Goal: Task Accomplishment & Management: Manage account settings

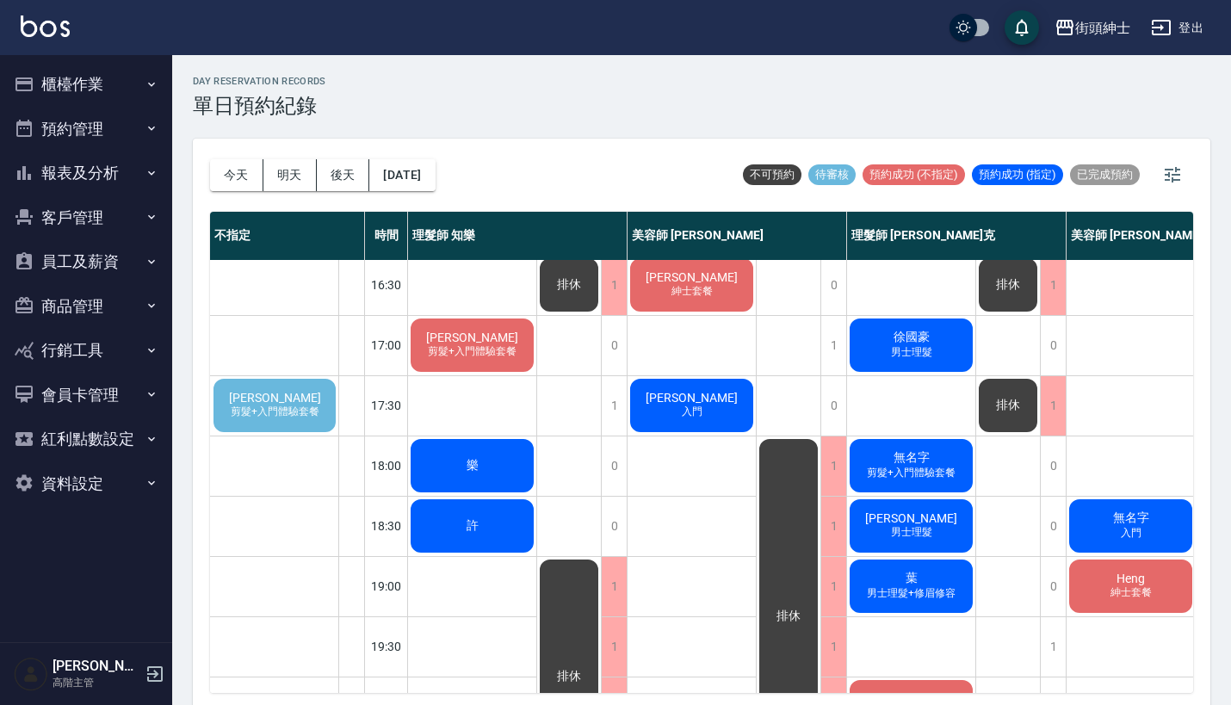
scroll to position [668, 0]
click at [282, 405] on span "剪髮+入門體驗套餐" at bounding box center [275, 412] width 96 height 15
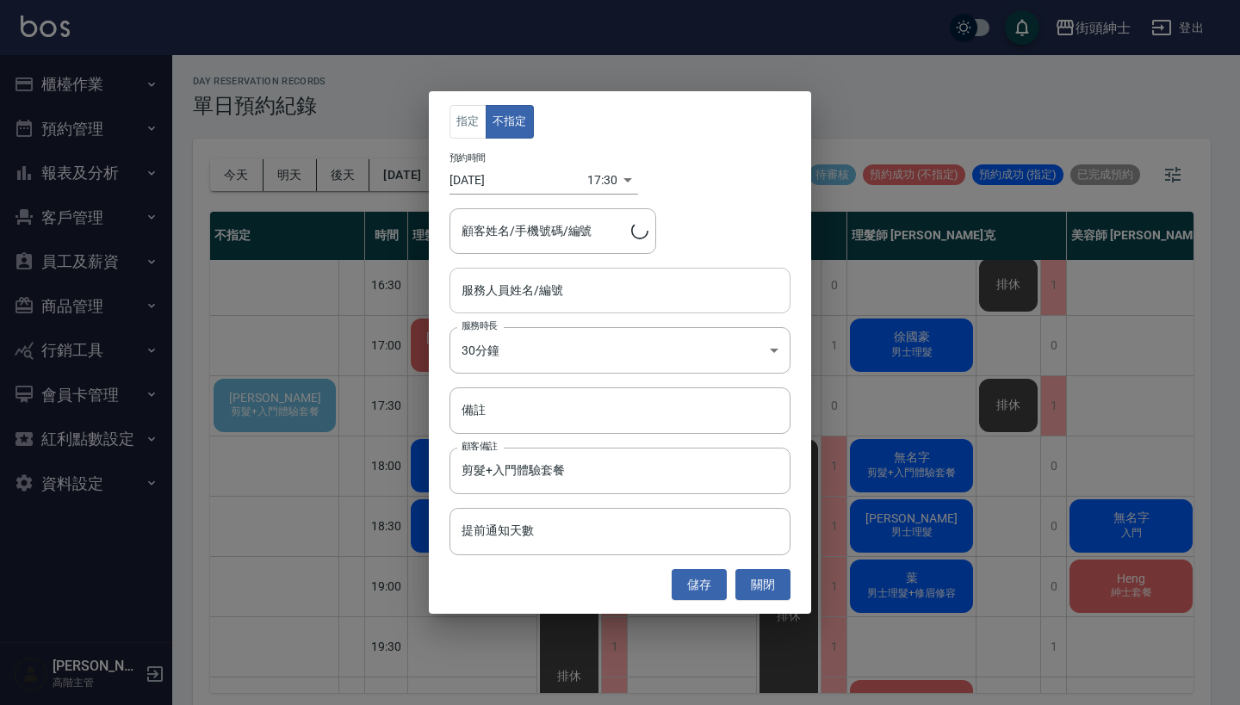
type input "Steven/0960121205"
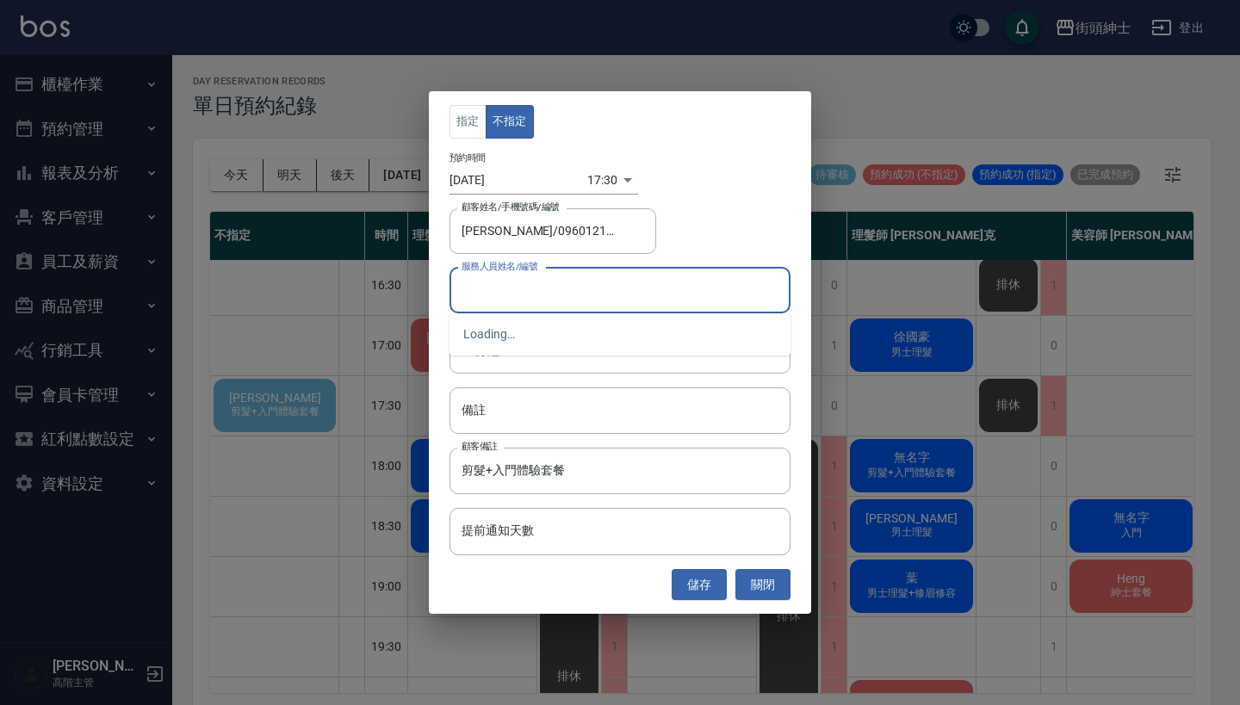
click at [537, 305] on input "服務人員姓名/編號" at bounding box center [619, 291] width 325 height 30
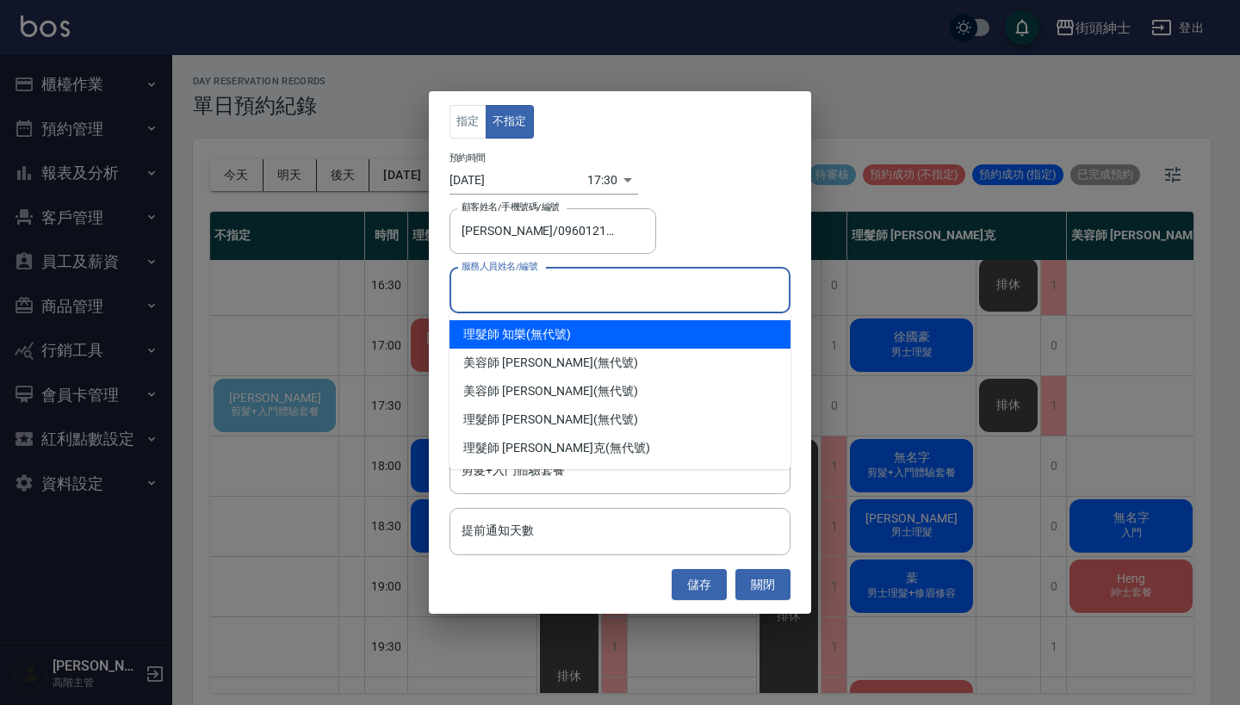
click at [594, 335] on div "理髮師 知樂 (無代號)" at bounding box center [619, 334] width 341 height 28
type input "理髮師 知樂(無代號)"
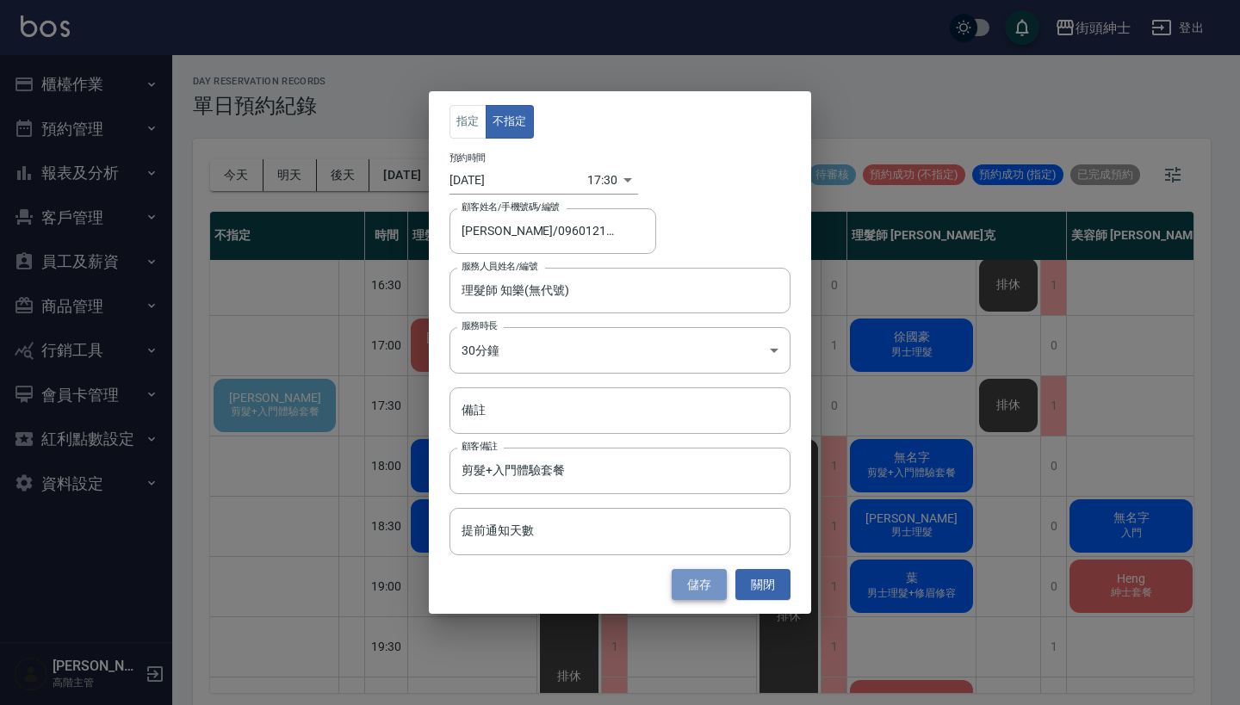
click at [703, 583] on button "儲存" at bounding box center [699, 585] width 55 height 32
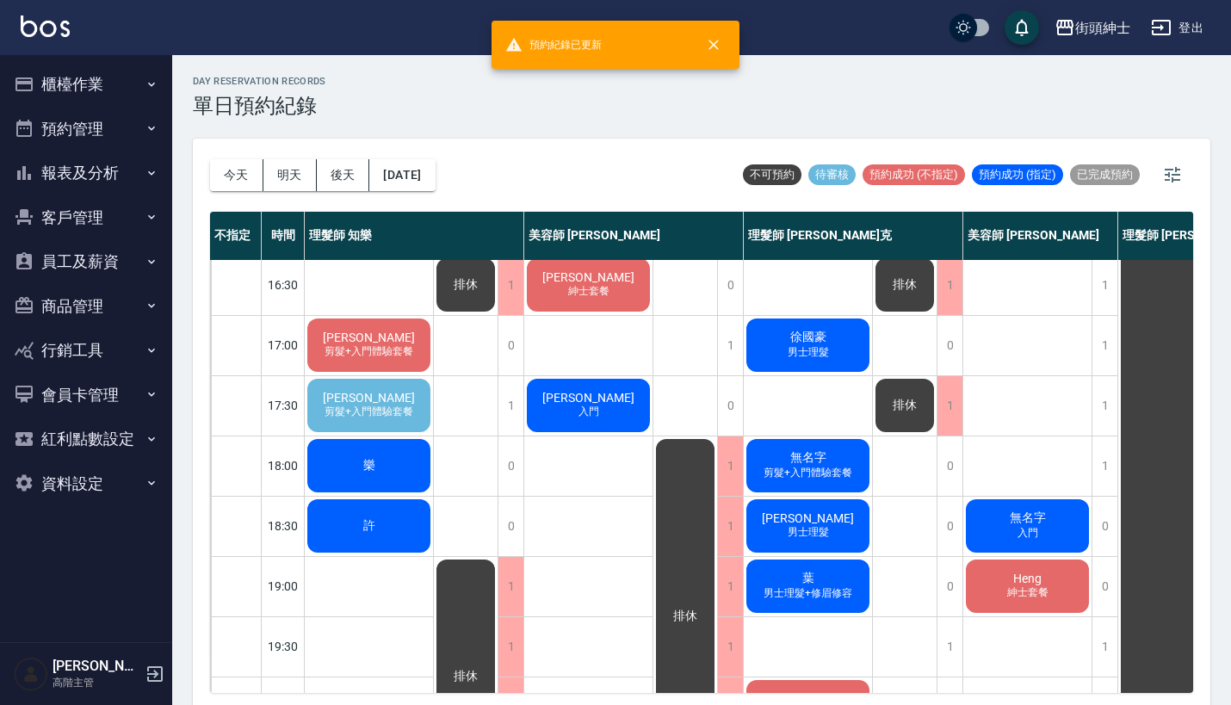
click at [346, 389] on div "Steven 剪髮+入門體驗套餐" at bounding box center [369, 405] width 128 height 59
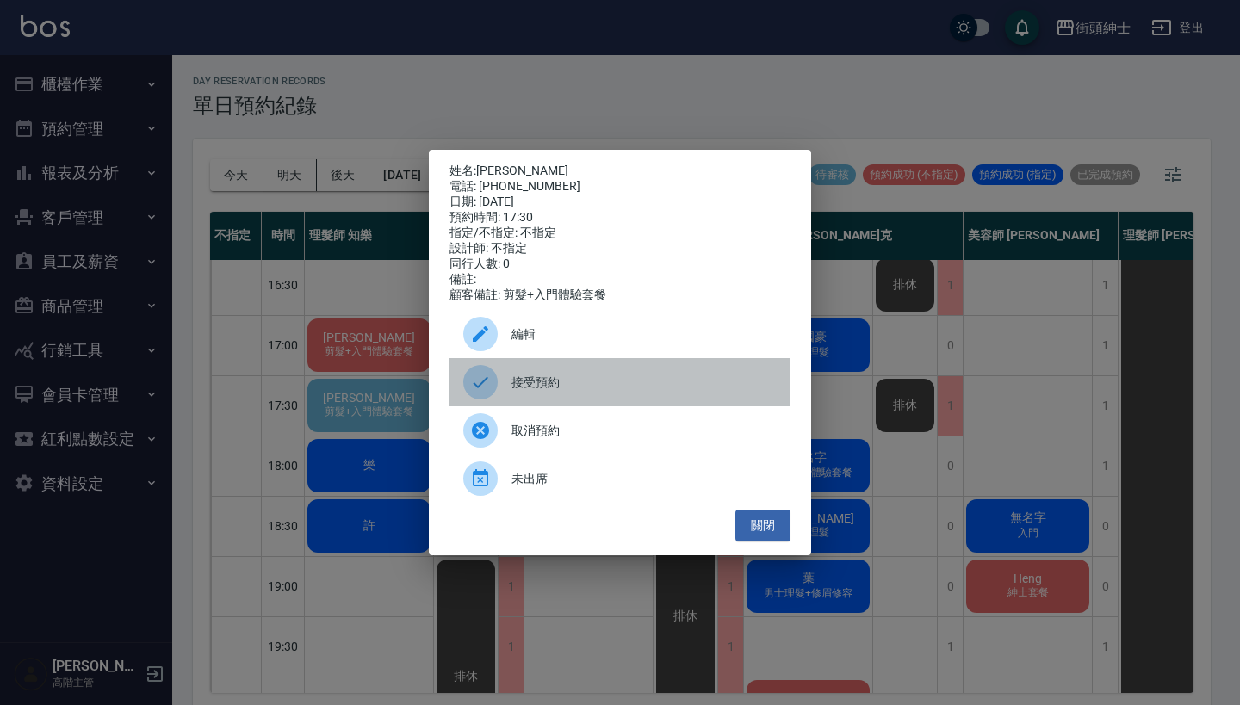
click at [559, 392] on span "接受預約" at bounding box center [643, 383] width 265 height 18
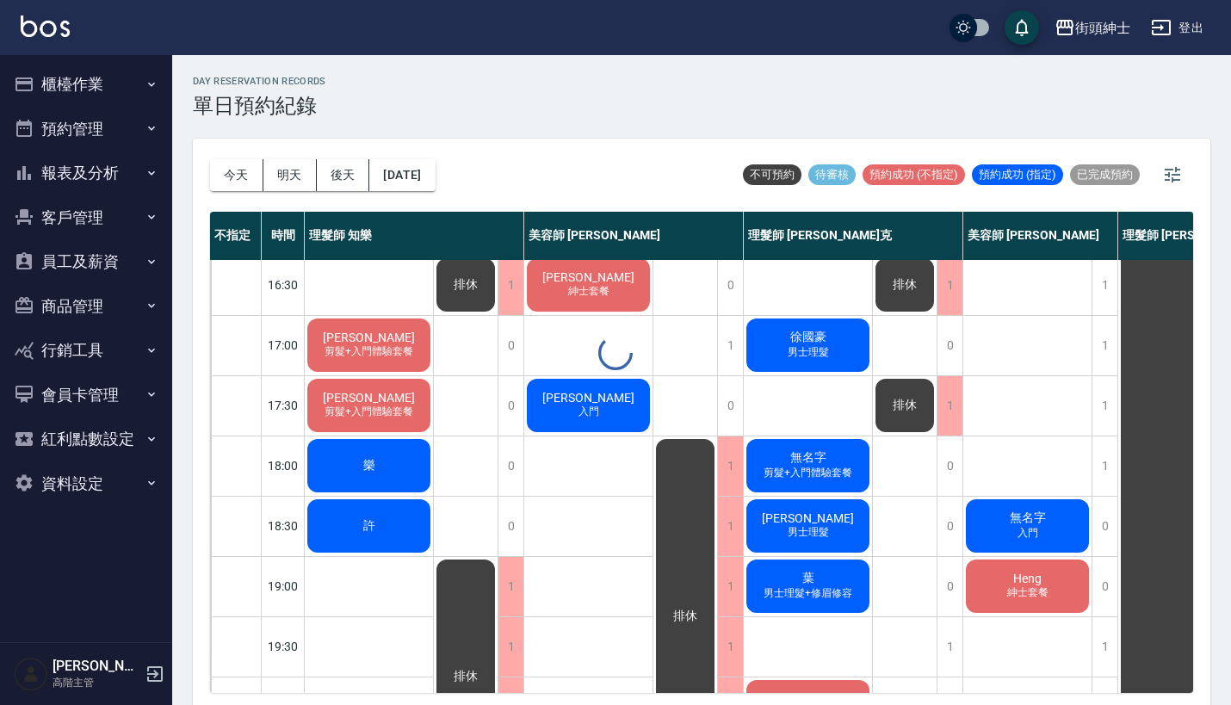
click at [386, 394] on div at bounding box center [615, 352] width 1231 height 705
click at [362, 387] on div "Steven 剪髮+入門體驗套餐" at bounding box center [369, 405] width 128 height 59
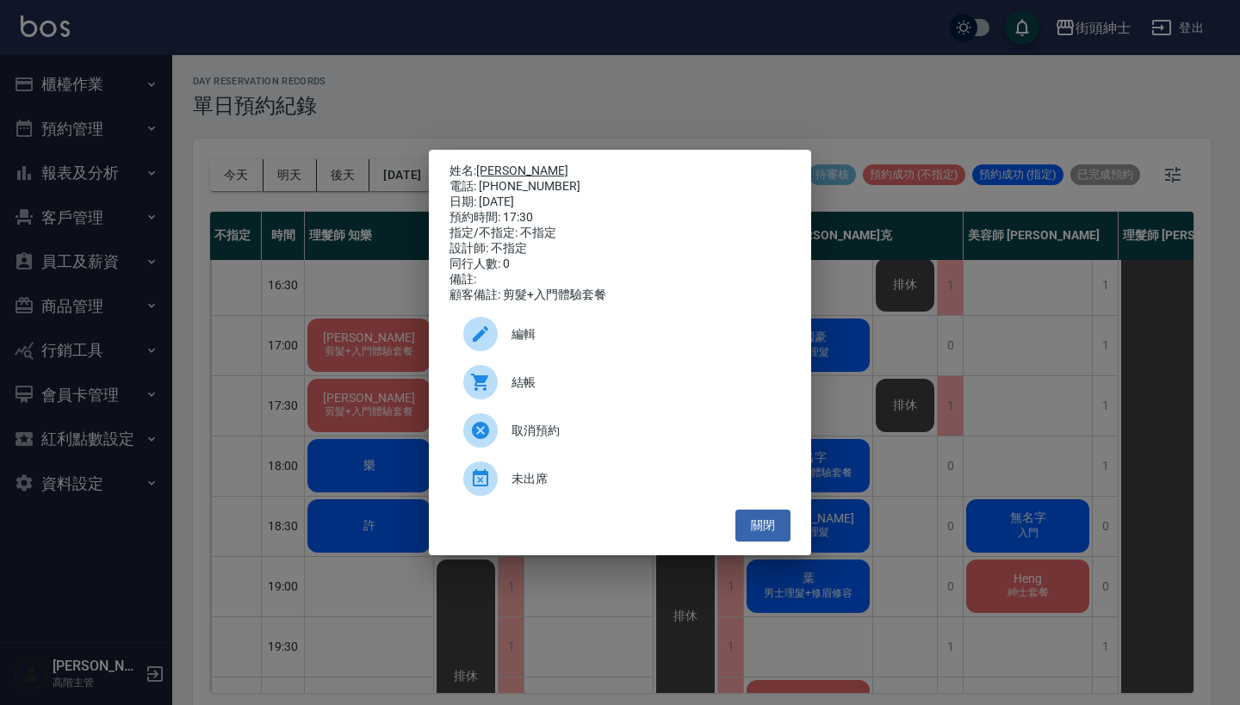
drag, startPoint x: 559, startPoint y: 186, endPoint x: 483, endPoint y: 170, distance: 77.5
click at [483, 170] on div "姓名: Steven 電話: 0960121205 日期: 2025/09/16 預約時間: 17:30 指定/不指定: 不指定 設計師: 不指定 同行人數:…" at bounding box center [619, 233] width 341 height 139
copy div "姓名: Steven 電話: 0960121205"
click at [976, 520] on div "姓名: Steven 電話: 0960121205 日期: 2025/09/16 預約時間: 17:30 指定/不指定: 不指定 設計師: 不指定 同行人數:…" at bounding box center [620, 352] width 1240 height 705
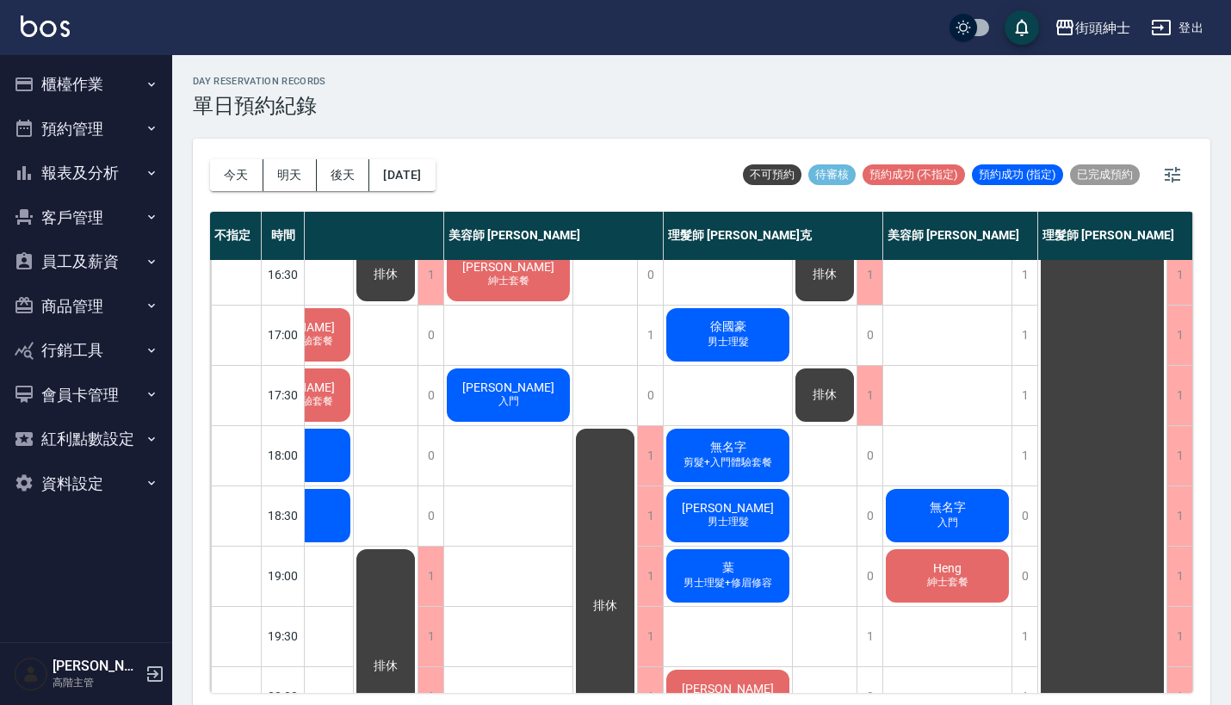
scroll to position [681, 89]
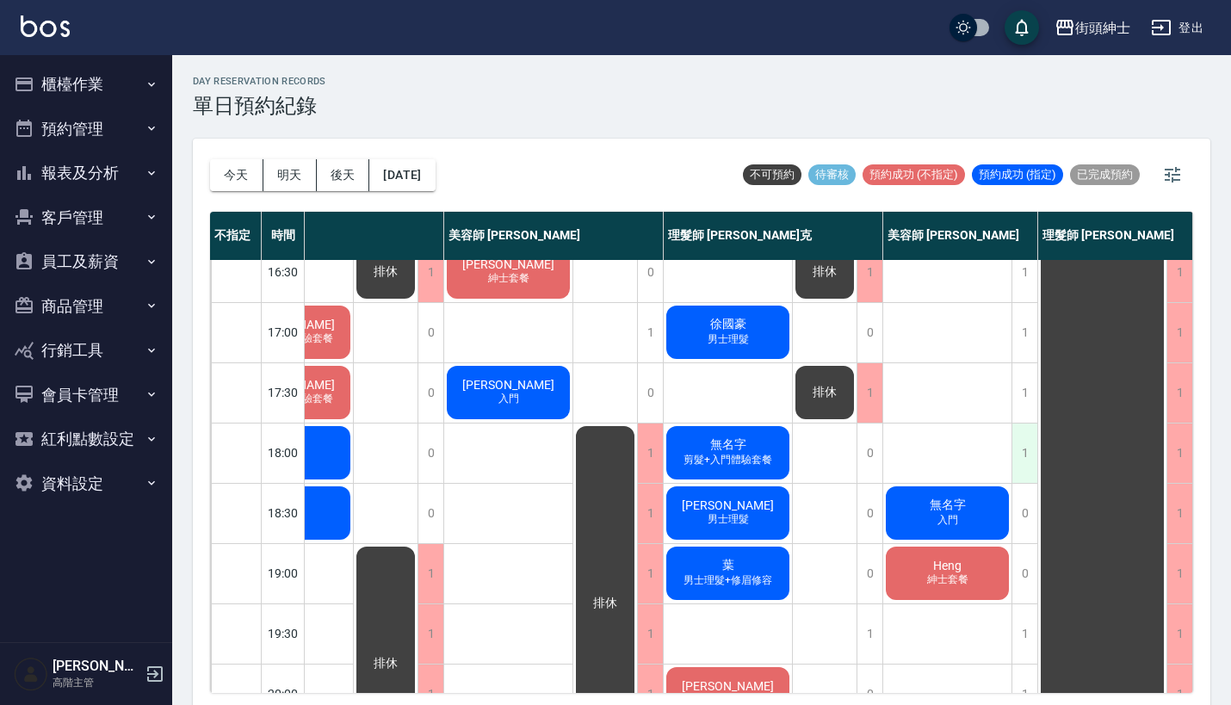
click at [1013, 451] on div "1" at bounding box center [1025, 453] width 26 height 59
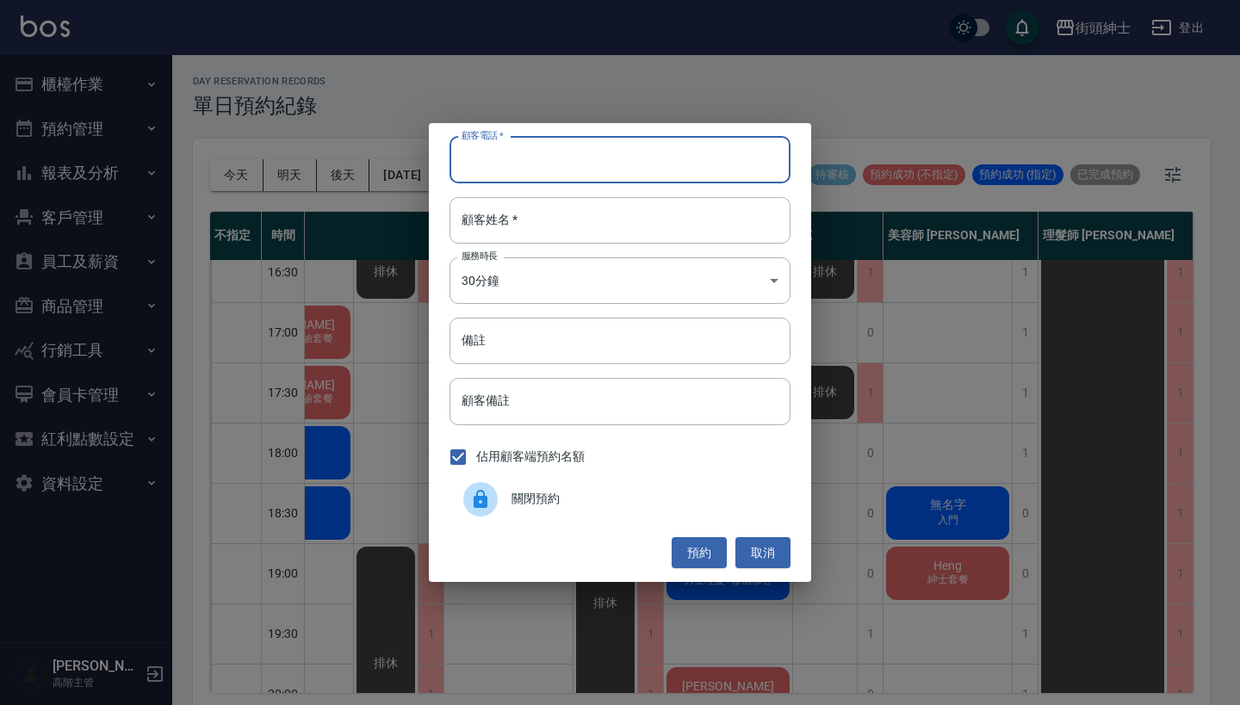
paste input "Steven 電話: 0960121205"
type input "Steven 電話: 0960121205"
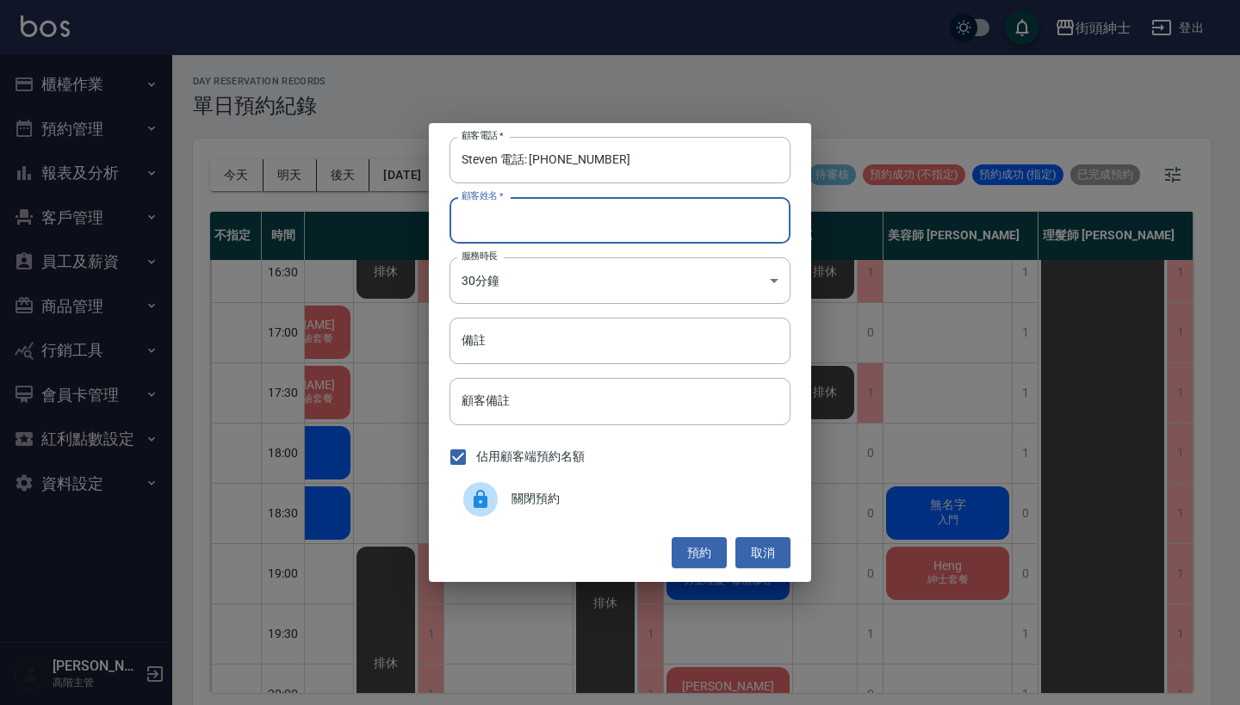
paste input "Steven 電話: 0960121205"
type input "Steven 電話: 0960121205"
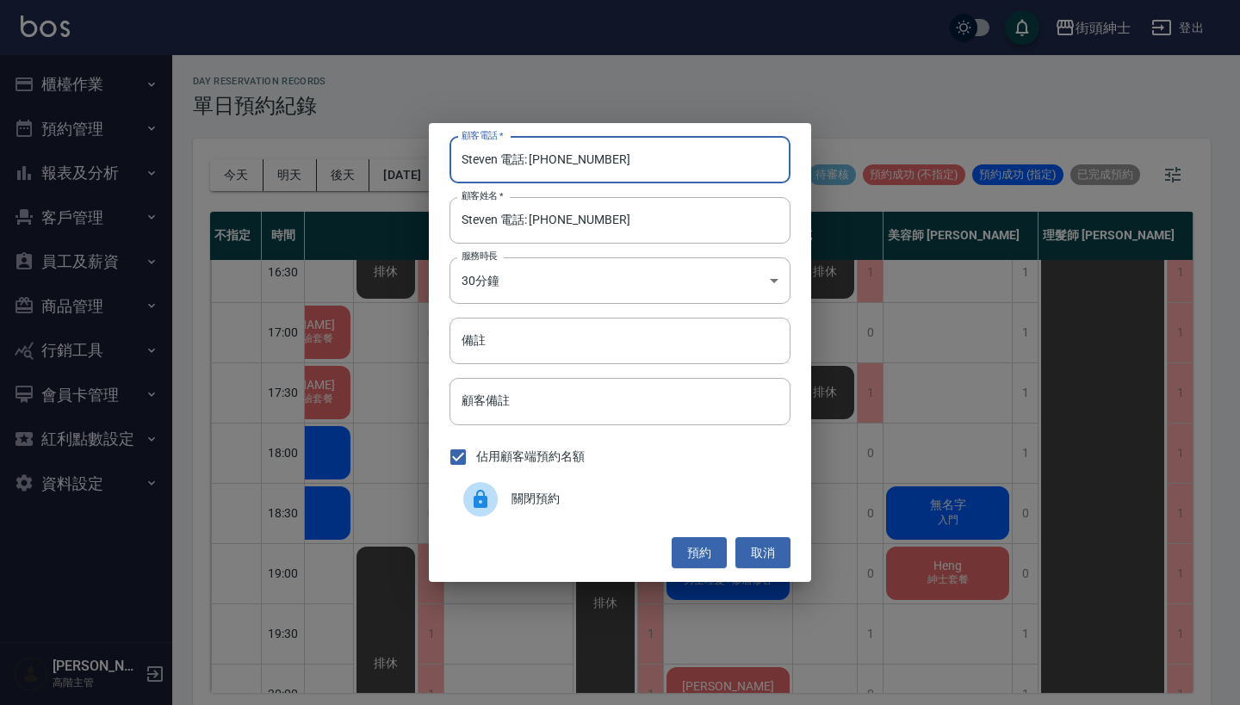
drag, startPoint x: 530, startPoint y: 159, endPoint x: 294, endPoint y: 127, distance: 238.1
click at [488, 146] on input "Steven 電話: 0960121205" at bounding box center [619, 160] width 341 height 46
type input "0960121205"
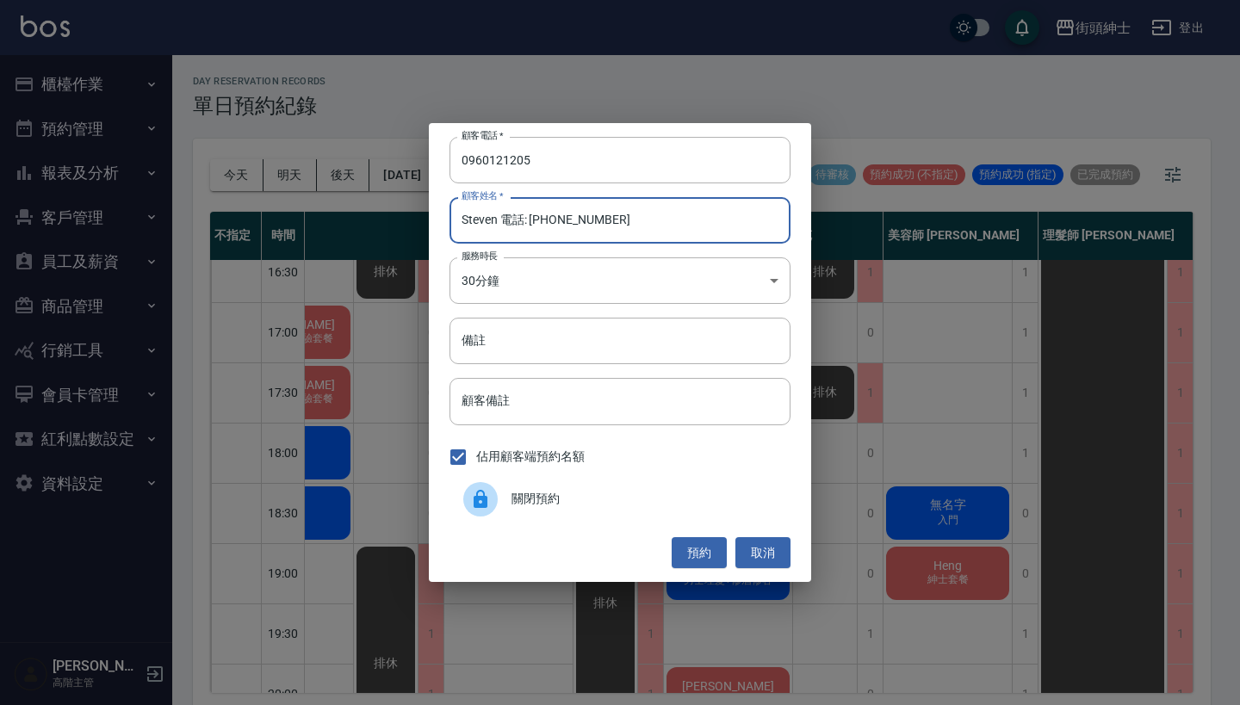
drag, startPoint x: 646, startPoint y: 226, endPoint x: 505, endPoint y: 211, distance: 142.0
click at [505, 211] on input "Steven 電話: 0960121205" at bounding box center [619, 220] width 341 height 46
click at [675, 207] on input "Steven 電話: 0960121205" at bounding box center [619, 220] width 341 height 46
drag, startPoint x: 653, startPoint y: 222, endPoint x: 493, endPoint y: 216, distance: 159.4
click at [493, 216] on input "Steven 電話: 0960121205" at bounding box center [619, 220] width 341 height 46
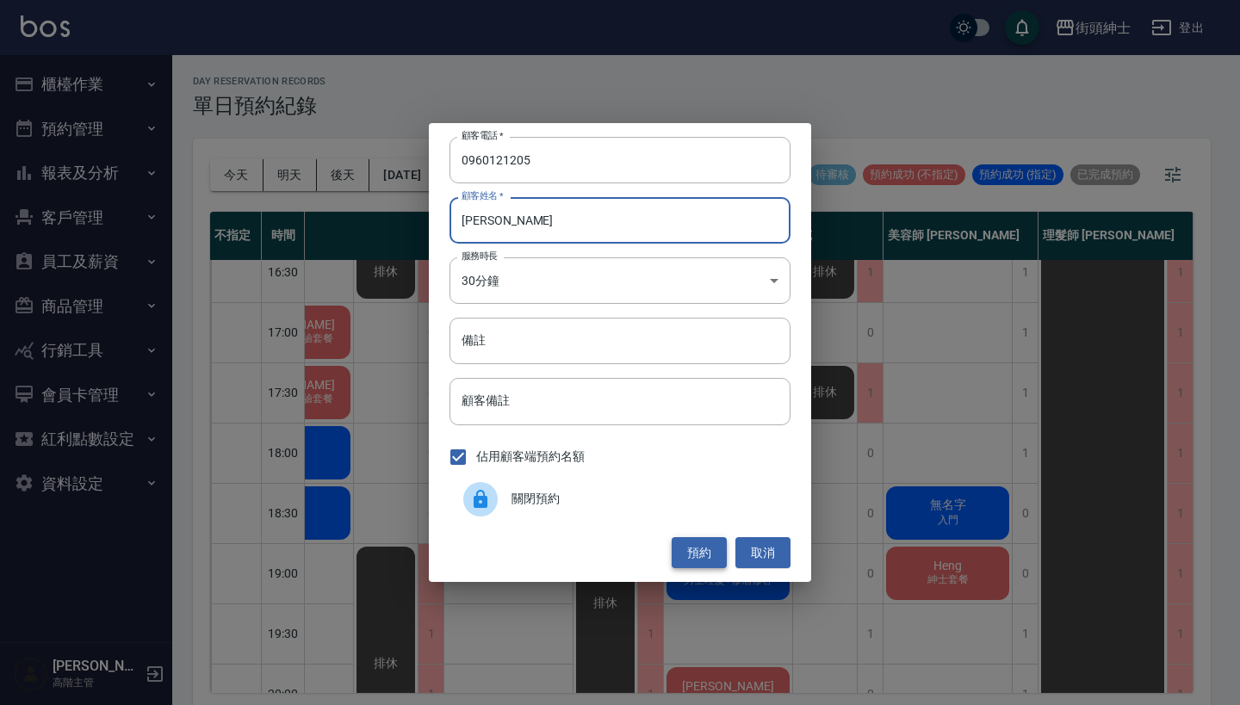
type input "Steven"
click at [705, 547] on button "預約" at bounding box center [699, 553] width 55 height 32
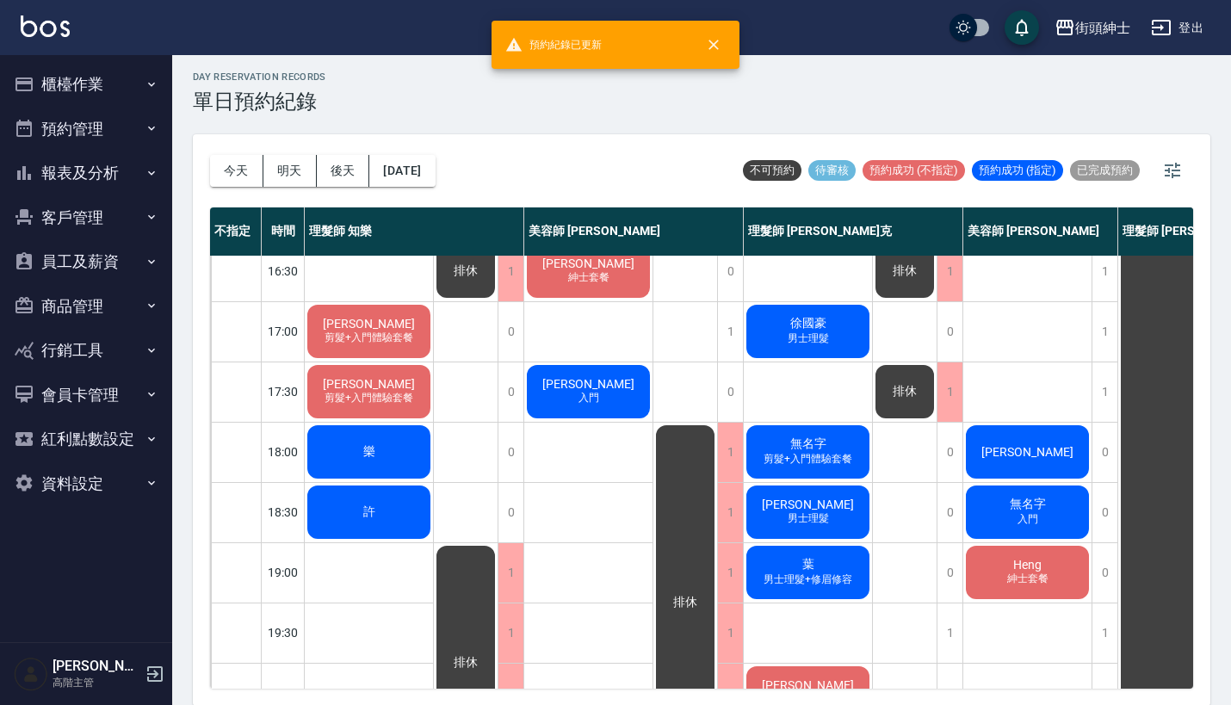
scroll to position [678, 0]
click at [1022, 459] on div "Steven" at bounding box center [1028, 452] width 128 height 59
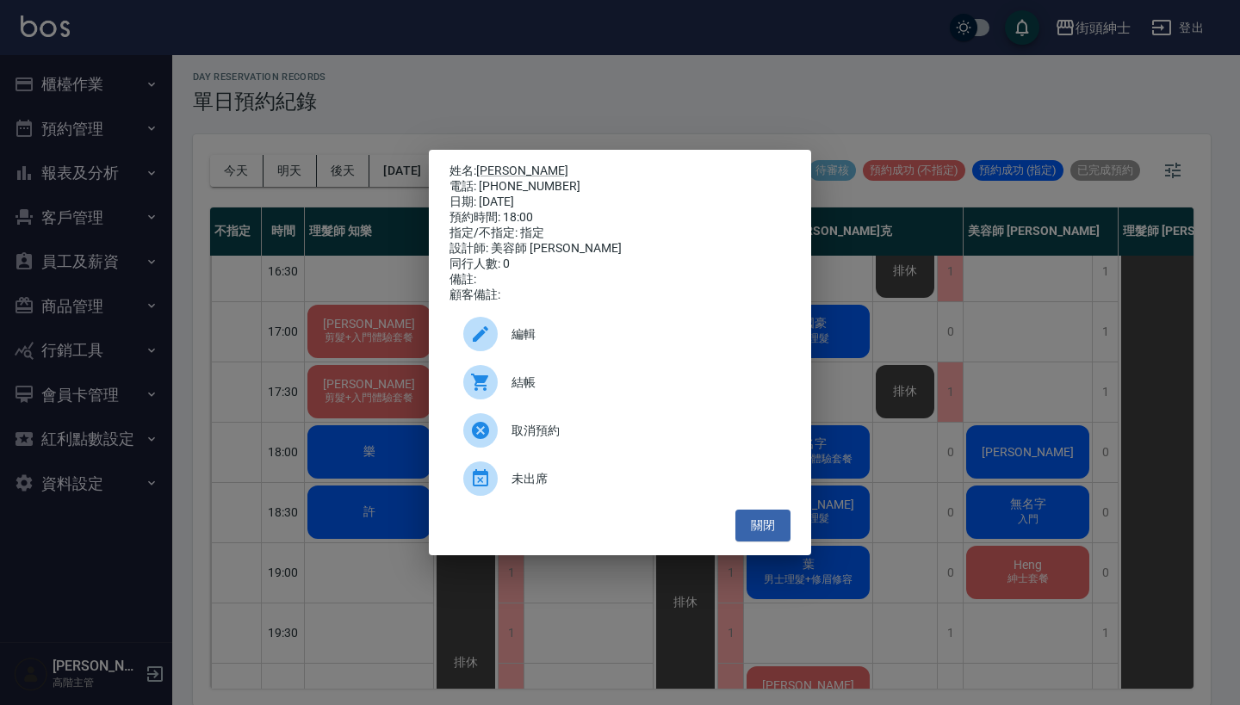
click at [646, 376] on div "結帳" at bounding box center [619, 382] width 341 height 48
click at [936, 378] on div "姓名: Steven 電話: 0960121205 日期: 2025/09/16 預約時間: 18:00 指定/不指定: 指定 設計師: 美容師 小戴 同行人…" at bounding box center [620, 352] width 1240 height 705
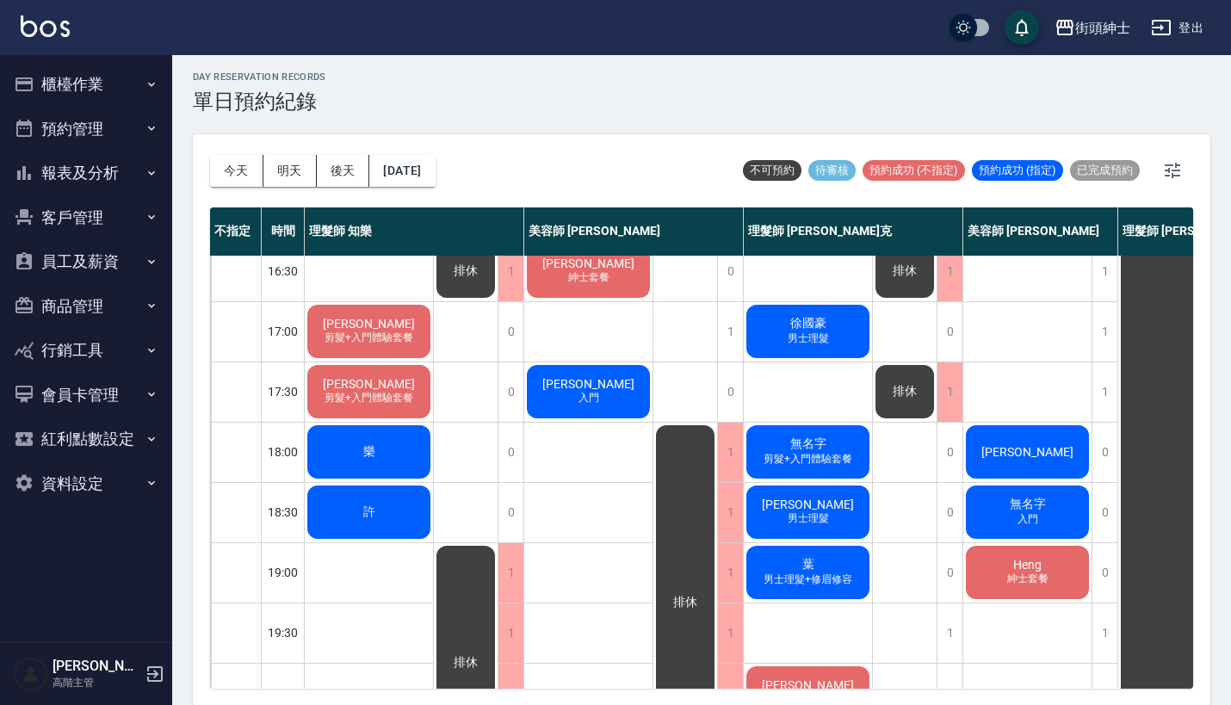
click at [1033, 451] on span "Steven" at bounding box center [1027, 452] width 99 height 14
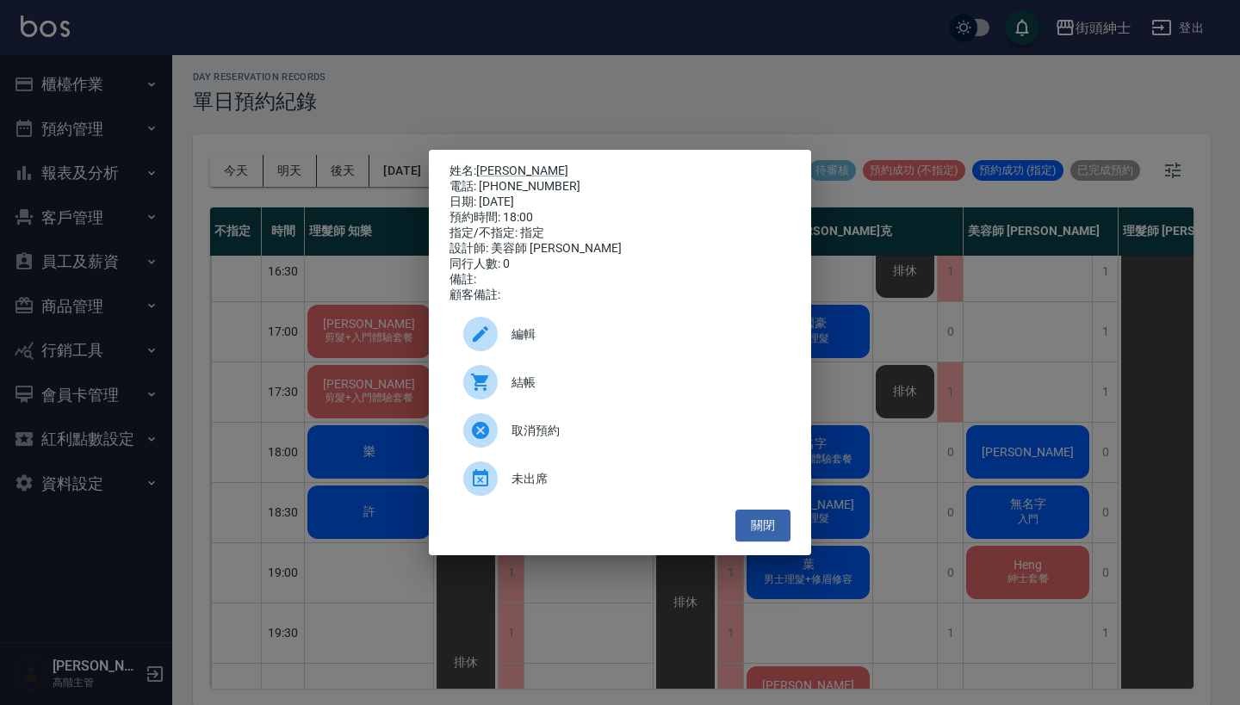
click at [518, 319] on div "編輯" at bounding box center [619, 334] width 341 height 48
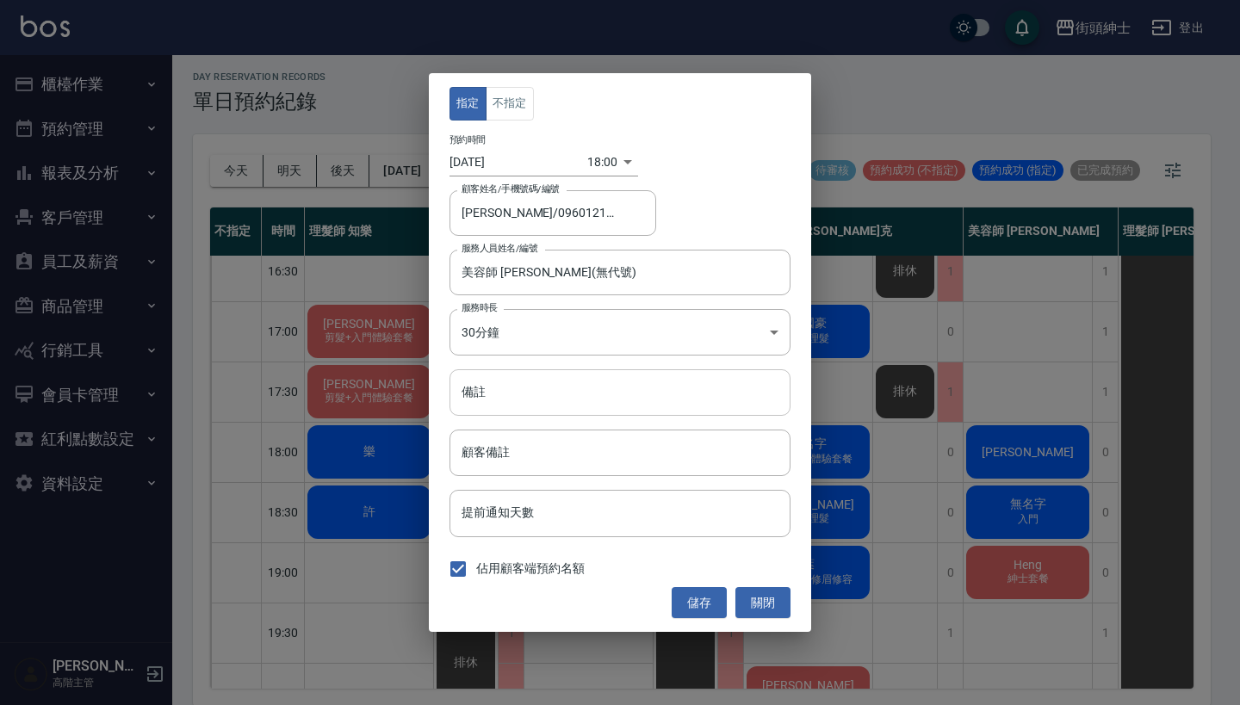
click at [592, 386] on input "備註" at bounding box center [619, 392] width 341 height 46
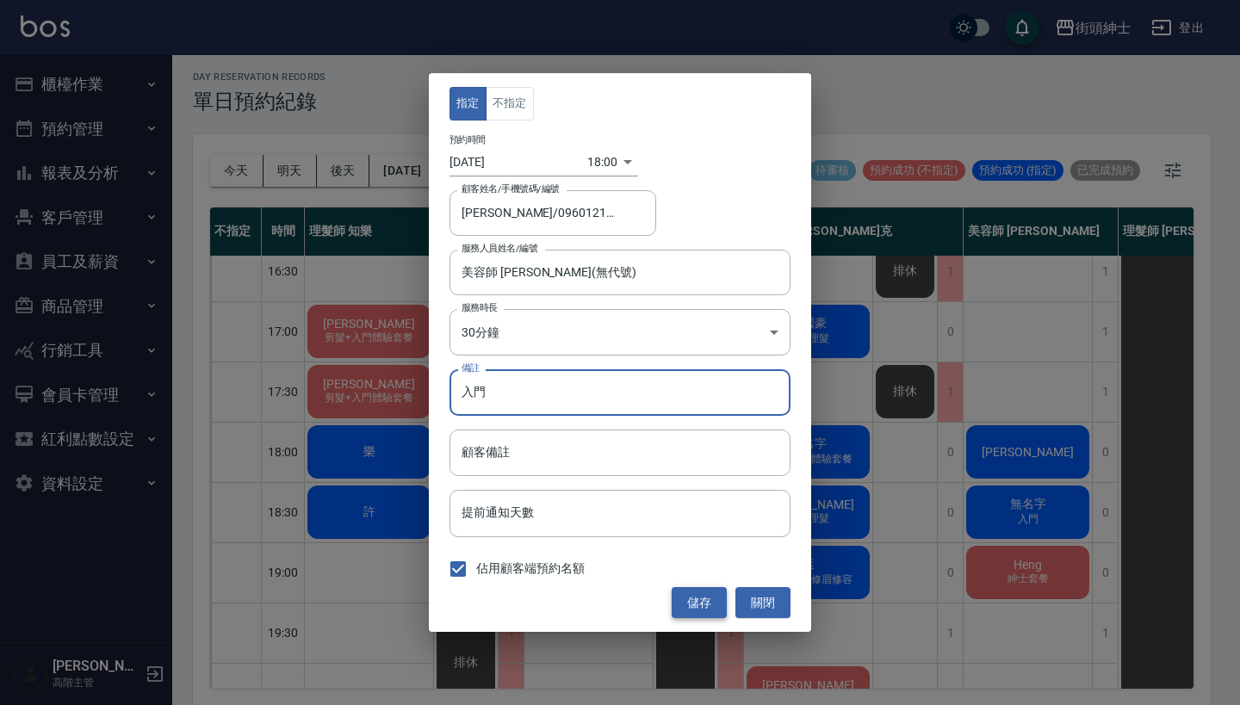
type input "入門"
click at [707, 605] on button "儲存" at bounding box center [699, 603] width 55 height 32
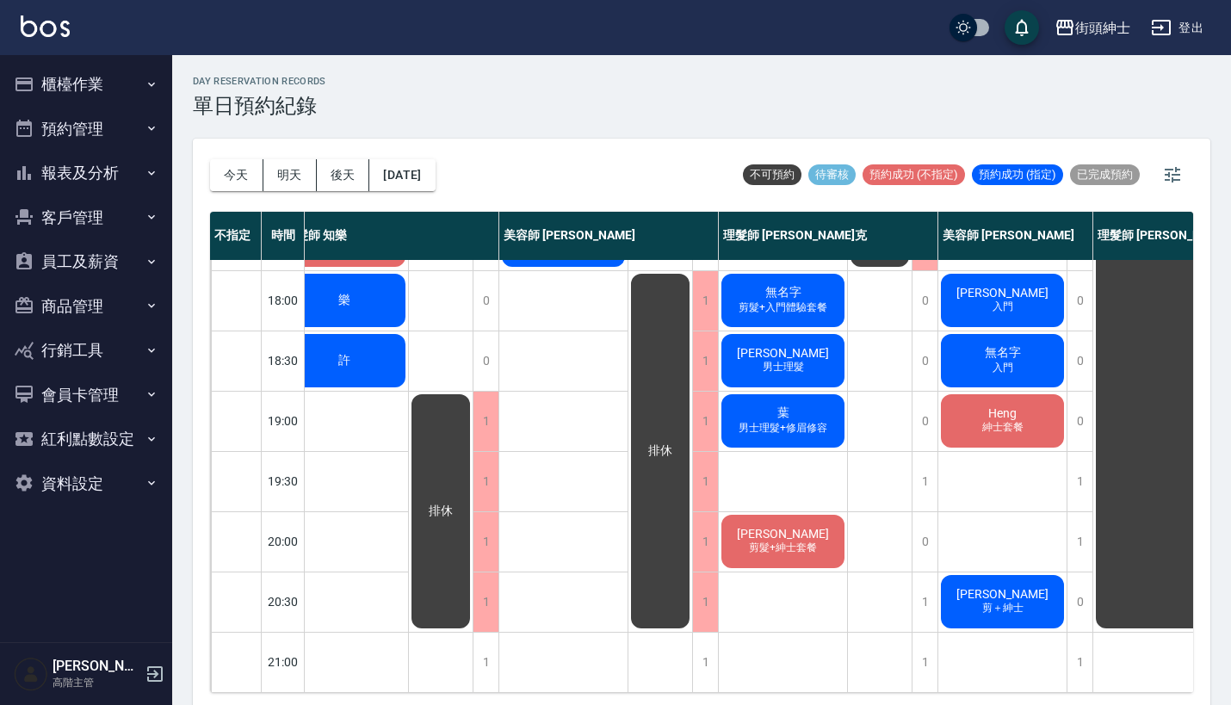
scroll to position [573, 25]
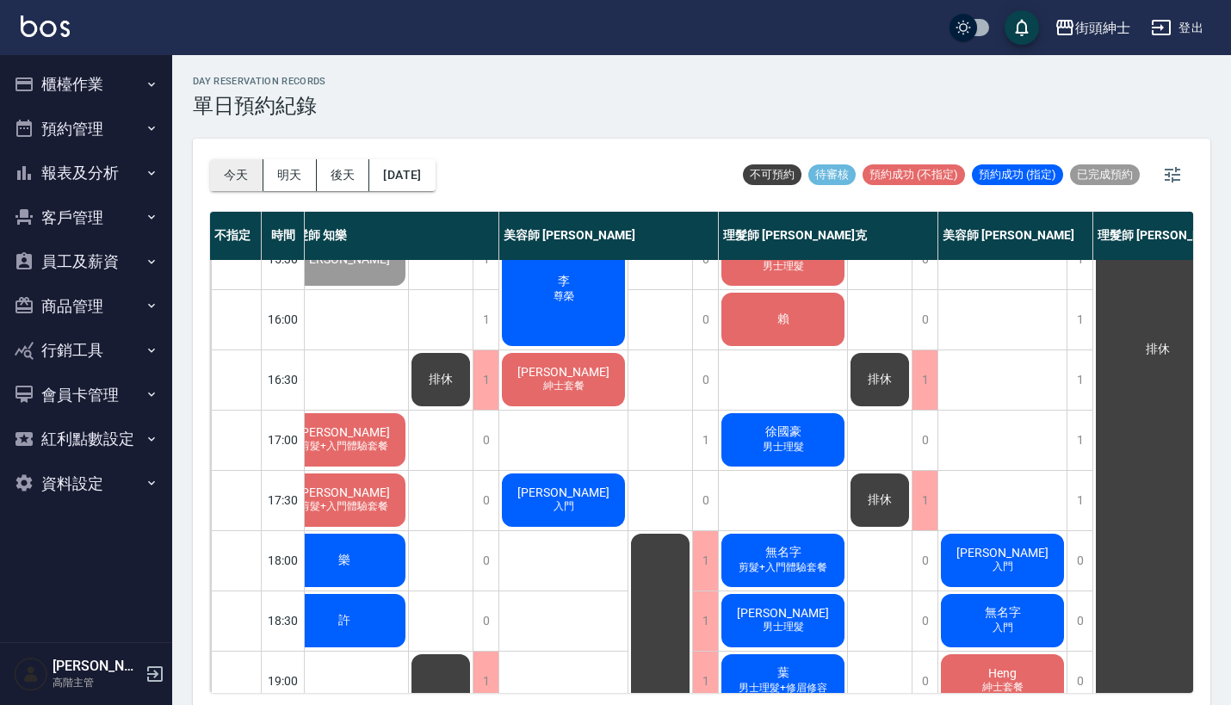
click at [238, 173] on button "今天" at bounding box center [236, 175] width 53 height 32
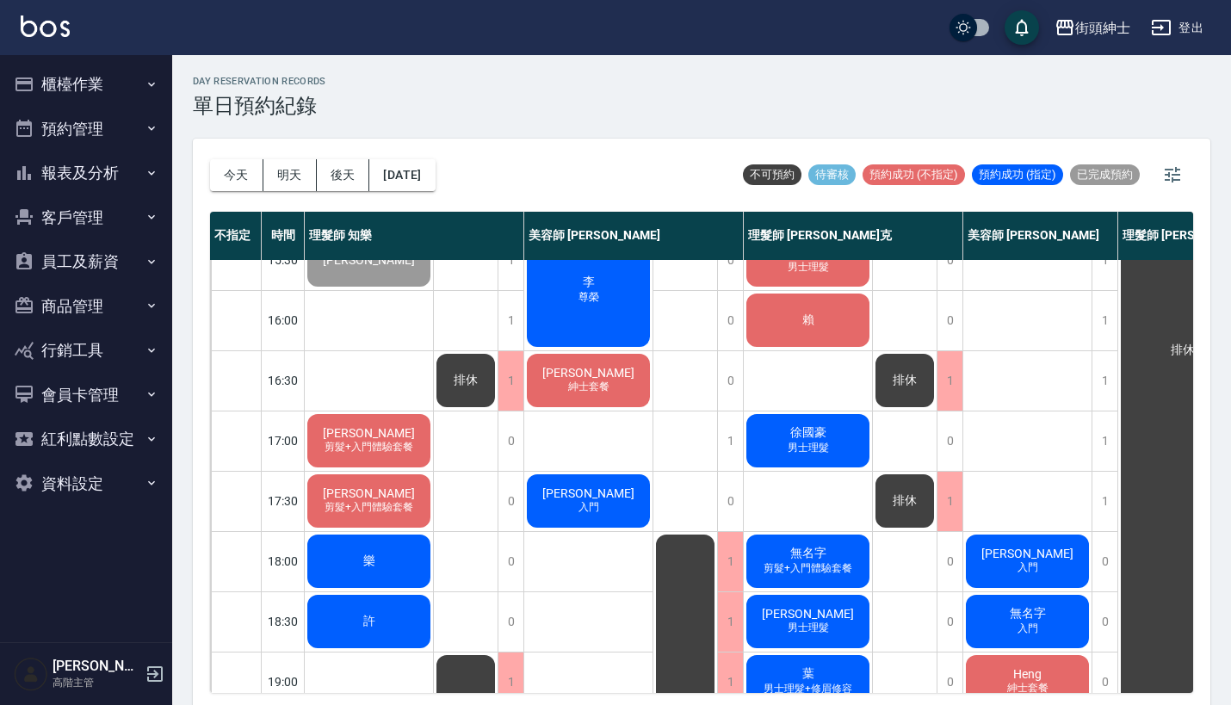
scroll to position [641, 0]
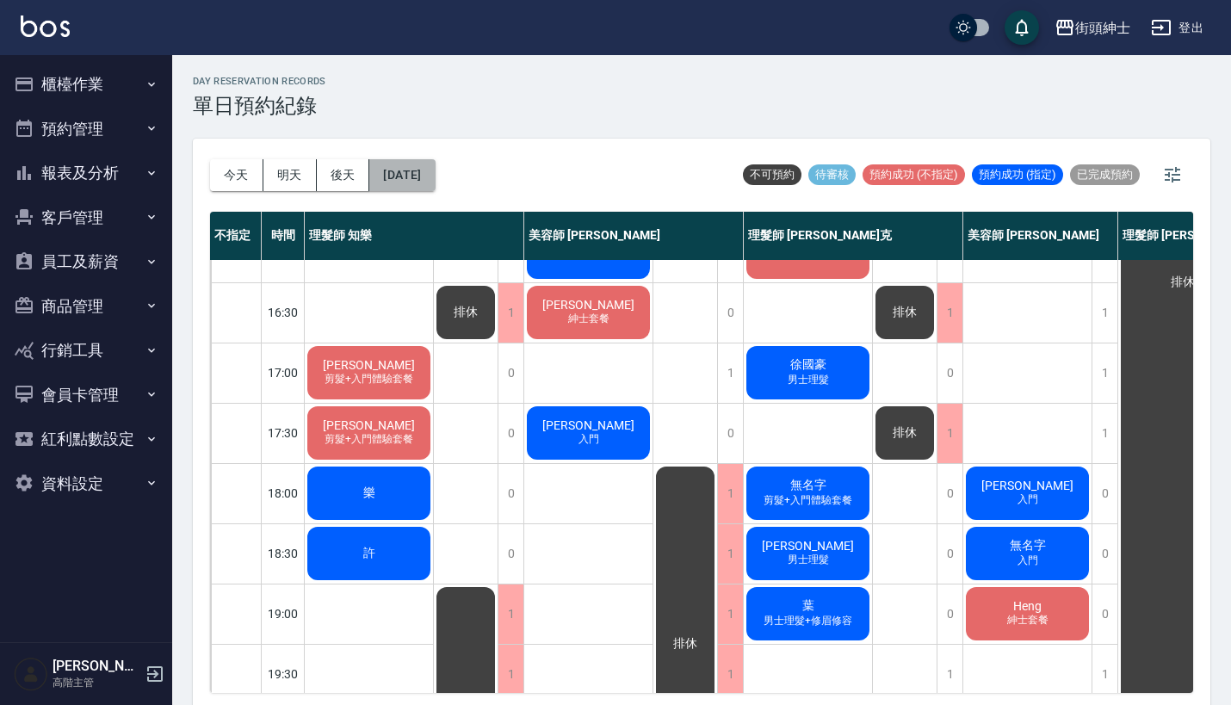
click at [435, 177] on button "2025/09/16" at bounding box center [401, 175] width 65 height 32
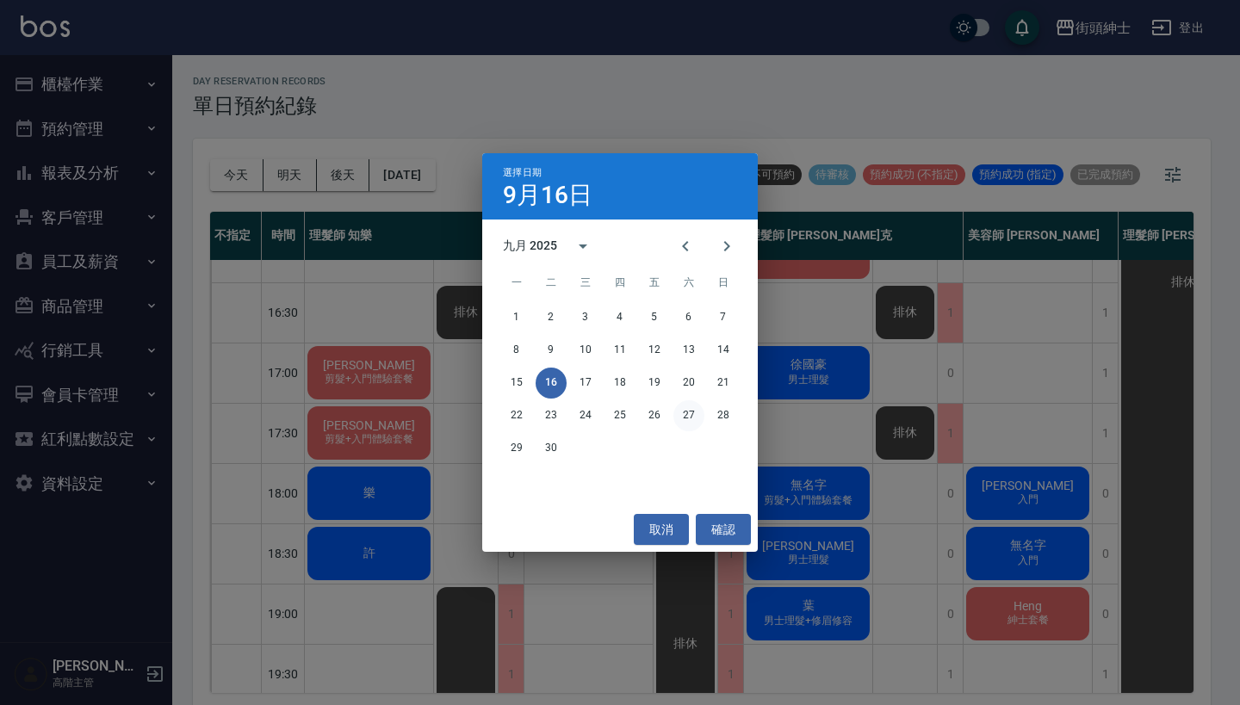
click at [685, 419] on button "27" at bounding box center [688, 415] width 31 height 31
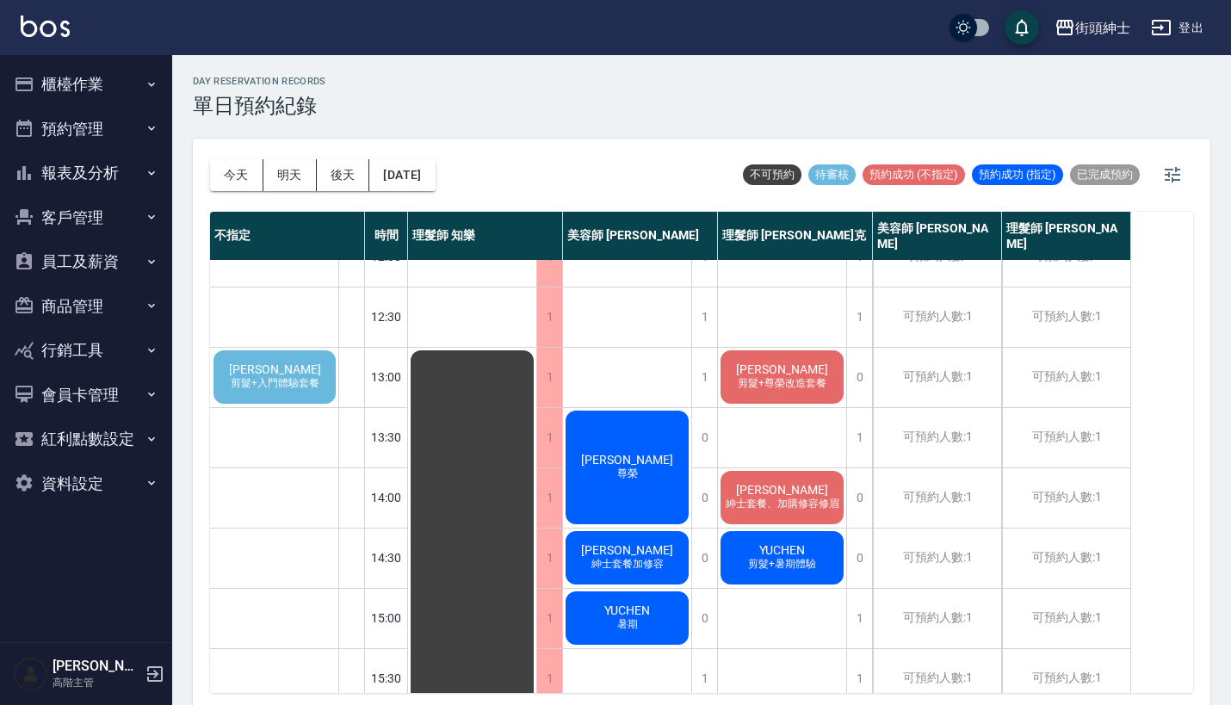
scroll to position [155, 0]
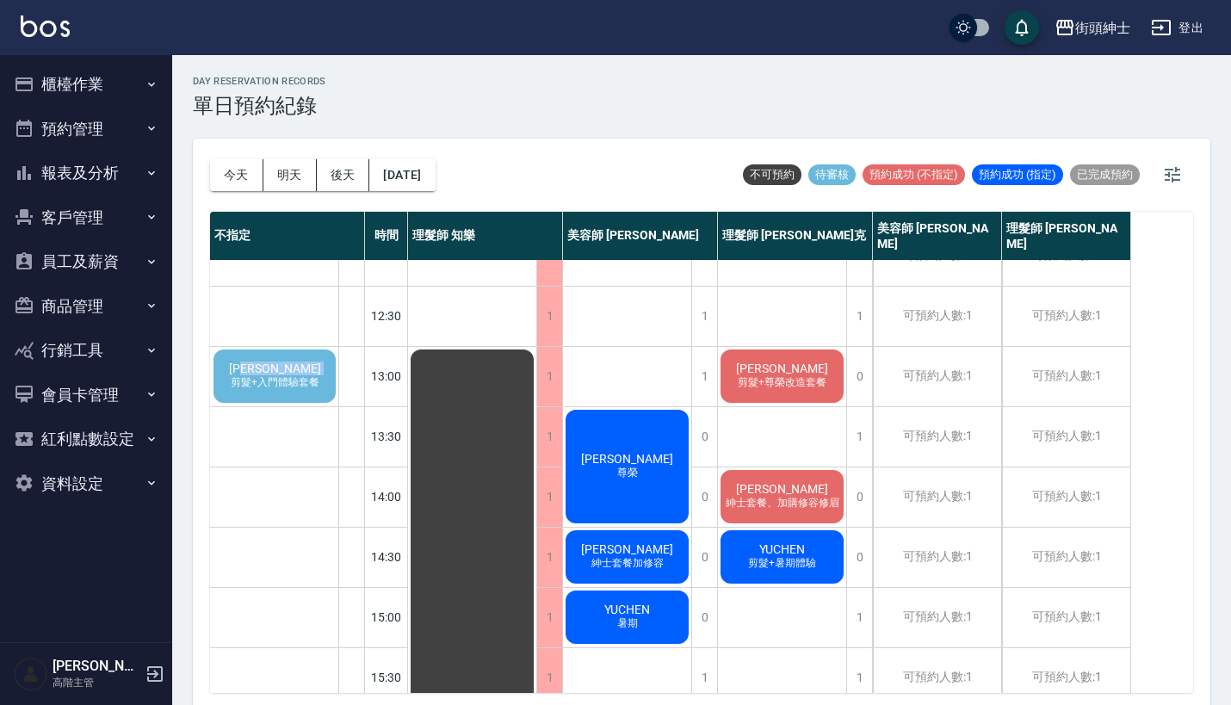
click at [277, 375] on div "郭彥廷 剪髮+入門體驗套餐" at bounding box center [274, 376] width 127 height 59
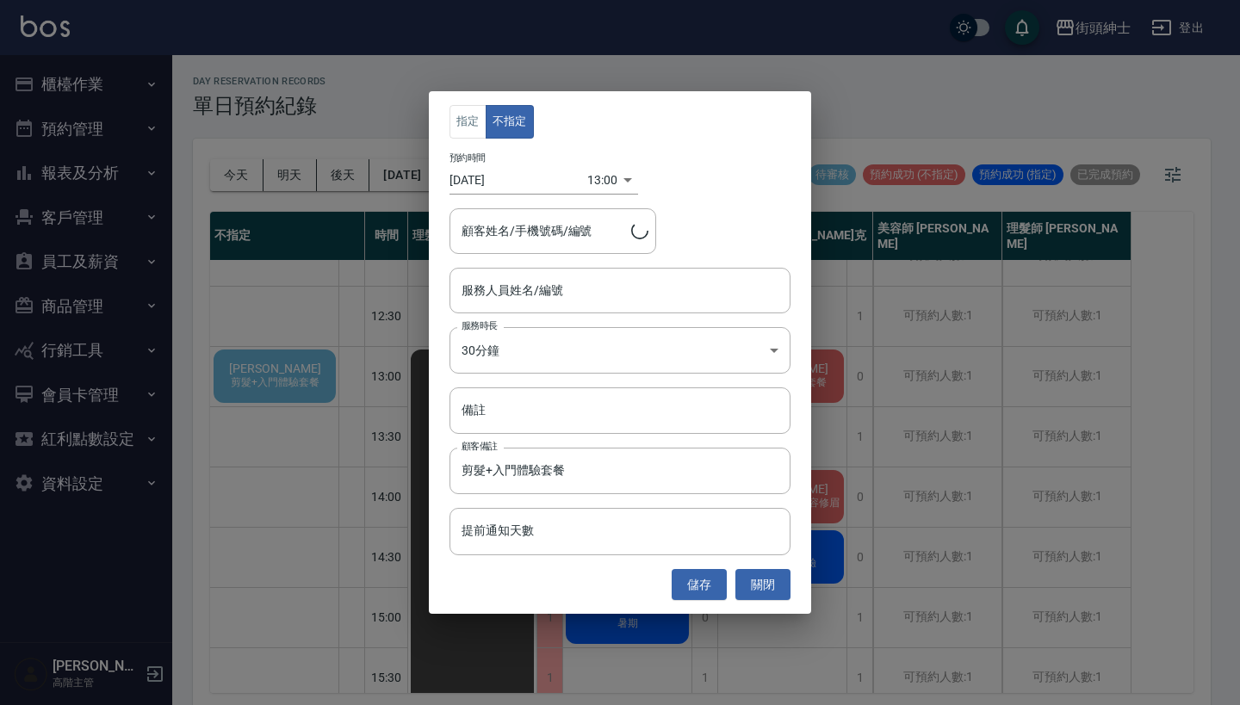
type input "郭彥廷/0938685970"
click at [593, 279] on input "服務人員姓名/編號" at bounding box center [619, 291] width 325 height 30
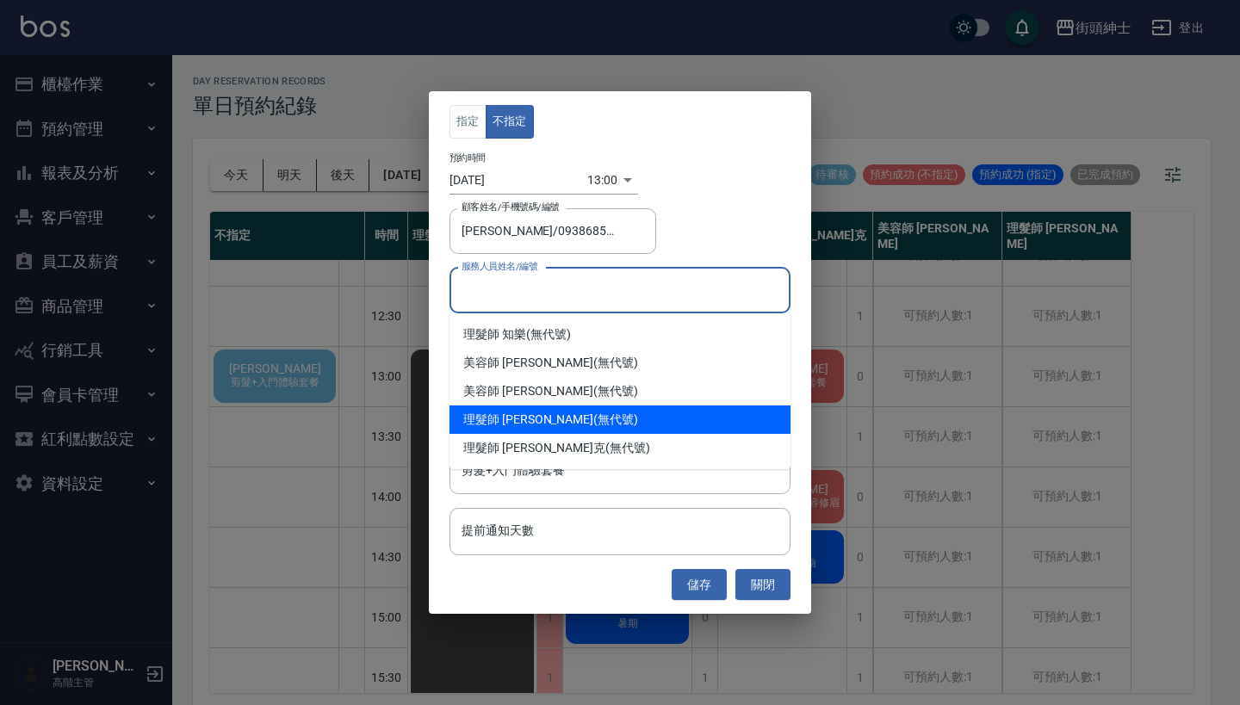
click at [617, 414] on div "理髮師 eric (無代號)" at bounding box center [619, 420] width 341 height 28
type input "理髮師 eric(無代號)"
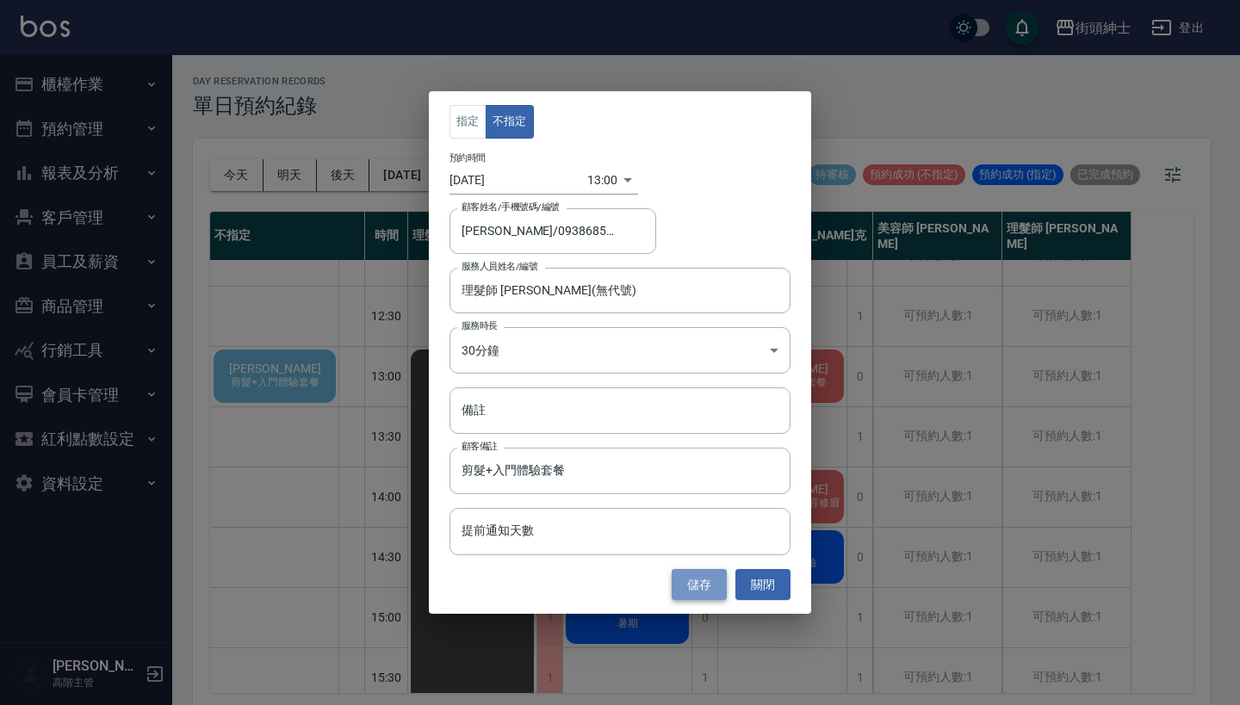
click at [691, 586] on button "儲存" at bounding box center [699, 585] width 55 height 32
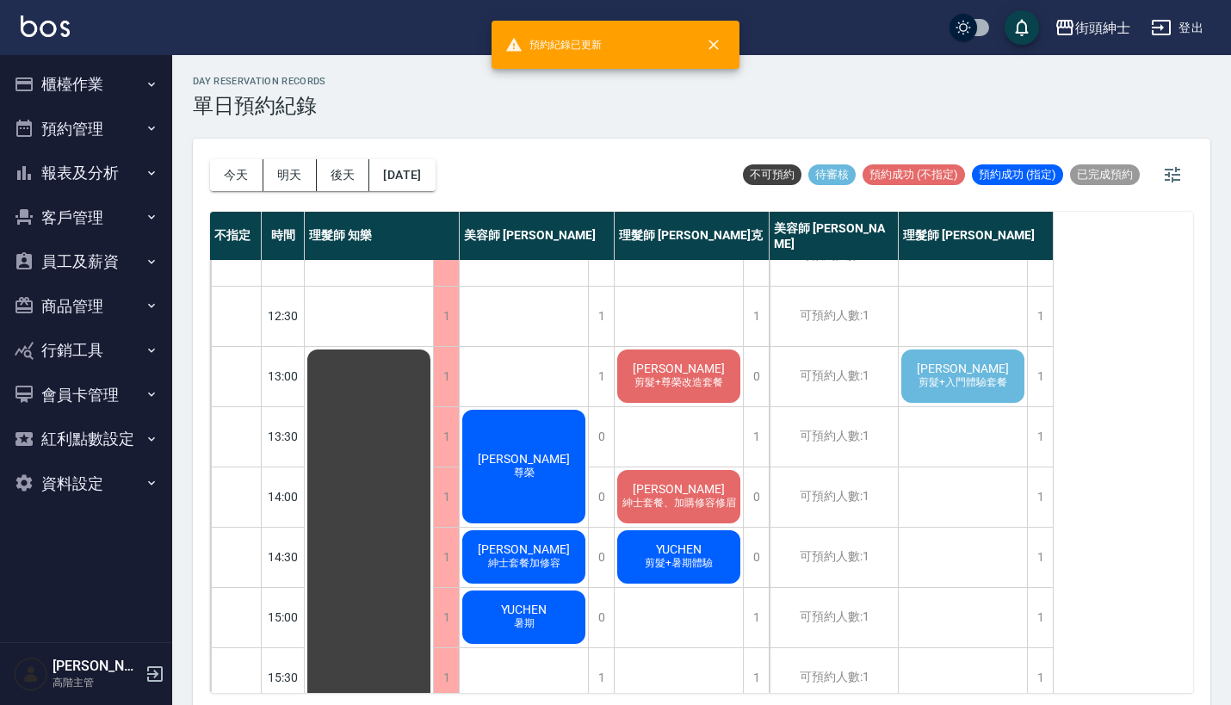
click at [962, 365] on span "郭彥廷" at bounding box center [963, 369] width 99 height 14
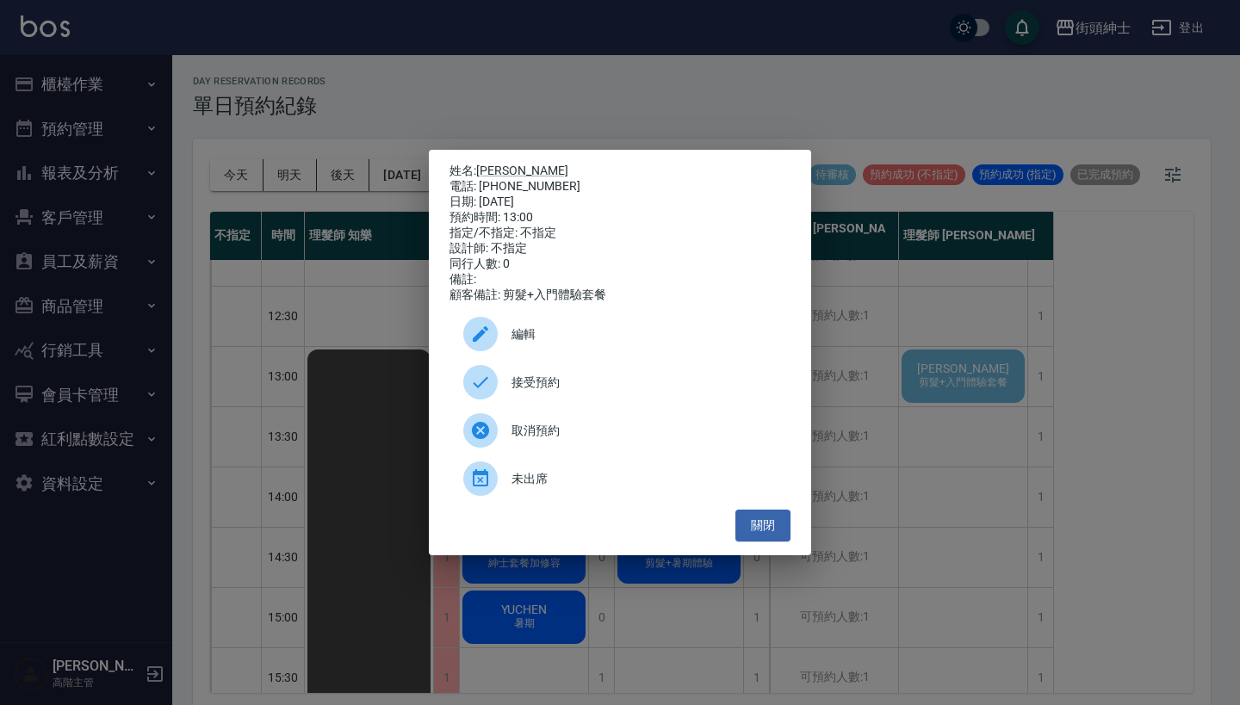
click at [573, 380] on div "接受預約" at bounding box center [619, 382] width 341 height 48
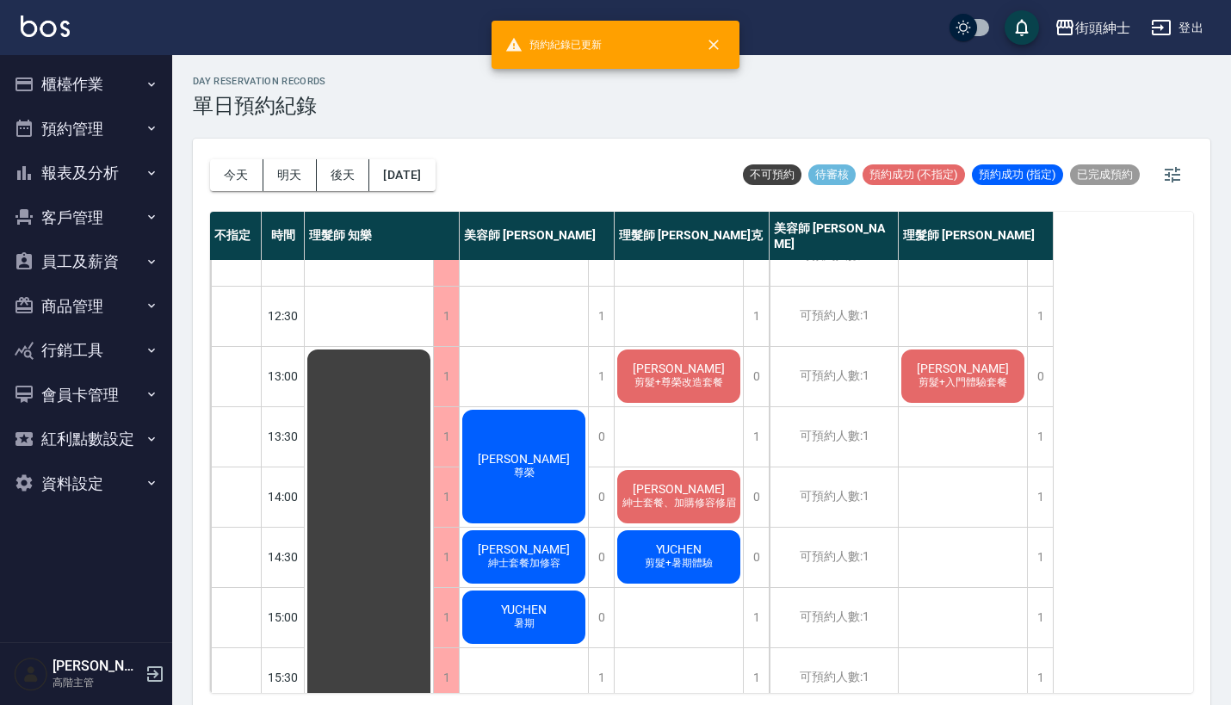
click at [976, 362] on span "郭彥廷" at bounding box center [963, 369] width 99 height 14
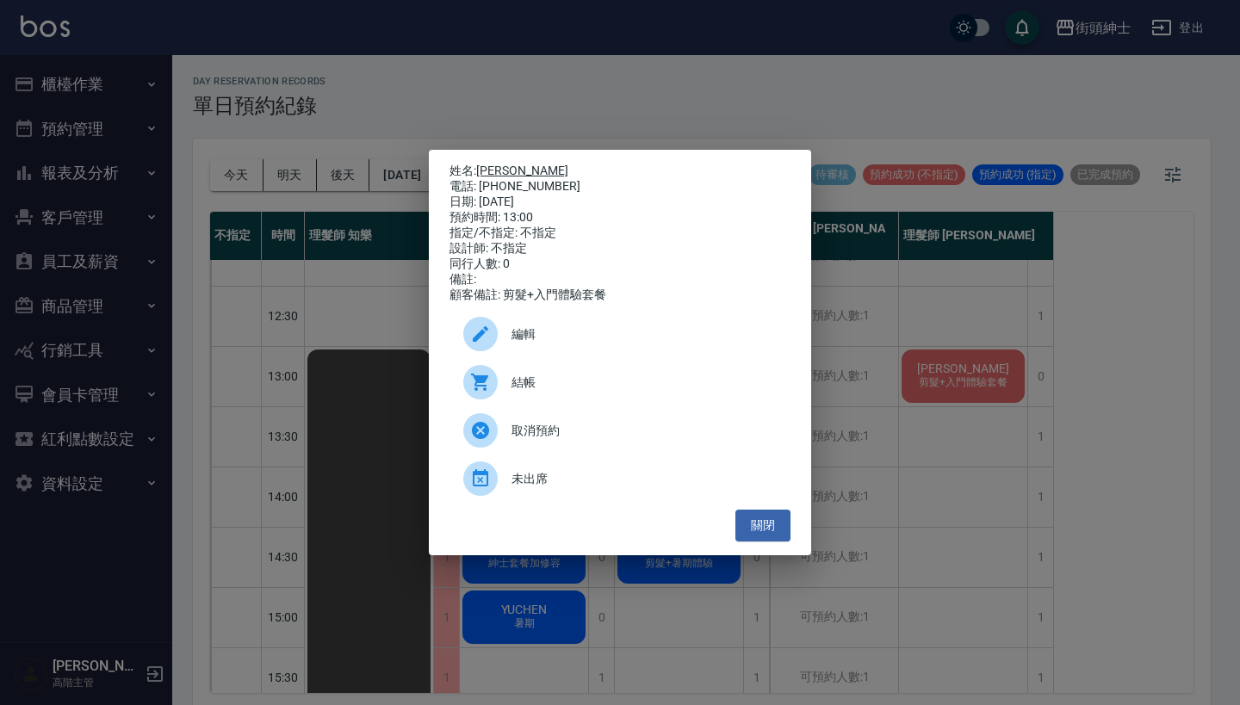
drag, startPoint x: 552, startPoint y: 180, endPoint x: 482, endPoint y: 167, distance: 70.9
click at [482, 167] on div "姓名: 郭彥廷 電話: 0938685970 日期: 2025/09/27 預約時間: 13:00 指定/不指定: 不指定 設計師: 不指定 同行人數: 0 …" at bounding box center [619, 233] width 341 height 139
copy div "姓名: 郭彥廷 電話: 0938685970"
click at [554, 50] on div "姓名: 郭彥廷 電話: 0938685970 日期: 2025/09/27 預約時間: 13:00 指定/不指定: 不指定 設計師: 不指定 同行人數: 0 …" at bounding box center [620, 352] width 1240 height 705
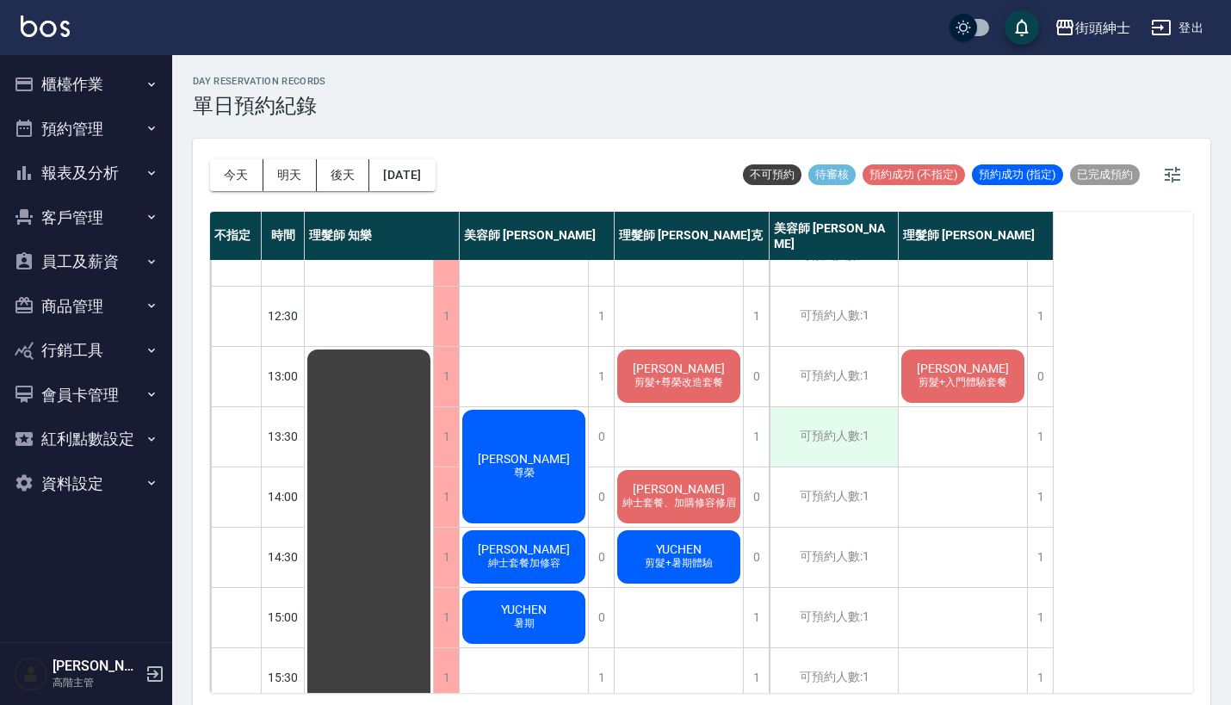
click at [801, 435] on div "可預約人數:1" at bounding box center [834, 436] width 128 height 59
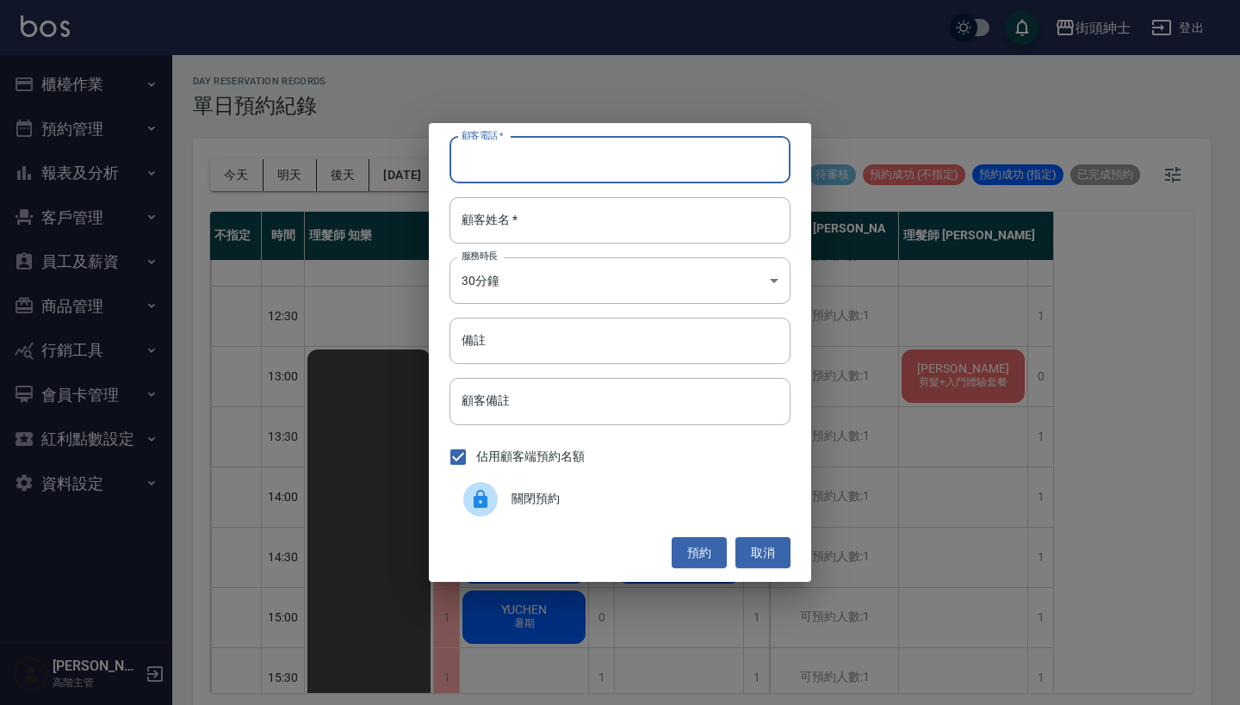
paste input "郭彥廷 電話: 0938685970"
type input "郭彥廷 電話: 0938685970"
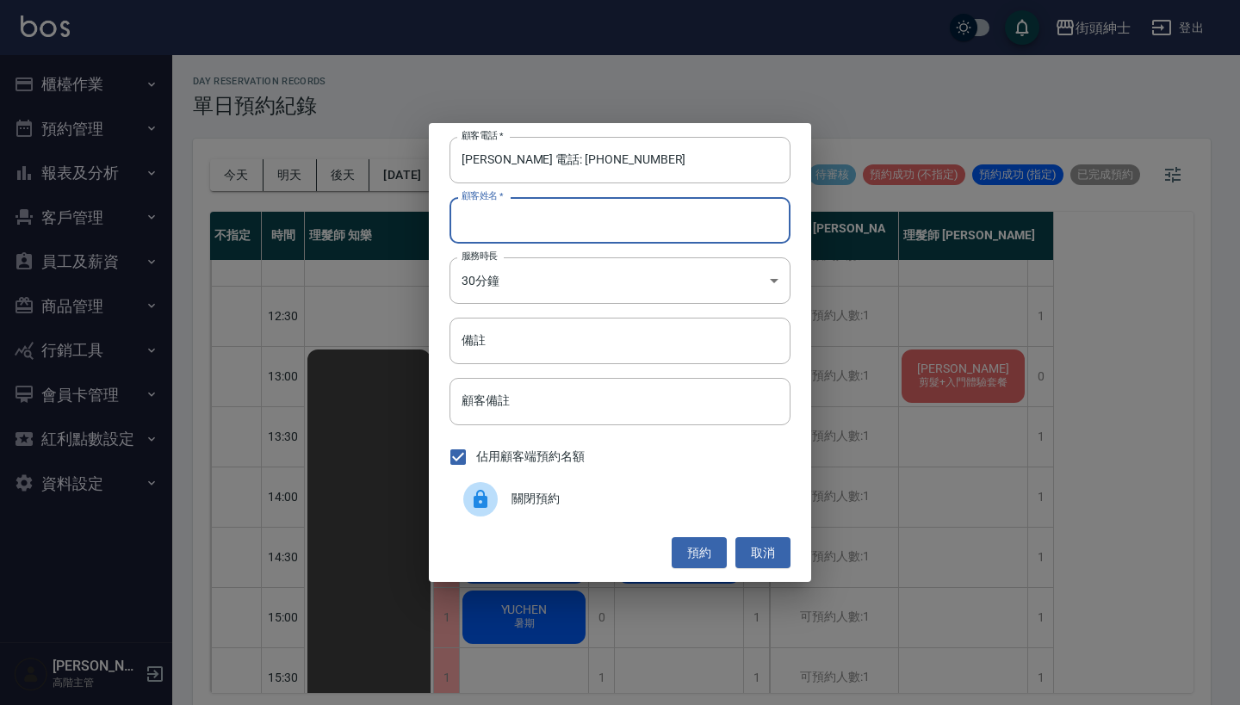
paste input "郭彥廷 電話: 0938685970"
type input "郭彥廷 電話: 0938685970"
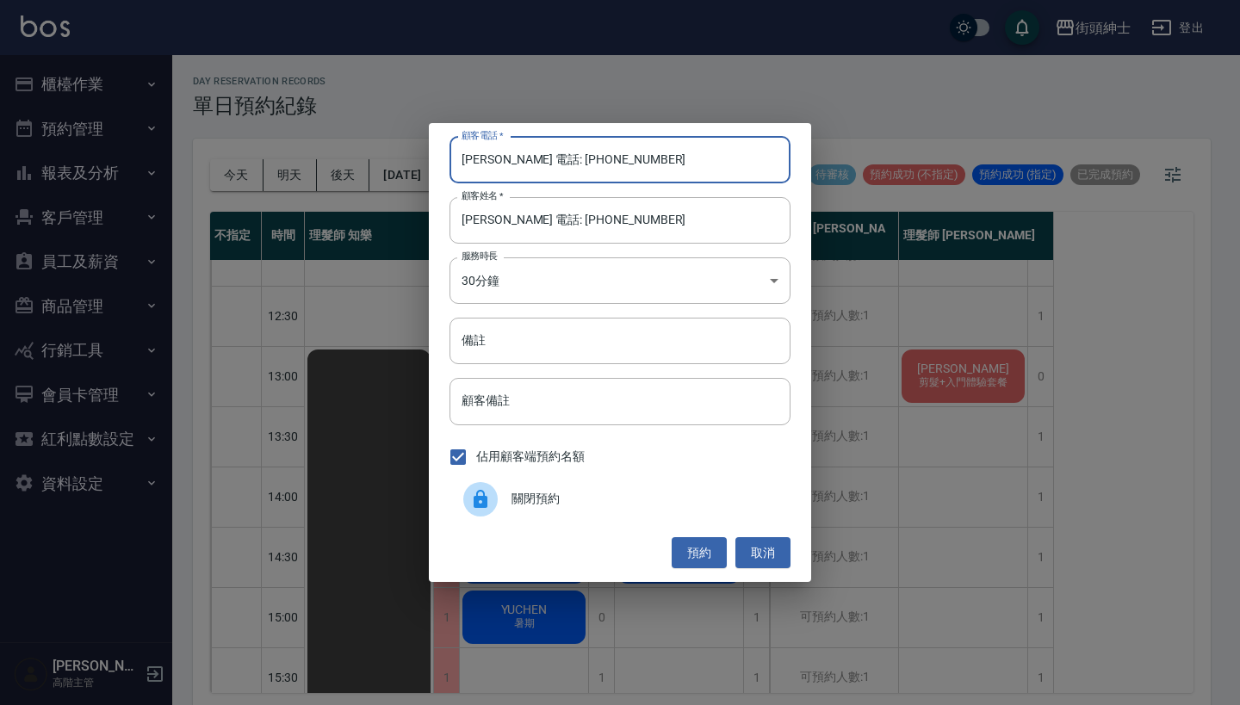
drag, startPoint x: 530, startPoint y: 164, endPoint x: 375, endPoint y: 164, distance: 155.0
click at [375, 164] on div "顧客電話   * 郭彥廷 電話: 0938685970 顧客電話   * 顧客姓名   * 郭彥廷 電話: 0938685970 顧客姓名   * 服務時長 …" at bounding box center [620, 352] width 1240 height 705
type input "0938685970"
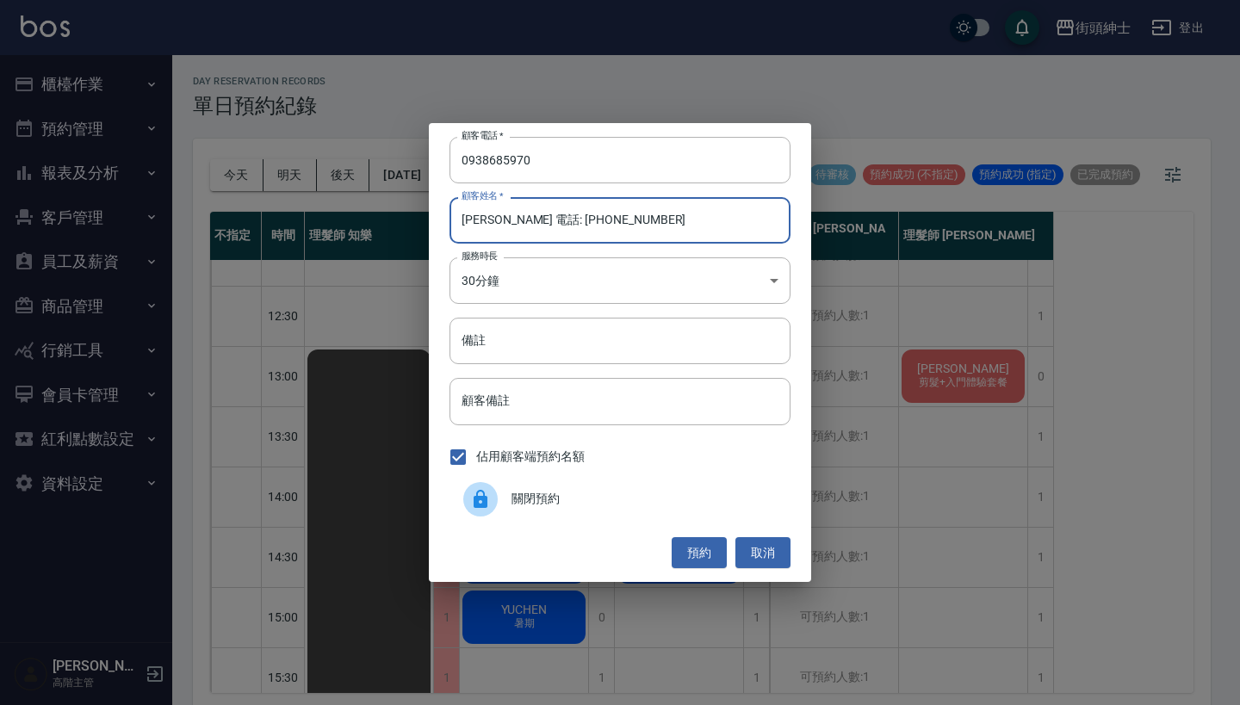
drag, startPoint x: 633, startPoint y: 240, endPoint x: 501, endPoint y: 230, distance: 132.1
click at [501, 230] on input "郭彥廷 電話: 0938685970" at bounding box center [619, 220] width 341 height 46
type input "郭彥廷"
click at [511, 332] on input "備註" at bounding box center [619, 341] width 341 height 46
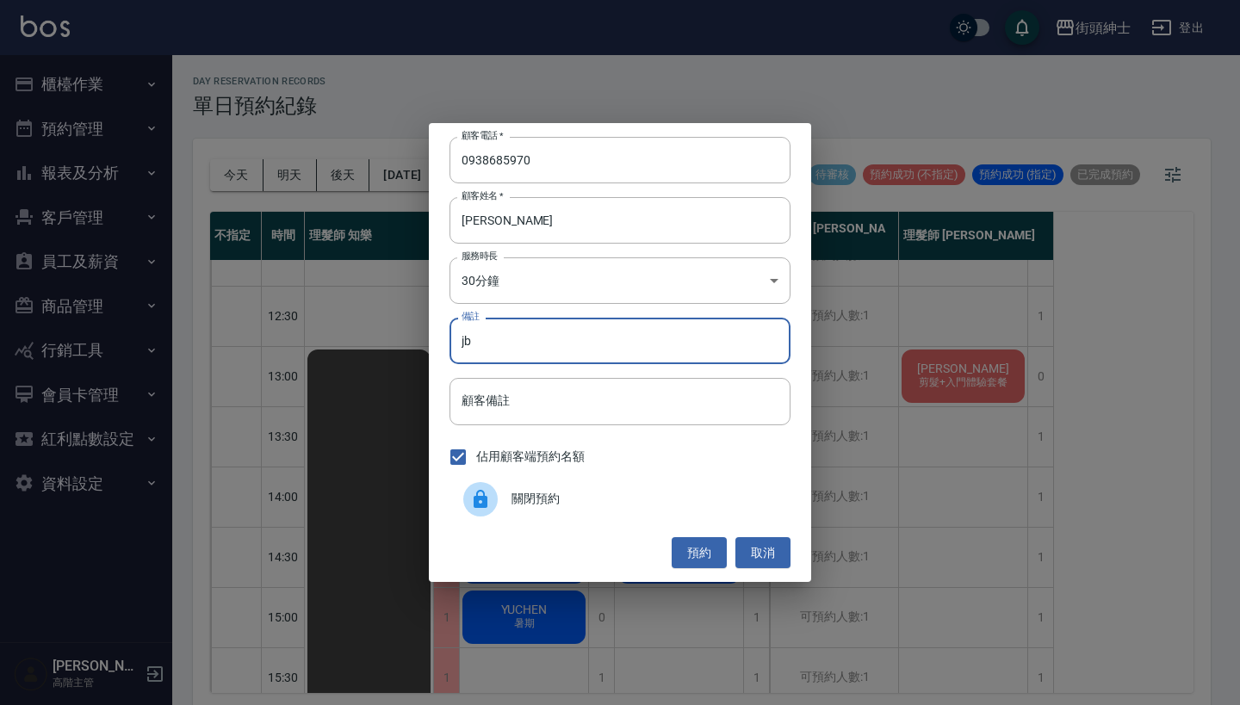
type input "j"
type input "b"
type input "入門"
click at [685, 533] on div "顧客電話   * 0938685970 顧客電話   * 顧客姓名   * 郭彥廷 顧客姓名   * 服務時長 30分鐘 1 服務時長 備註 入門 備註 顧客…" at bounding box center [620, 352] width 382 height 459
click at [687, 546] on button "預約" at bounding box center [699, 553] width 55 height 32
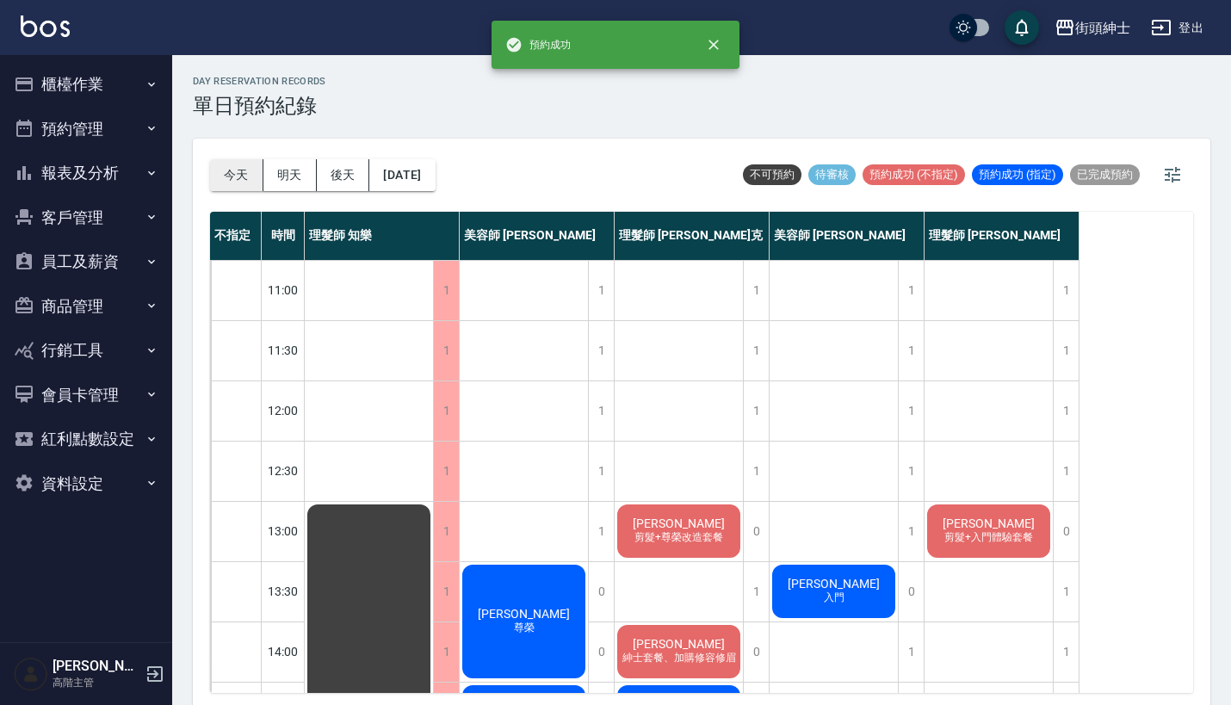
scroll to position [0, 0]
click at [237, 170] on button "今天" at bounding box center [236, 175] width 53 height 32
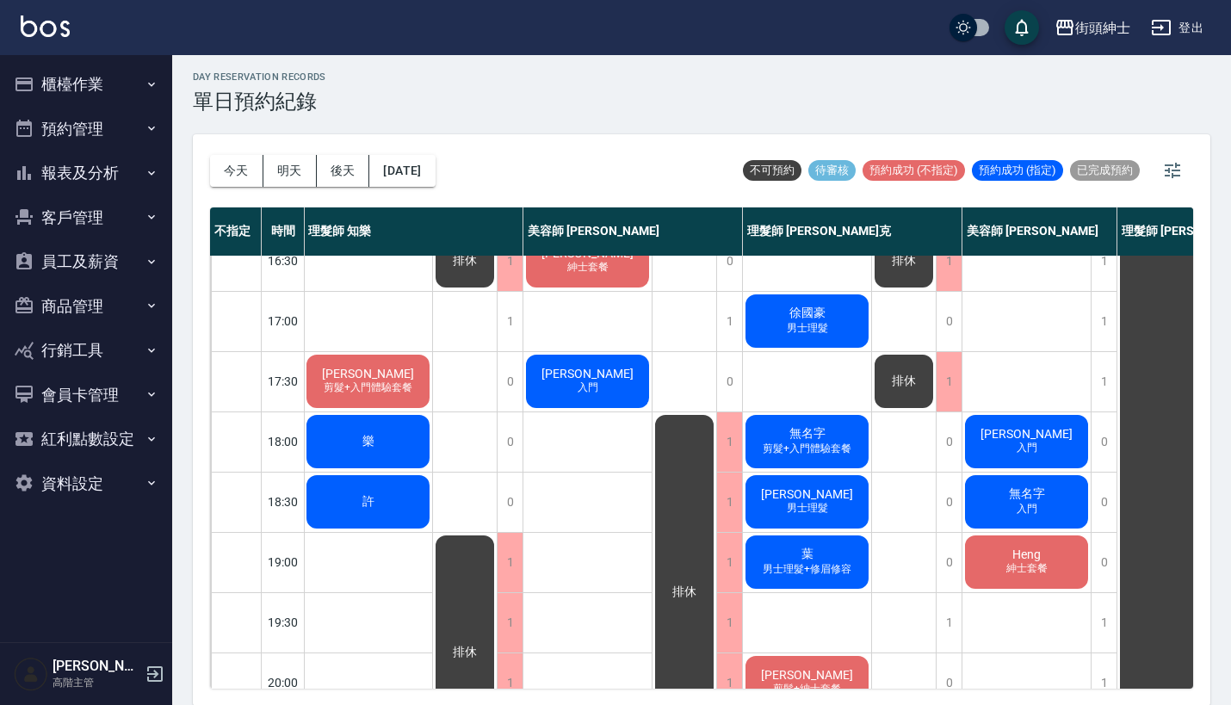
scroll to position [393, 1]
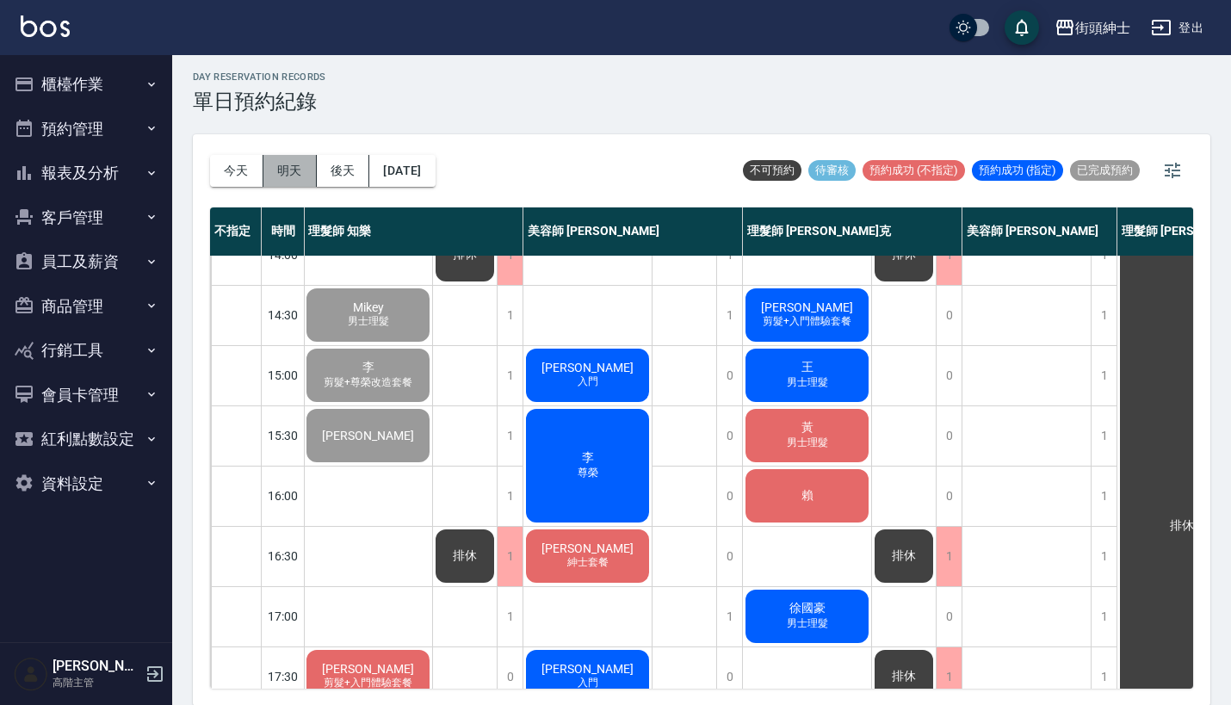
click at [292, 174] on button "明天" at bounding box center [289, 171] width 53 height 32
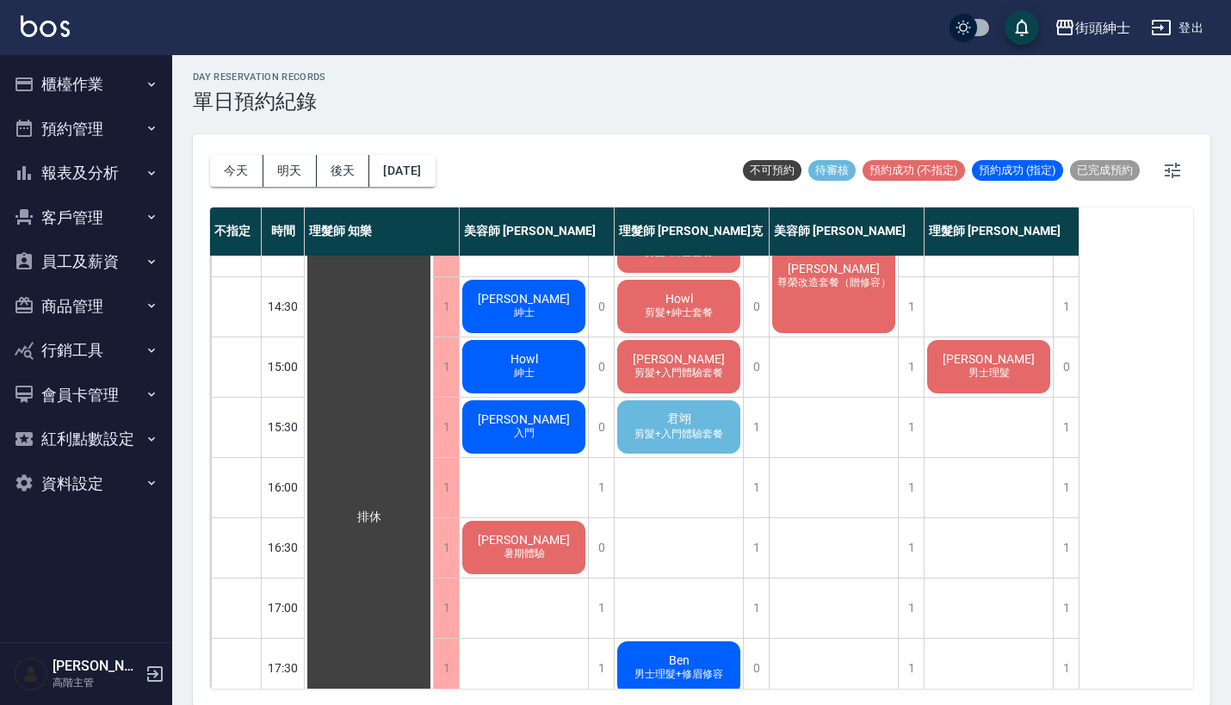
scroll to position [403, 0]
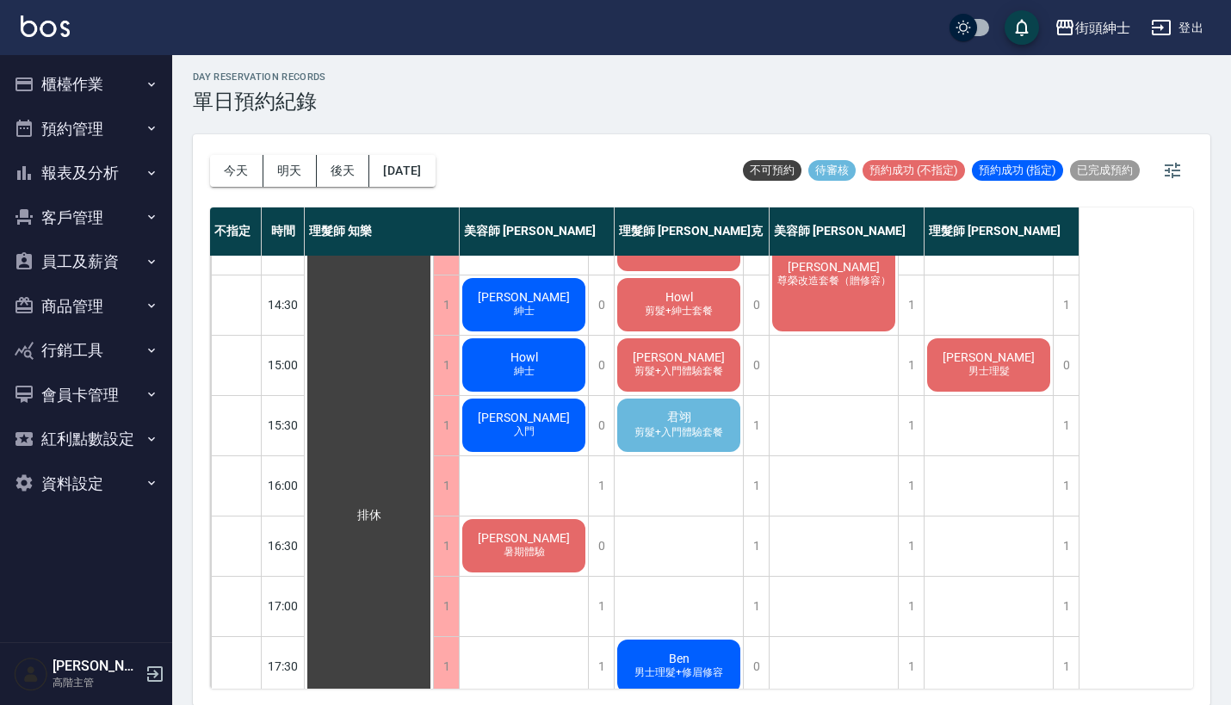
click at [697, 423] on div "君翊 剪髮+入門體驗套餐" at bounding box center [679, 425] width 128 height 59
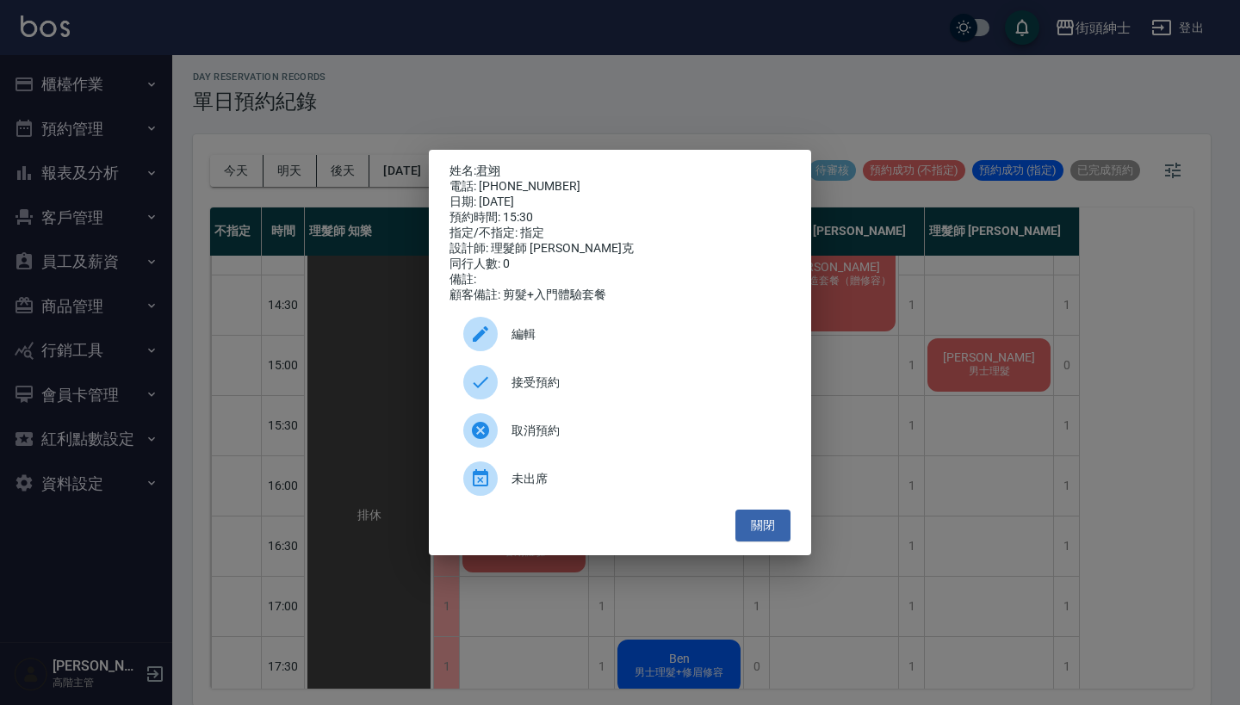
click at [567, 392] on span "接受預約" at bounding box center [643, 383] width 265 height 18
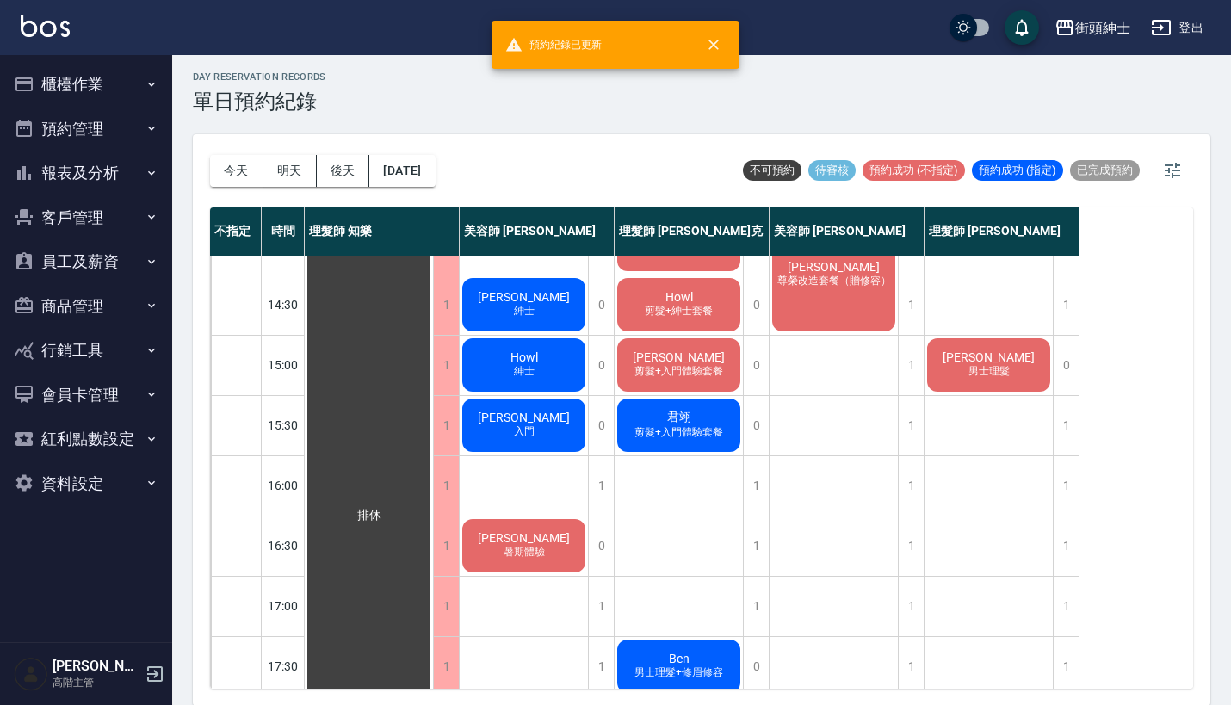
click at [666, 427] on span "剪髮+入門體驗套餐" at bounding box center [679, 432] width 96 height 15
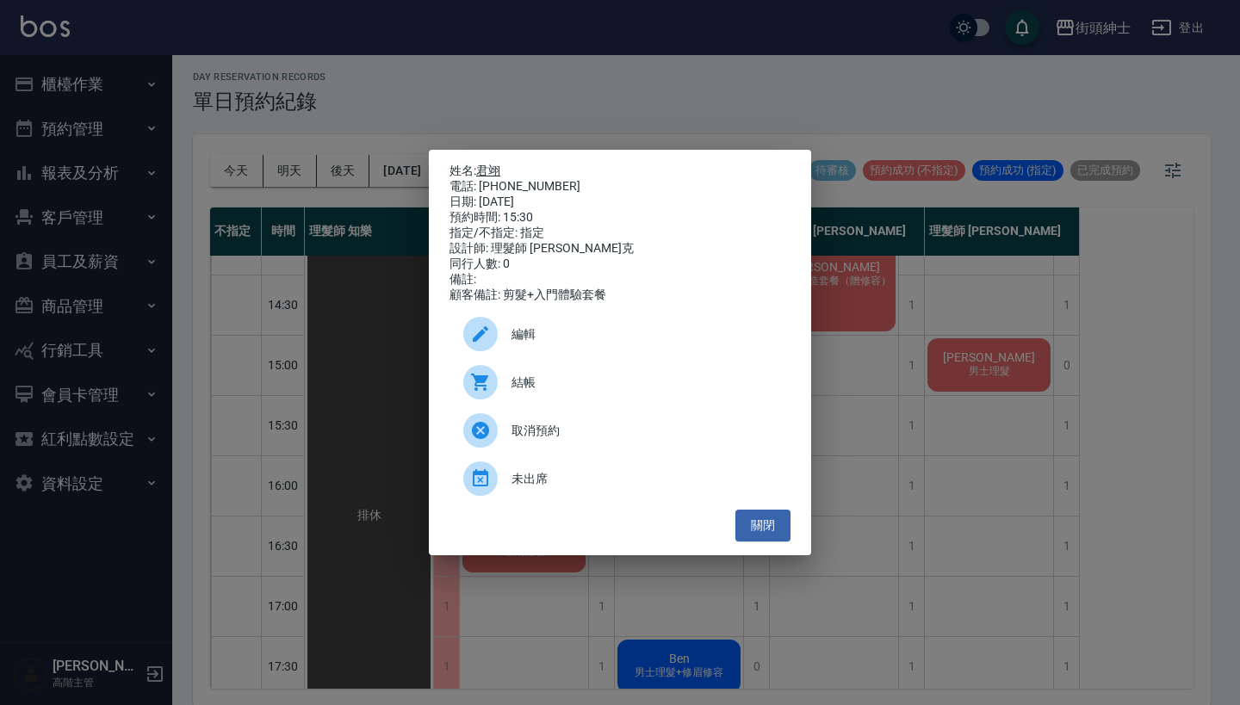
drag, startPoint x: 557, startPoint y: 182, endPoint x: 479, endPoint y: 168, distance: 79.6
click at [479, 168] on div "姓名: 君翊 電話: 0958583411 日期: 2025/09/17 預約時間: 15:30 指定/不指定: 指定 設計師: 理髮師 Vic 維克 同行人…" at bounding box center [619, 233] width 341 height 139
copy div "姓名: 君翊 電話: 0958583411"
click at [489, 118] on div "姓名: 君翊 電話: 0958583411 日期: 2025/09/17 預約時間: 15:30 指定/不指定: 指定 設計師: 理髮師 Vic 維克 同行人…" at bounding box center [620, 352] width 1240 height 705
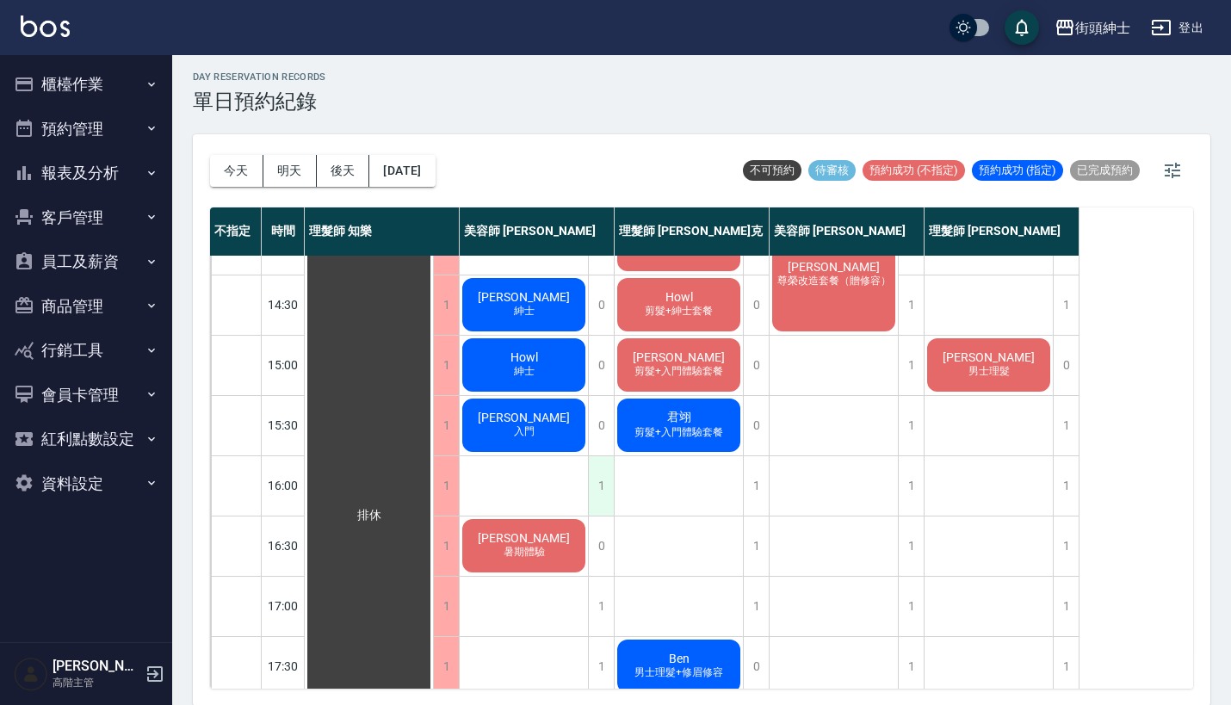
click at [600, 482] on div "1" at bounding box center [601, 485] width 26 height 59
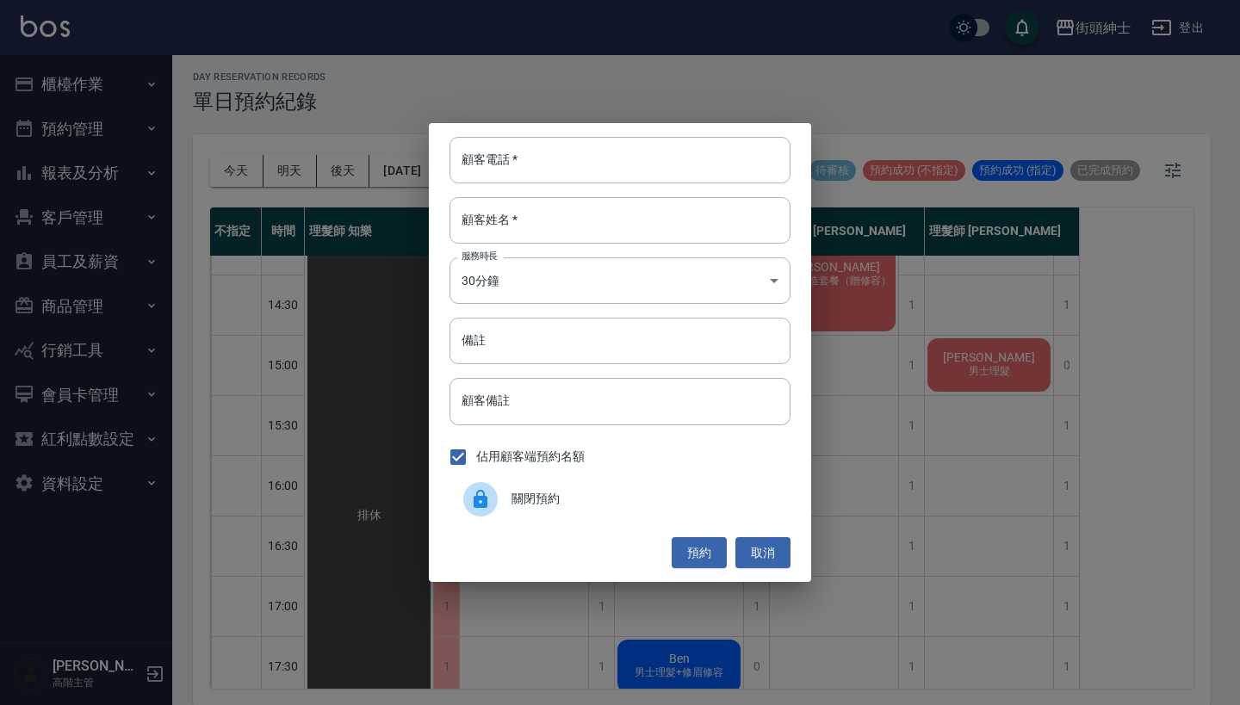
click at [556, 102] on div "顧客電話   * 顧客電話   * 顧客姓名   * 顧客姓名   * 服務時長 30分鐘 1 服務時長 備註 備註 顧客備註 顧客備註 佔用顧客端預約名額 …" at bounding box center [620, 352] width 1240 height 705
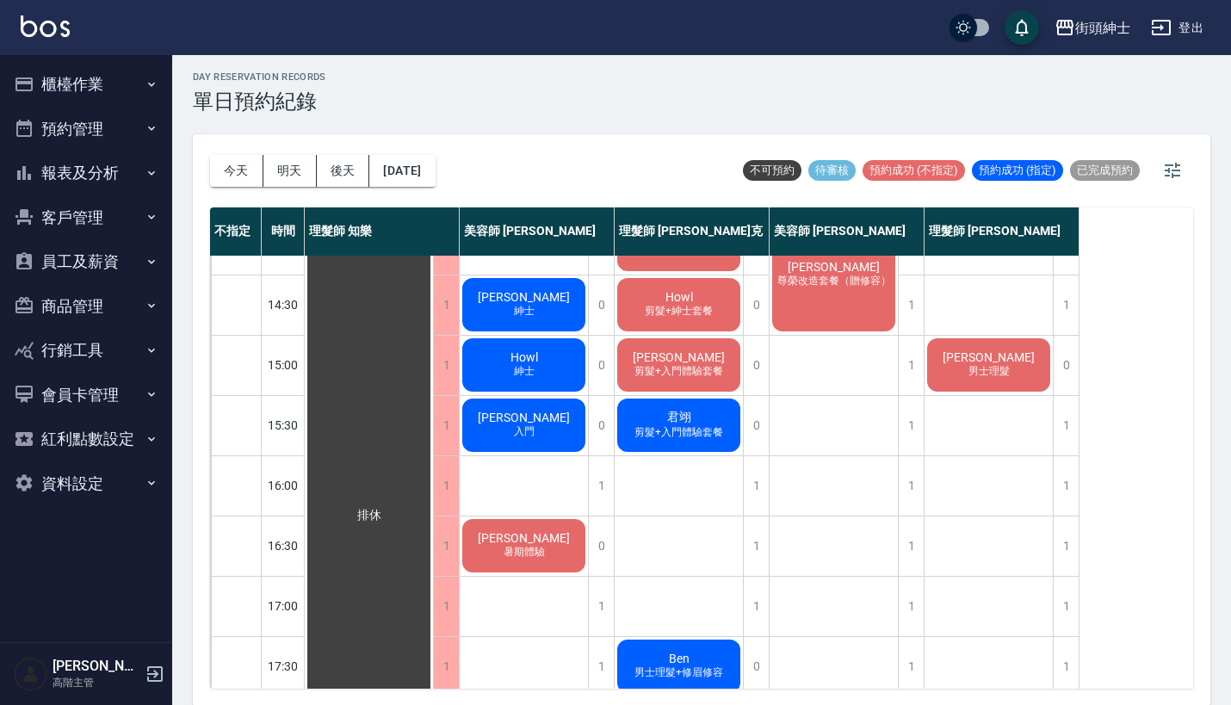
click at [560, 180] on div "今天 明天 後天 2025/09/17 不可預約 待審核 預約成功 (不指定) 預約成功 (指定) 已完成預約" at bounding box center [701, 170] width 983 height 73
click at [592, 479] on div "1" at bounding box center [601, 485] width 26 height 59
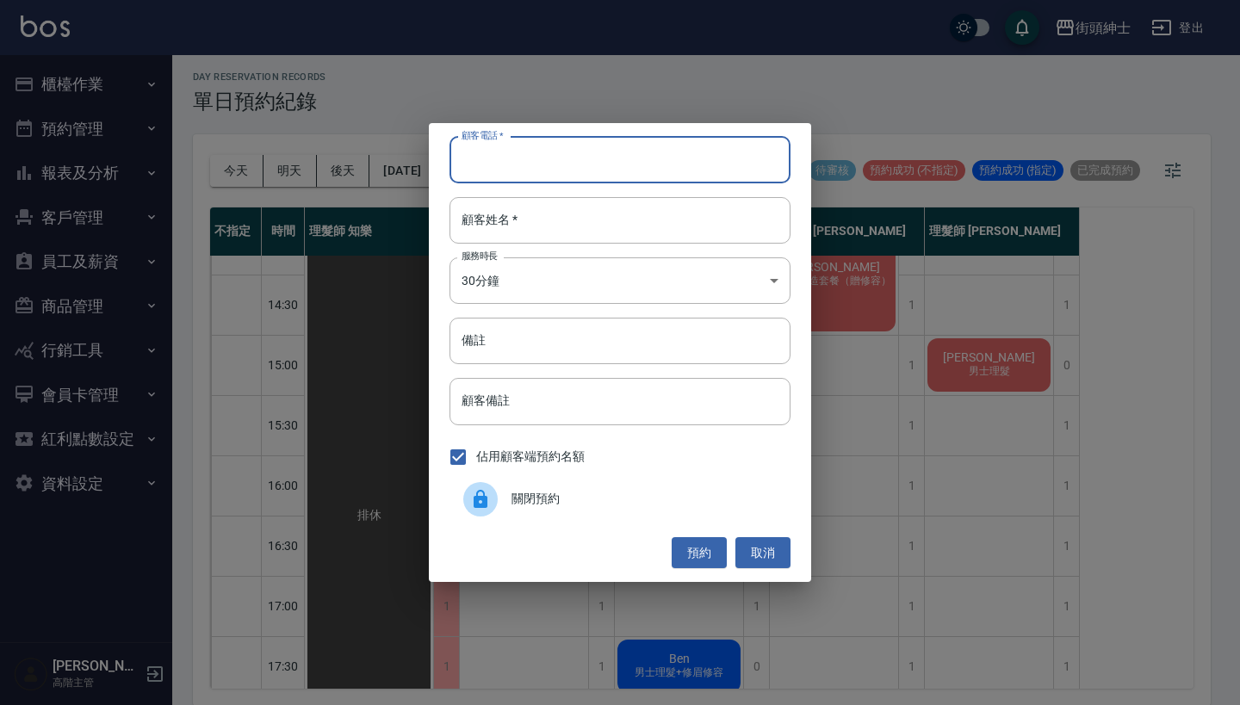
paste input "君翊 電話: 0958583411"
type input "君翊 電話: 0958583411"
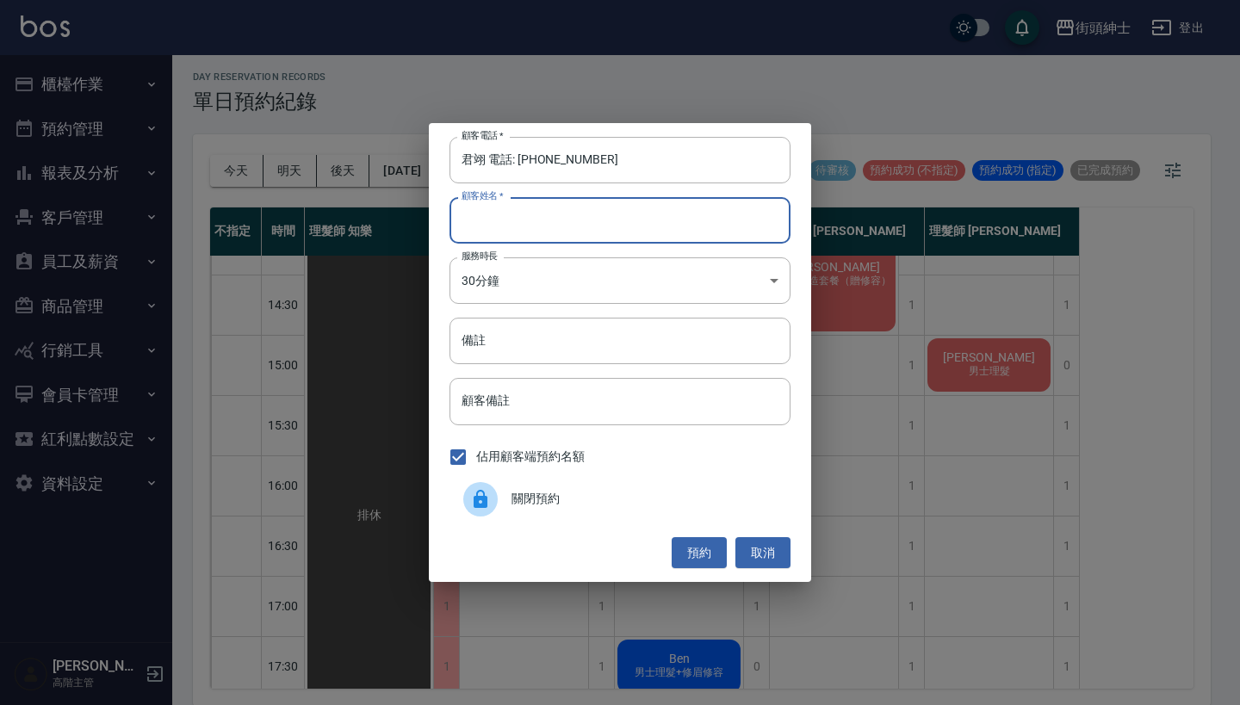
paste input "君翊 電話: 0958583411"
type input "君翊 電話: 0958583411"
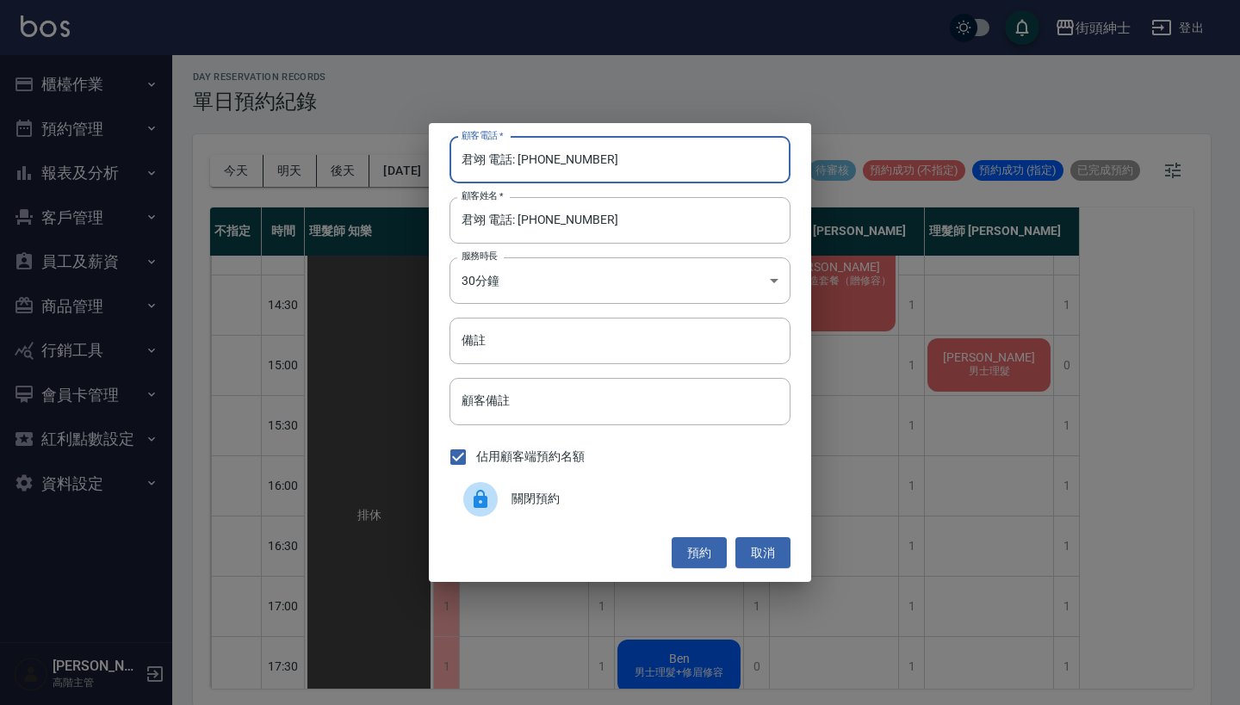
drag, startPoint x: 519, startPoint y: 162, endPoint x: 371, endPoint y: 166, distance: 148.2
click at [371, 166] on div "顧客電話   * 君翊 電話: 0958583411 顧客電話   * 顧客姓名   * 君翊 電話: 0958583411 顧客姓名   * 服務時長 30…" at bounding box center [620, 352] width 1240 height 705
type input "0958583411"
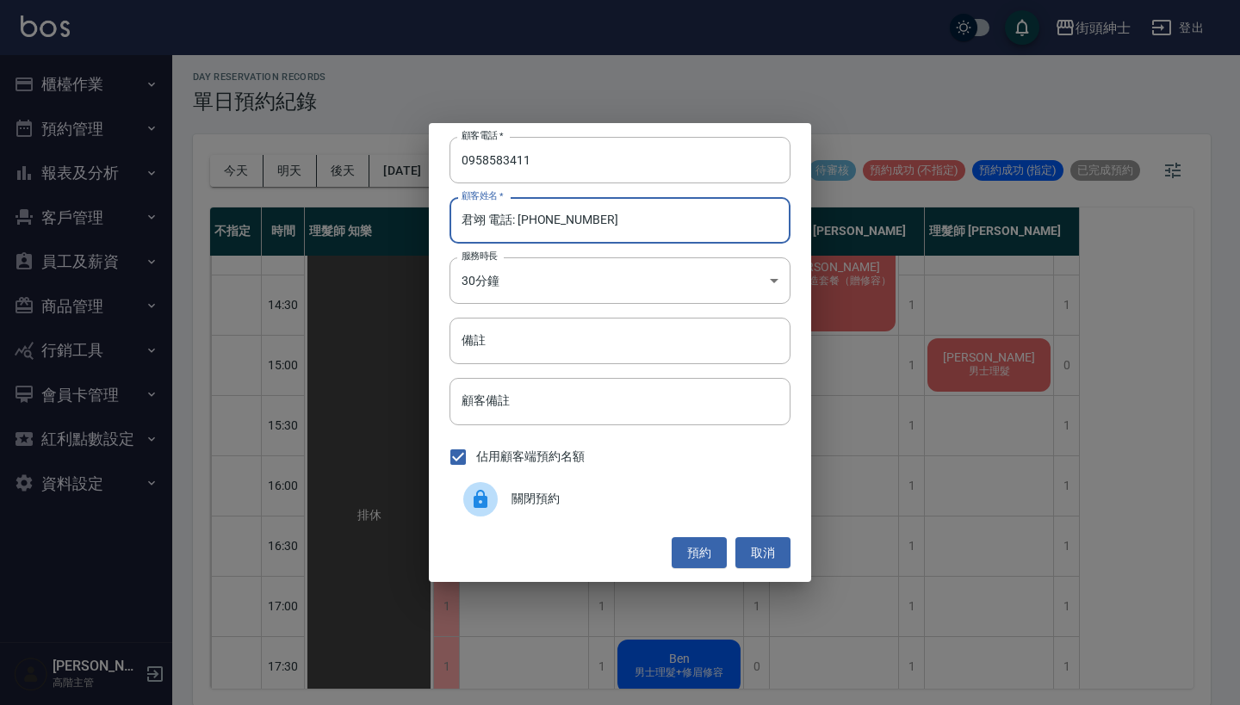
drag, startPoint x: 604, startPoint y: 235, endPoint x: 481, endPoint y: 223, distance: 123.7
click at [481, 223] on input "君翊 電話: 0958583411" at bounding box center [619, 220] width 341 height 46
type input "君翊"
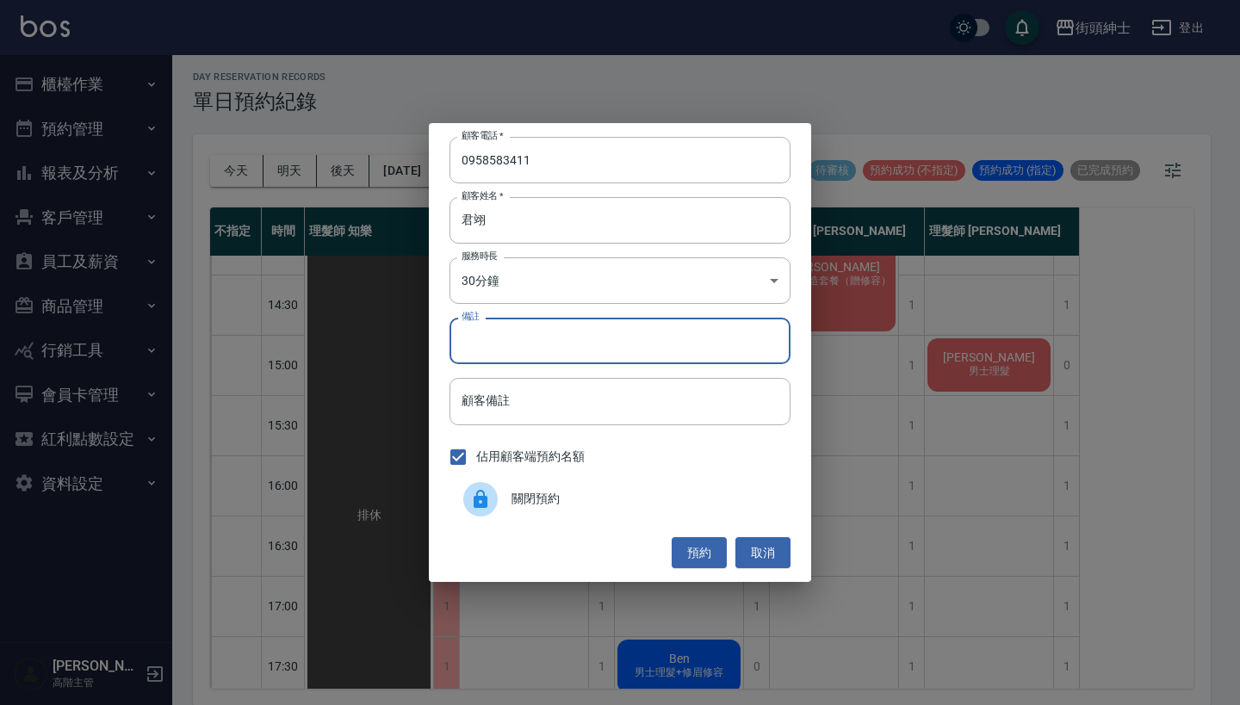
click at [596, 334] on input "備註" at bounding box center [619, 341] width 341 height 46
type input "數"
type input "入門"
click at [710, 555] on button "預約" at bounding box center [699, 553] width 55 height 32
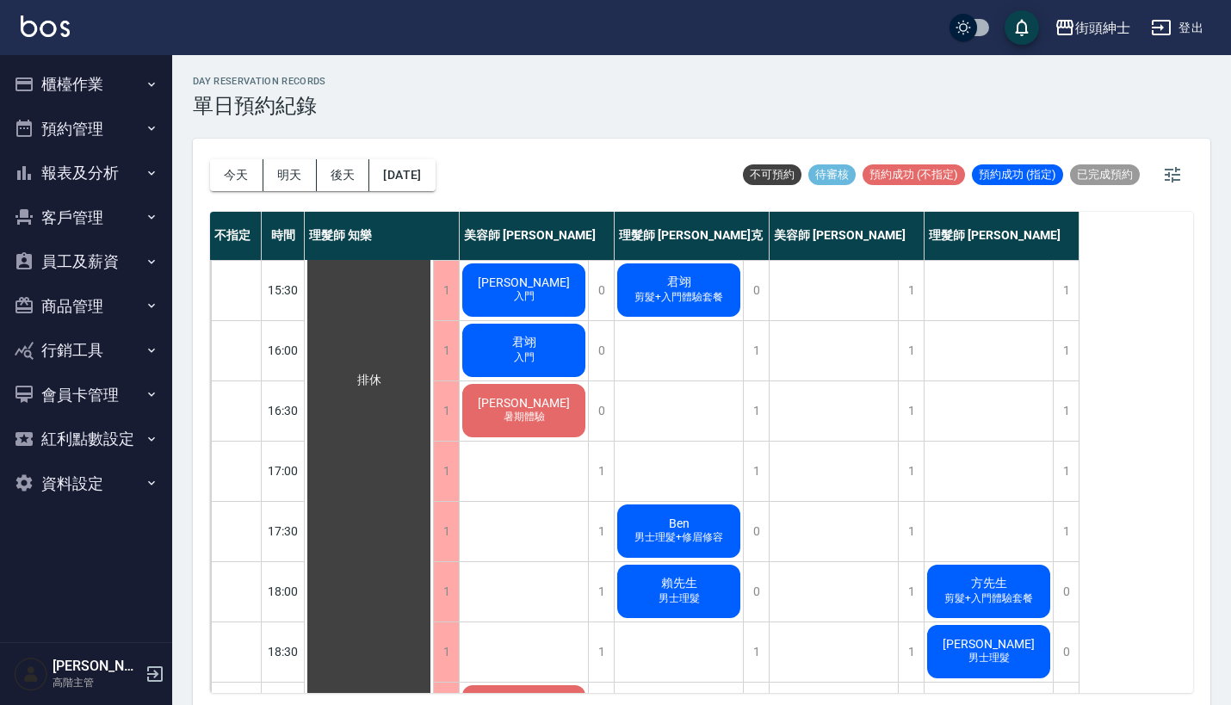
scroll to position [0, 0]
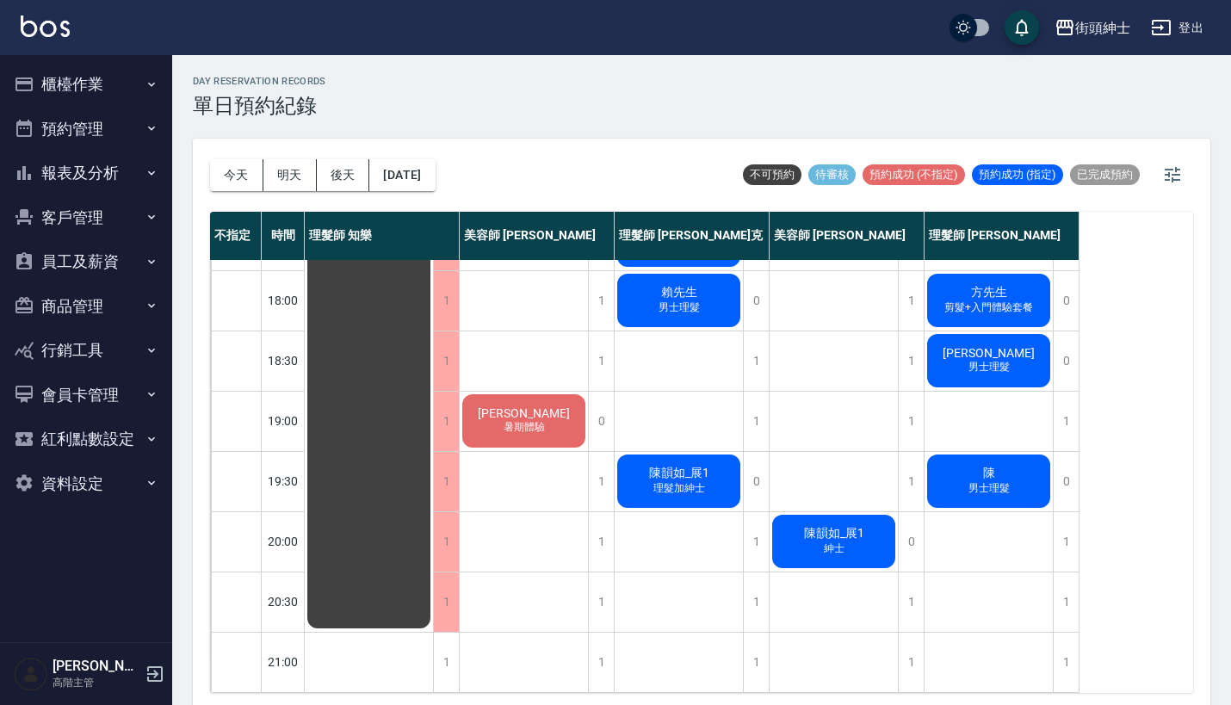
click at [826, 526] on span "陳韻如_展1" at bounding box center [834, 533] width 67 height 15
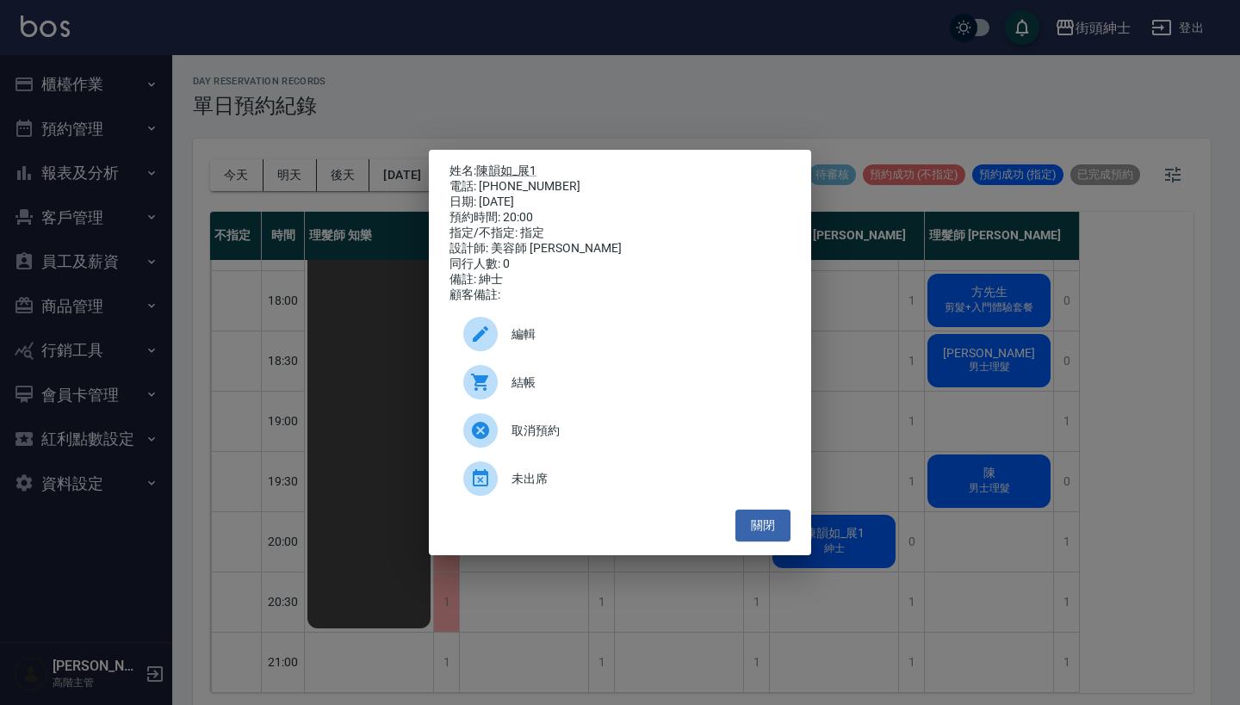
click at [572, 330] on div "編輯" at bounding box center [619, 334] width 341 height 48
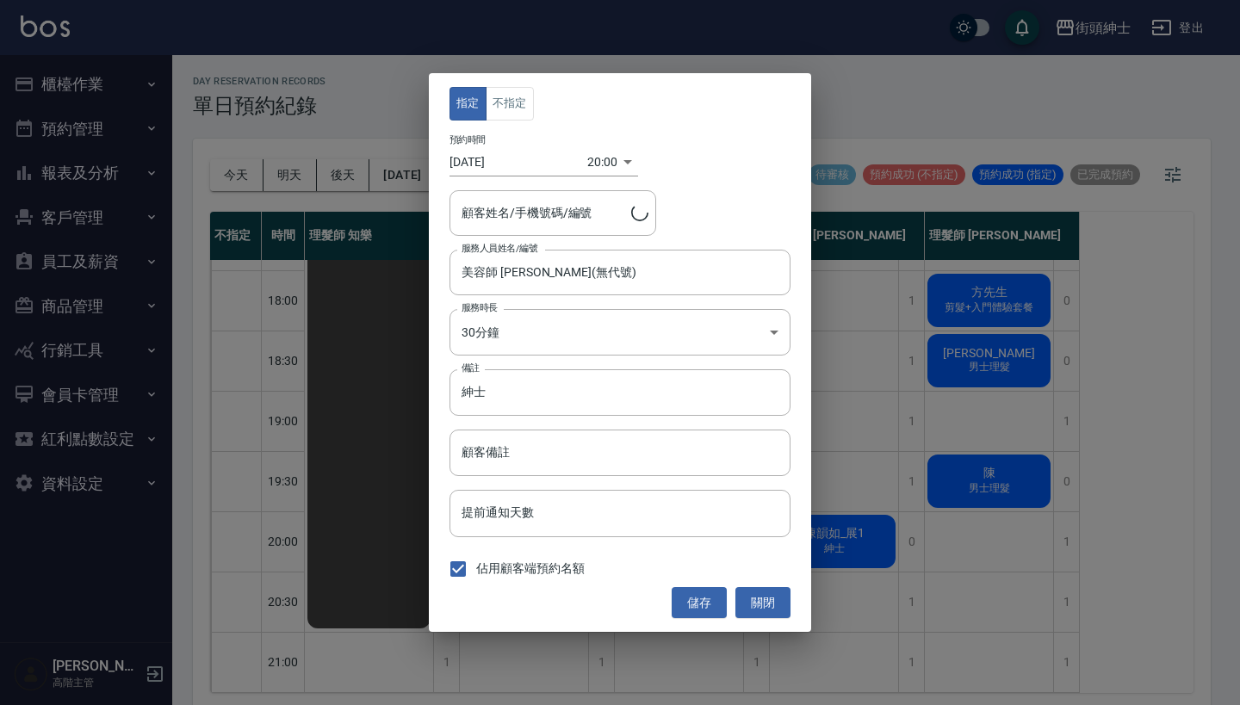
type input "陳韻如_展1/0911012756"
click at [538, 276] on input "美容師 小戴(無代號)" at bounding box center [607, 272] width 300 height 30
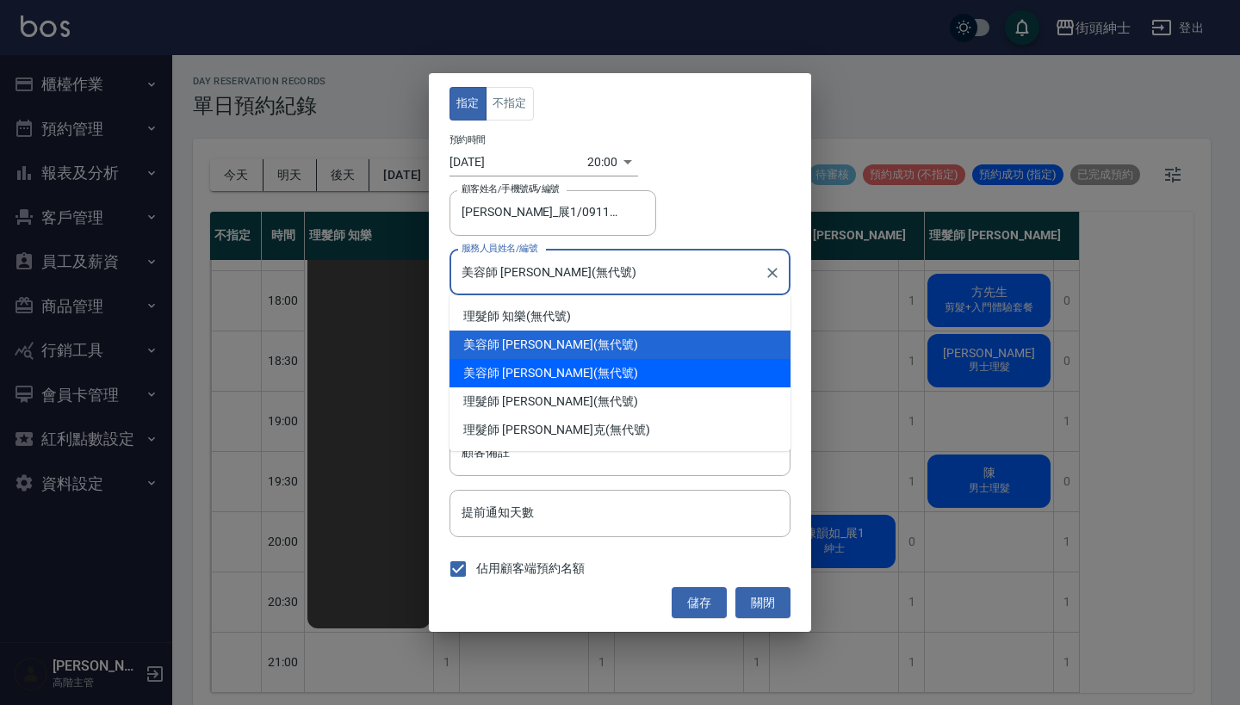
click at [547, 371] on div "美容師 Cherry (無代號)" at bounding box center [619, 373] width 341 height 28
type input "美容師 Cherry(無代號)"
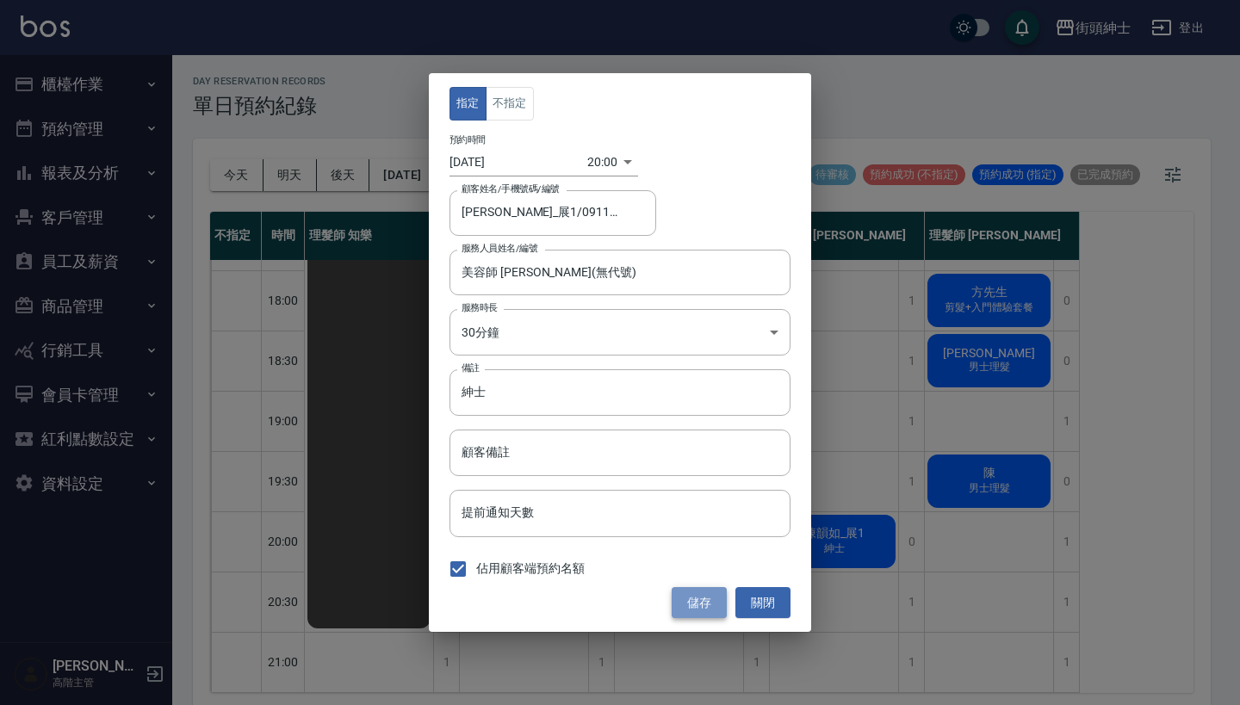
click at [686, 595] on button "儲存" at bounding box center [699, 603] width 55 height 32
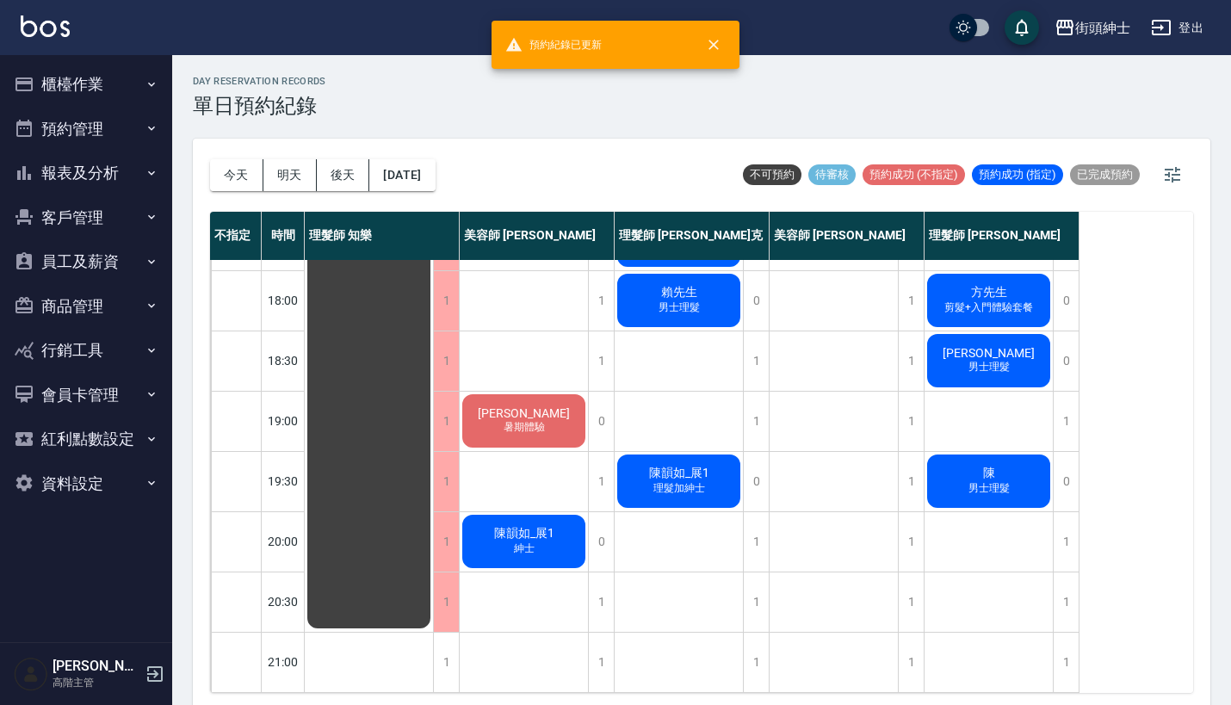
scroll to position [847, 0]
click at [350, 168] on button "後天" at bounding box center [343, 175] width 53 height 32
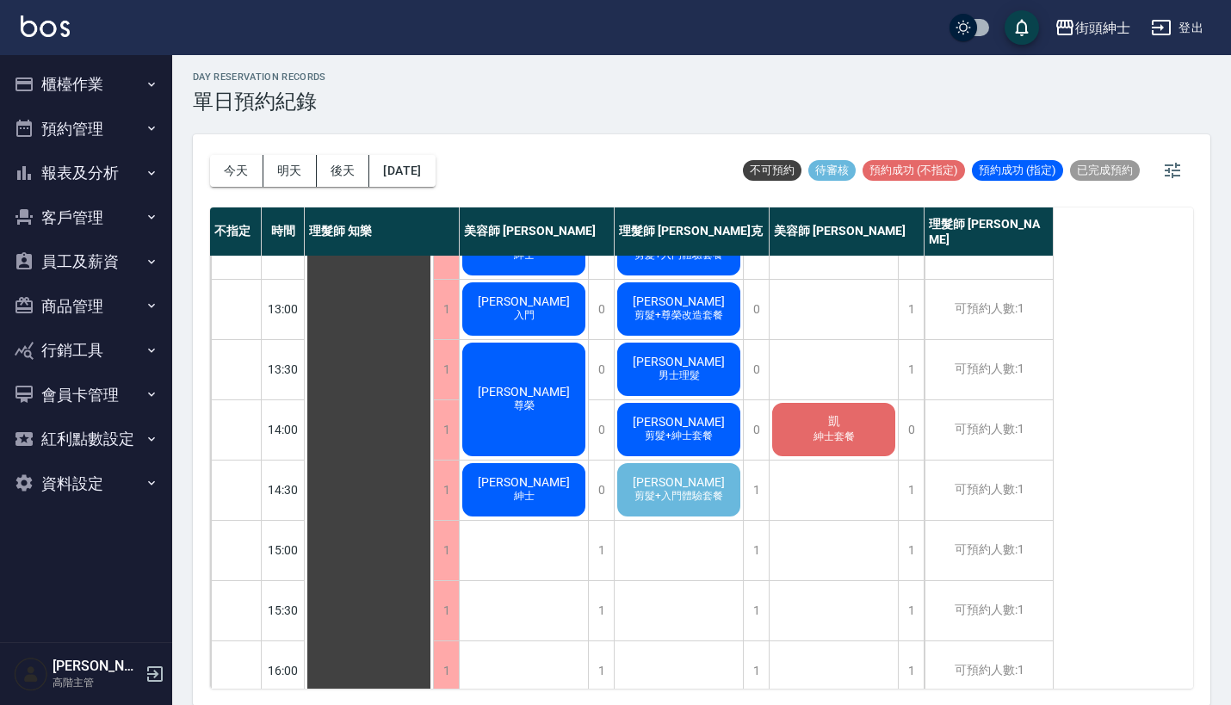
scroll to position [283, 0]
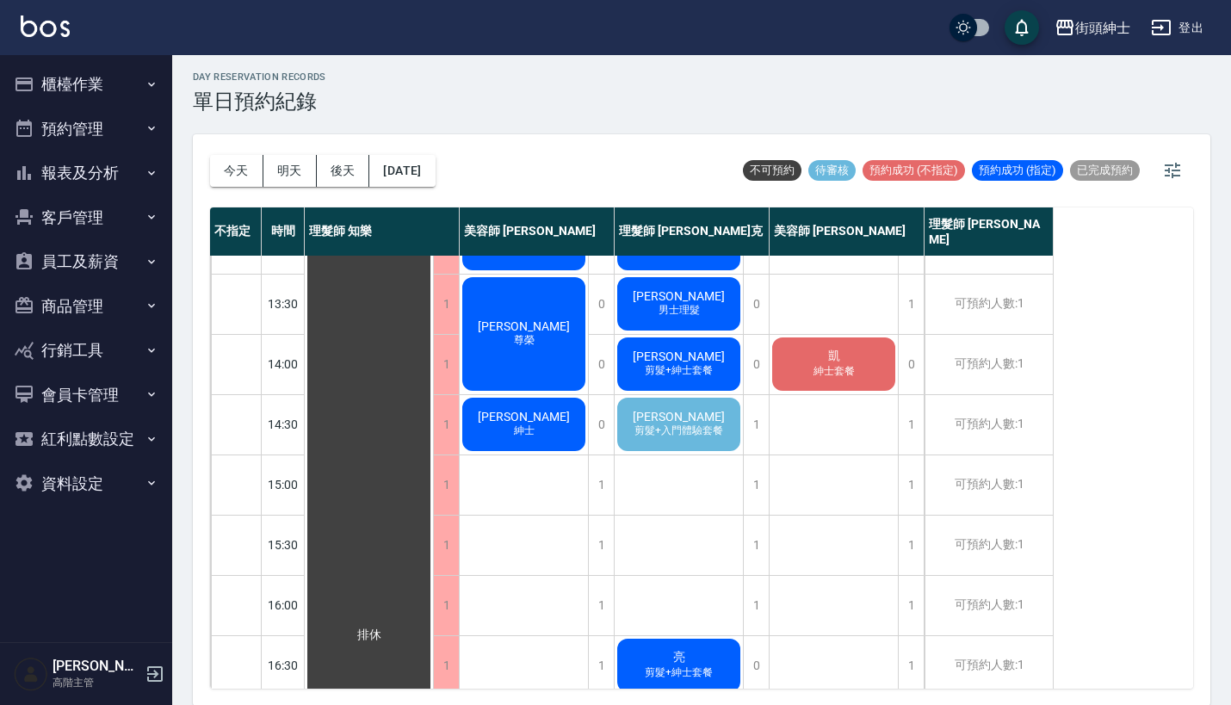
click at [661, 424] on span "剪髮+入門體驗套餐" at bounding box center [679, 431] width 96 height 15
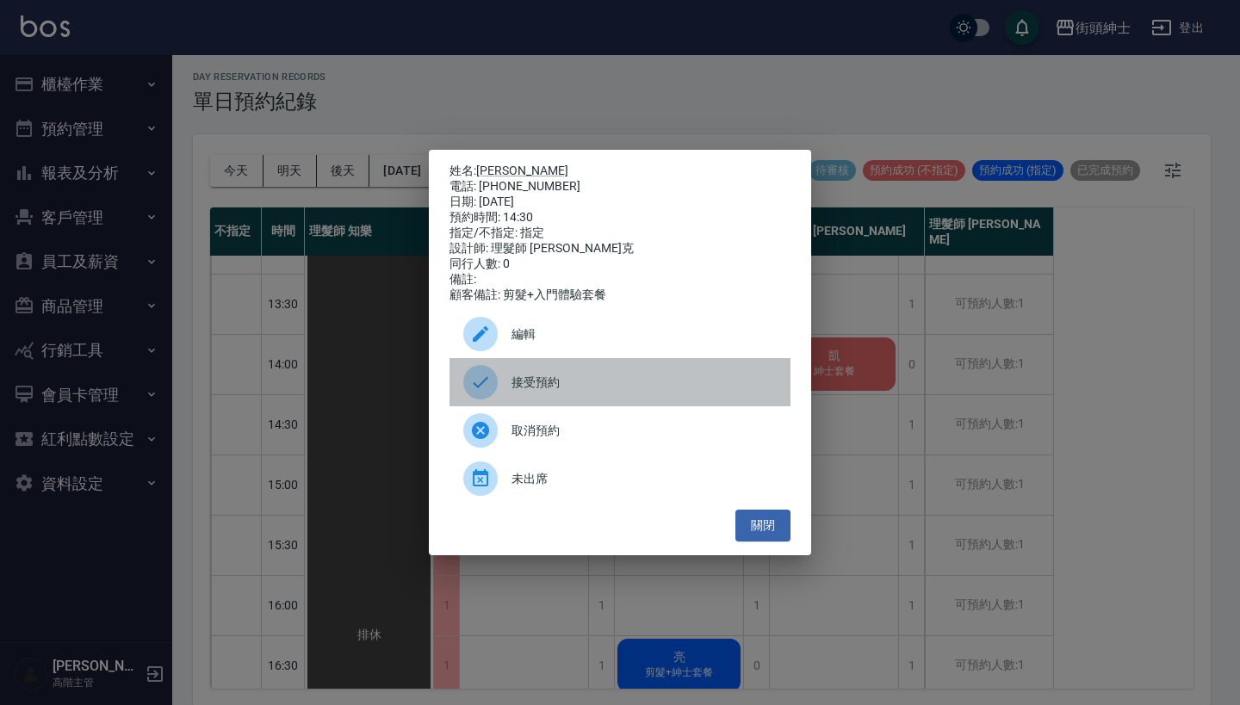
click at [517, 390] on span "接受預約" at bounding box center [643, 383] width 265 height 18
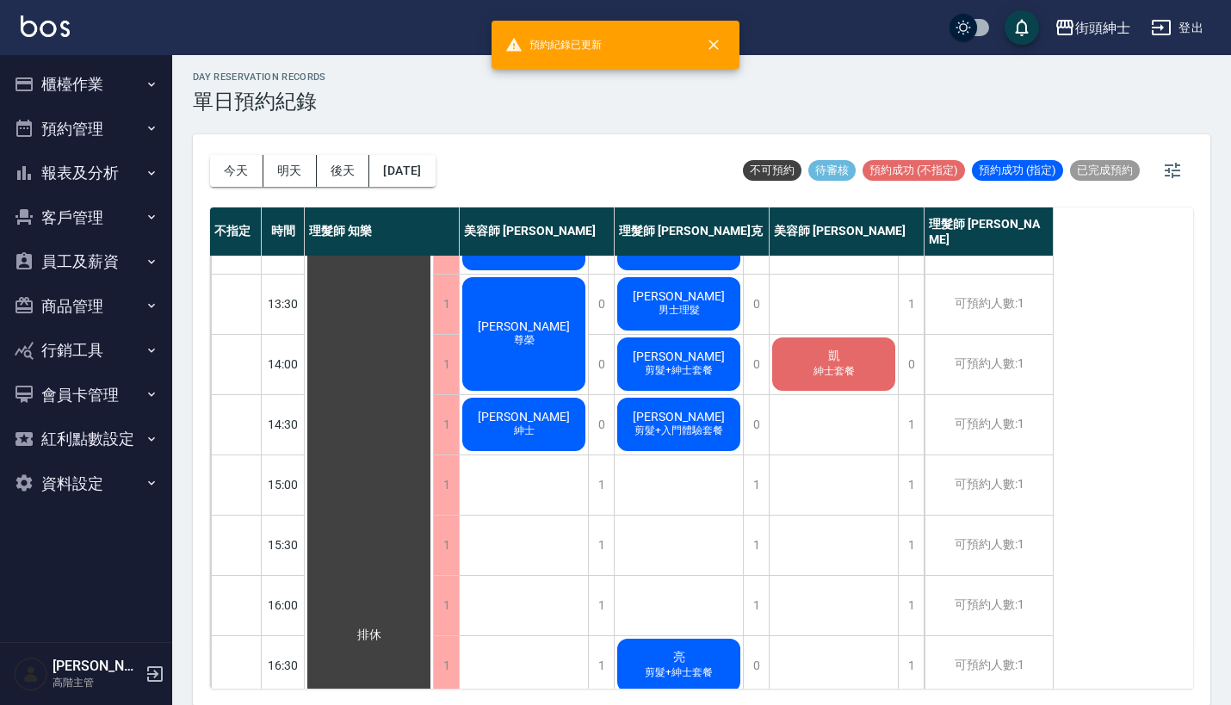
click at [698, 419] on div "小蘇 剪髮+入門體驗套餐" at bounding box center [679, 424] width 128 height 59
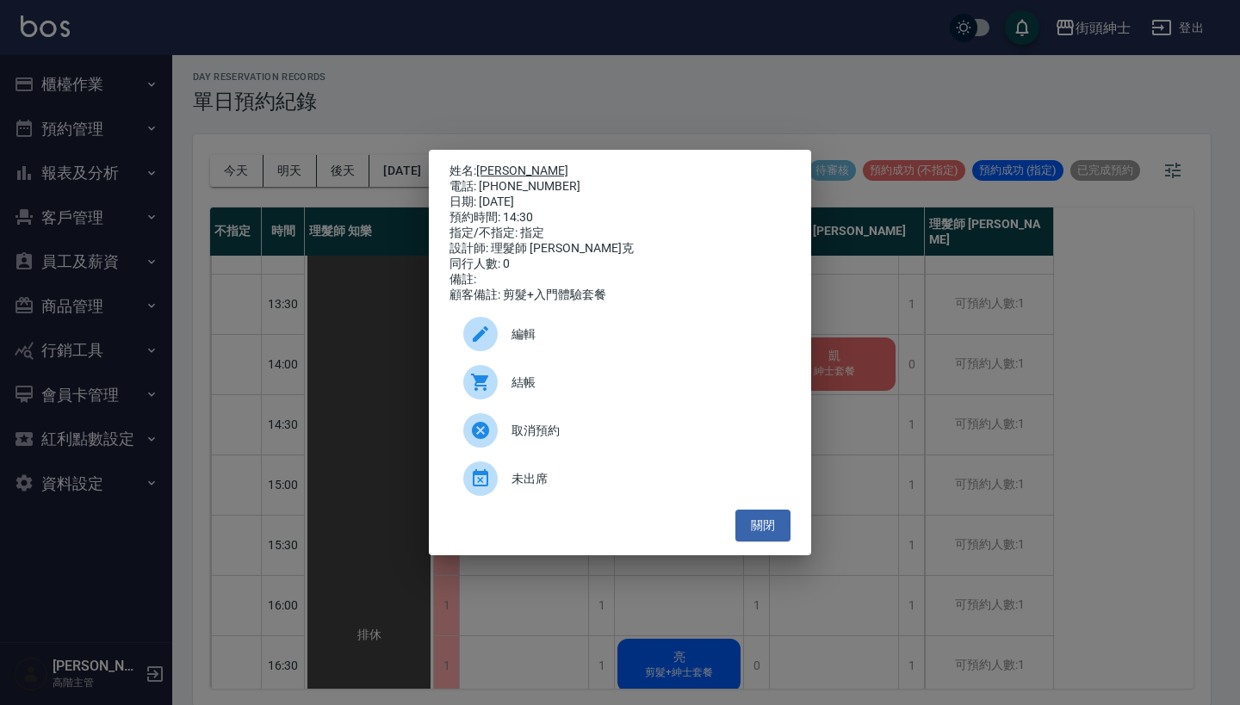
click at [494, 164] on link "[PERSON_NAME]" at bounding box center [522, 171] width 92 height 14
click at [852, 403] on div "姓名: 小蘇 電話: 0921223102 日期: 2025/09/18 預約時間: 14:30 指定/不指定: 指定 設計師: 理髮師 Vic 維克 同行人…" at bounding box center [620, 352] width 1240 height 705
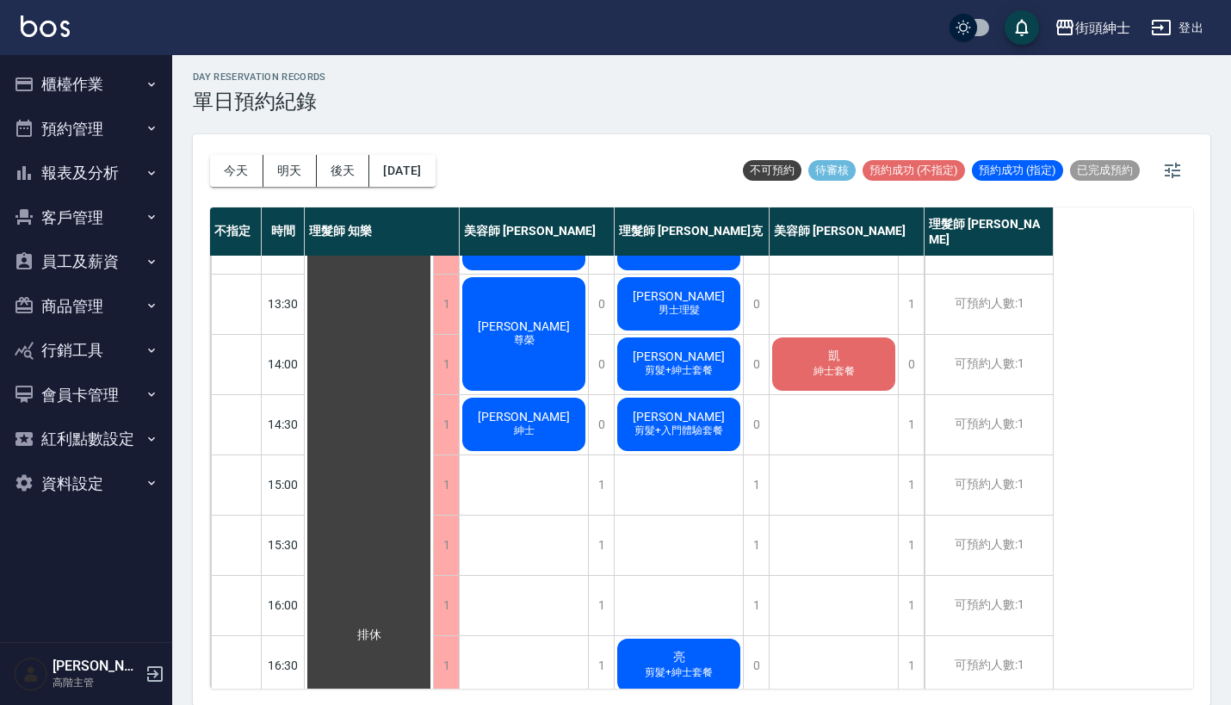
scroll to position [265, 0]
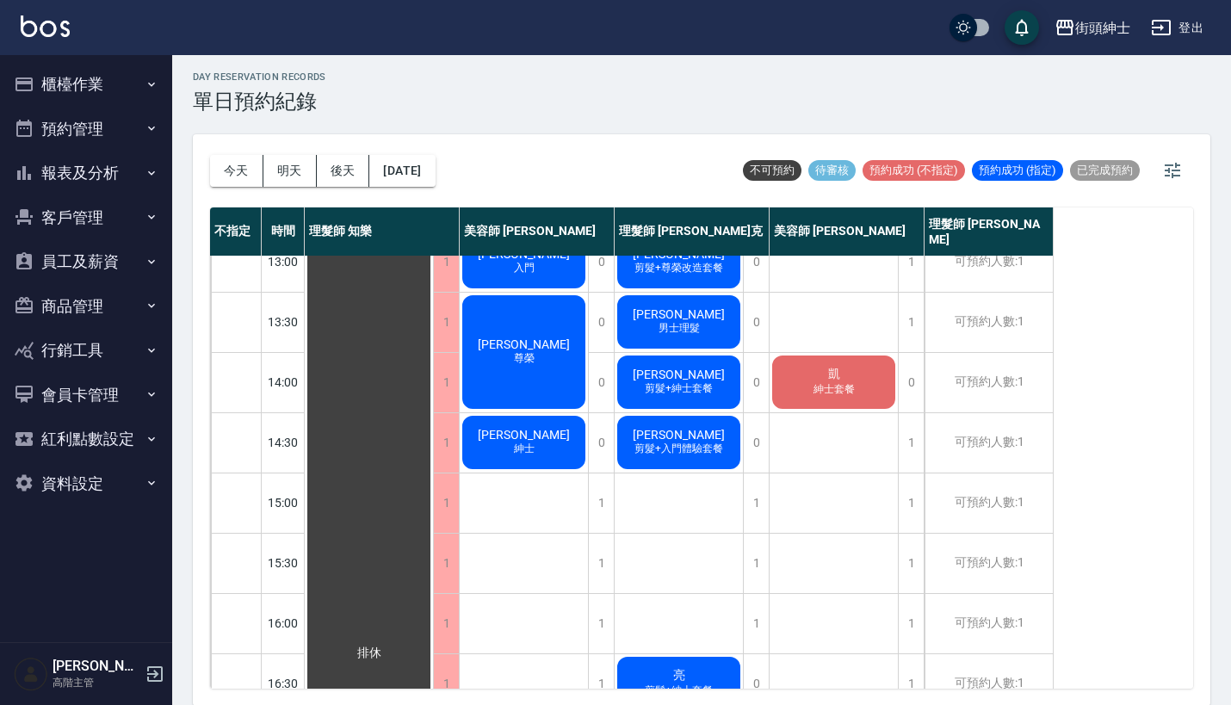
click at [695, 447] on span "剪髮+入門體驗套餐" at bounding box center [679, 449] width 96 height 15
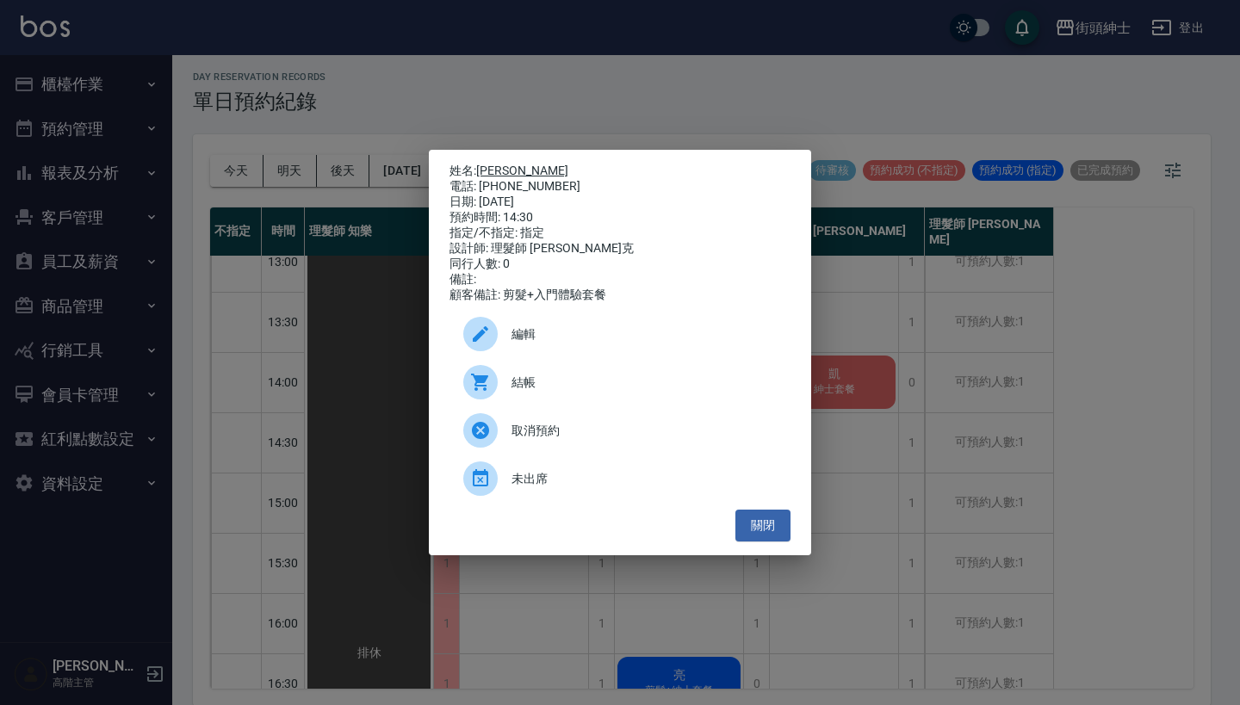
drag, startPoint x: 556, startPoint y: 183, endPoint x: 483, endPoint y: 164, distance: 75.8
click at [483, 164] on div "姓名: 小蘇 電話: 0921223102 日期: 2025/09/18 預約時間: 14:30 指定/不指定: 指定 設計師: 理髮師 Vic 維克 同行人…" at bounding box center [619, 233] width 341 height 139
copy div "姓名: 小蘇 電話: 0921223102"
click at [490, 107] on div "姓名: 小蘇 電話: 0921223102 日期: 2025/09/18 預約時間: 14:30 指定/不指定: 指定 設計師: 理髮師 Vic 維克 同行人…" at bounding box center [620, 352] width 1240 height 705
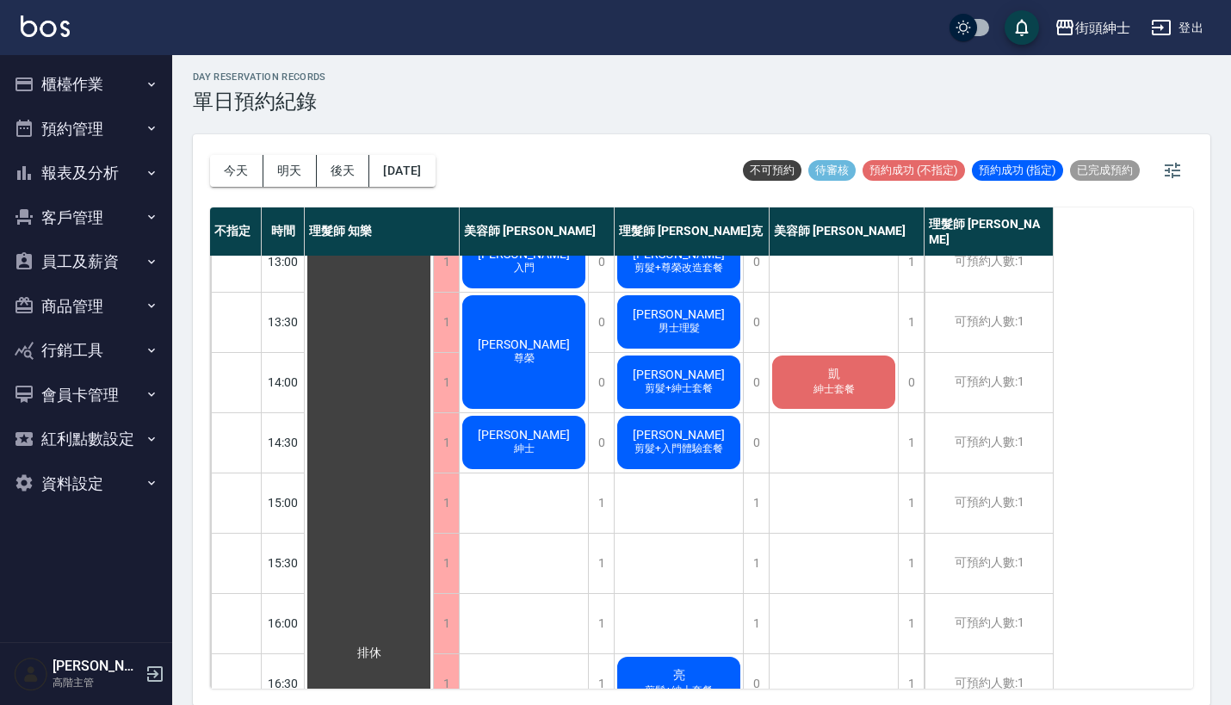
click at [586, 511] on div "邱鵬恩 紳士 許仲維 入門 張新生 尊榮 柏霖 紳士 亮 紳士" at bounding box center [524, 624] width 129 height 1266
click at [604, 511] on div "1" at bounding box center [601, 503] width 26 height 59
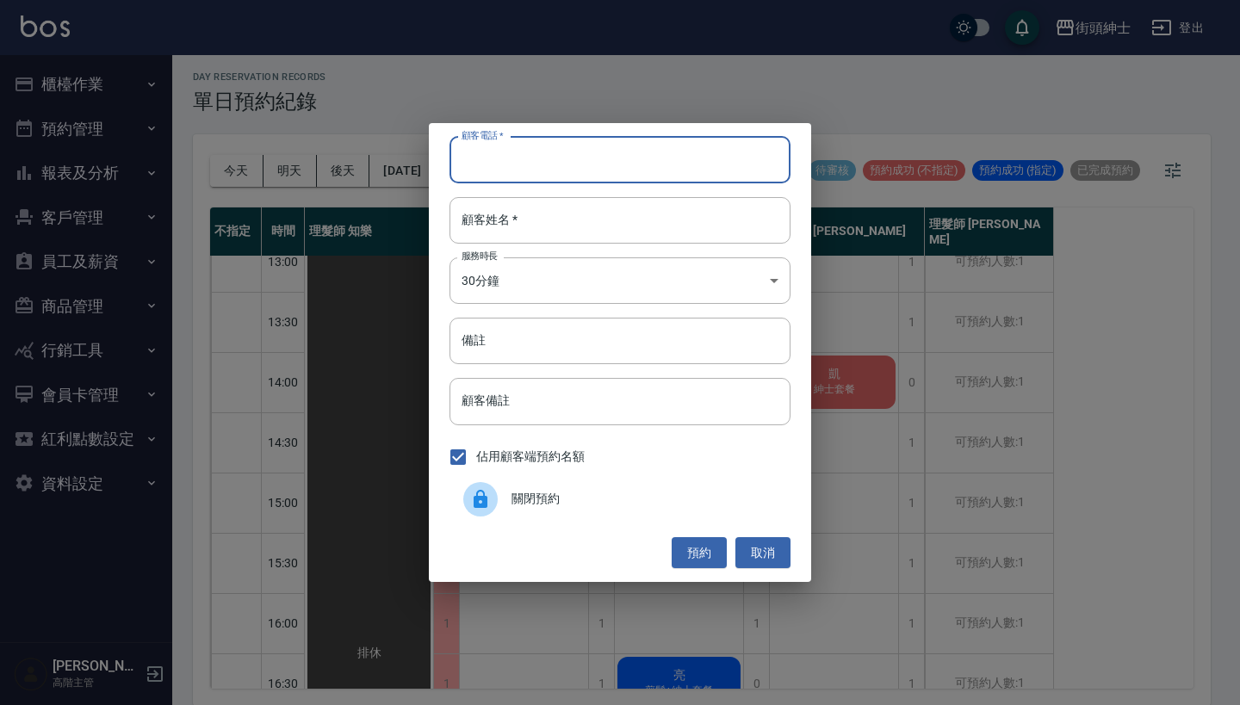
paste input "小蘇 電話: 0921223102"
type input "小蘇 電話: 0921223102"
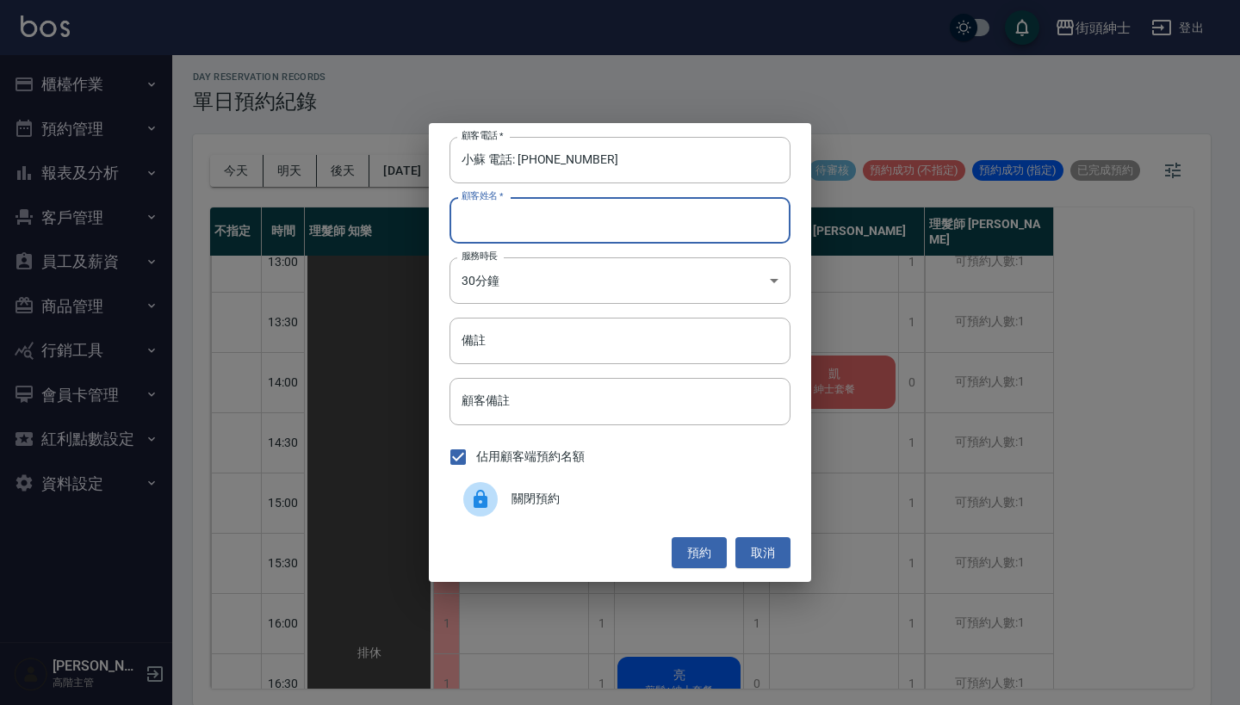
paste input "小蘇 電話: 0921223102"
type input "小蘇 電話: 0921223102"
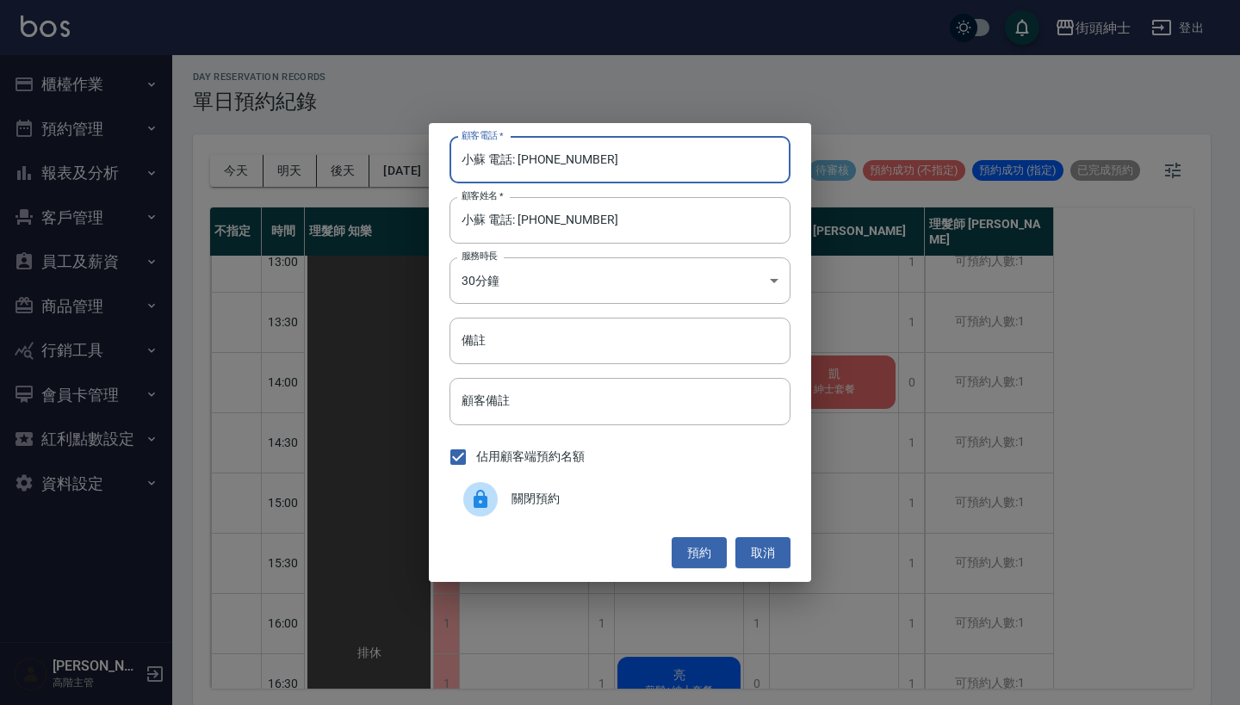
drag, startPoint x: 518, startPoint y: 161, endPoint x: 456, endPoint y: 152, distance: 62.7
click at [465, 156] on input "小蘇 電話: 0921223102" at bounding box center [619, 160] width 341 height 46
type input "0921223102"
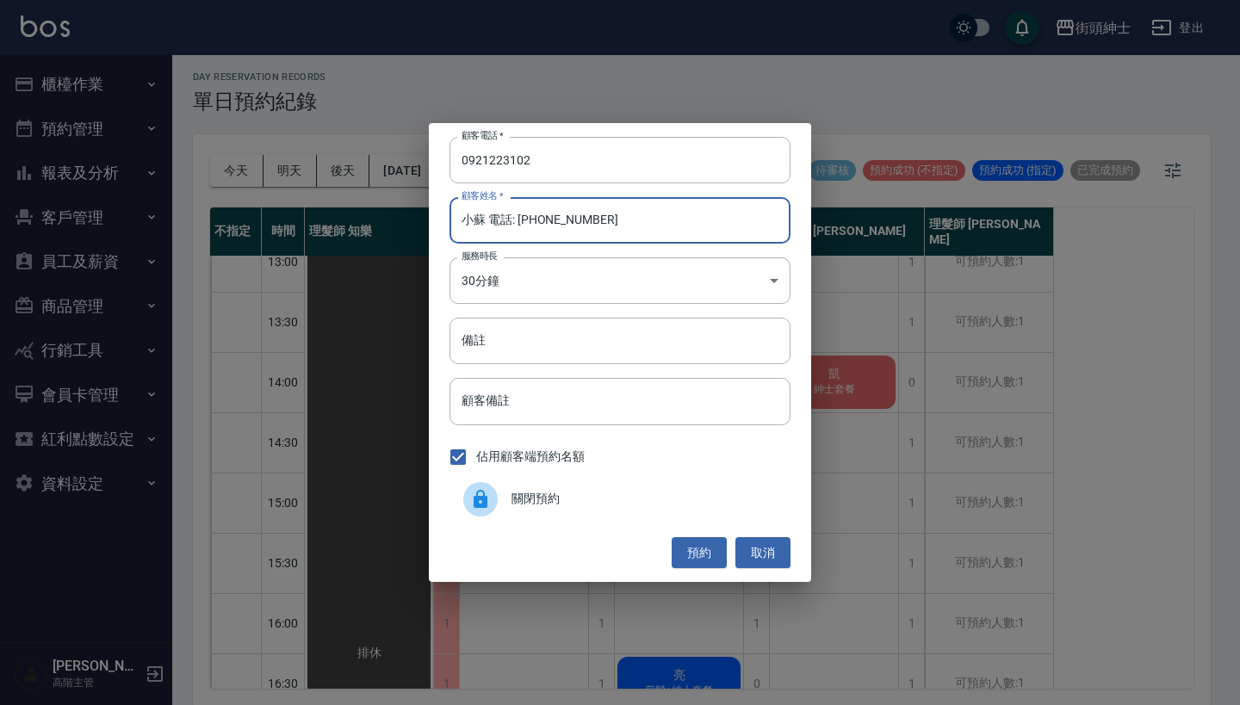
drag, startPoint x: 618, startPoint y: 232, endPoint x: 482, endPoint y: 217, distance: 136.8
click at [482, 217] on input "小蘇 電話: 0921223102" at bounding box center [619, 220] width 341 height 46
type input "[PERSON_NAME]"
click at [518, 327] on input "備註" at bounding box center [619, 341] width 341 height 46
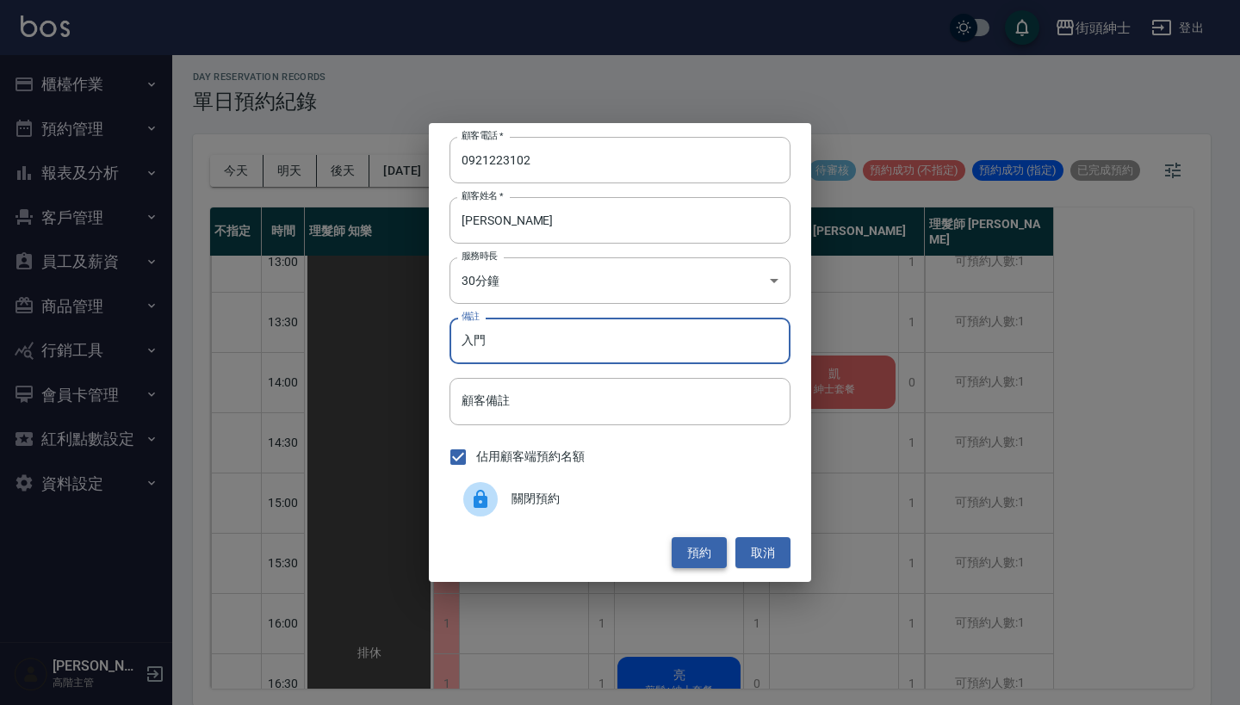
type input "入門"
click at [692, 546] on button "預約" at bounding box center [699, 553] width 55 height 32
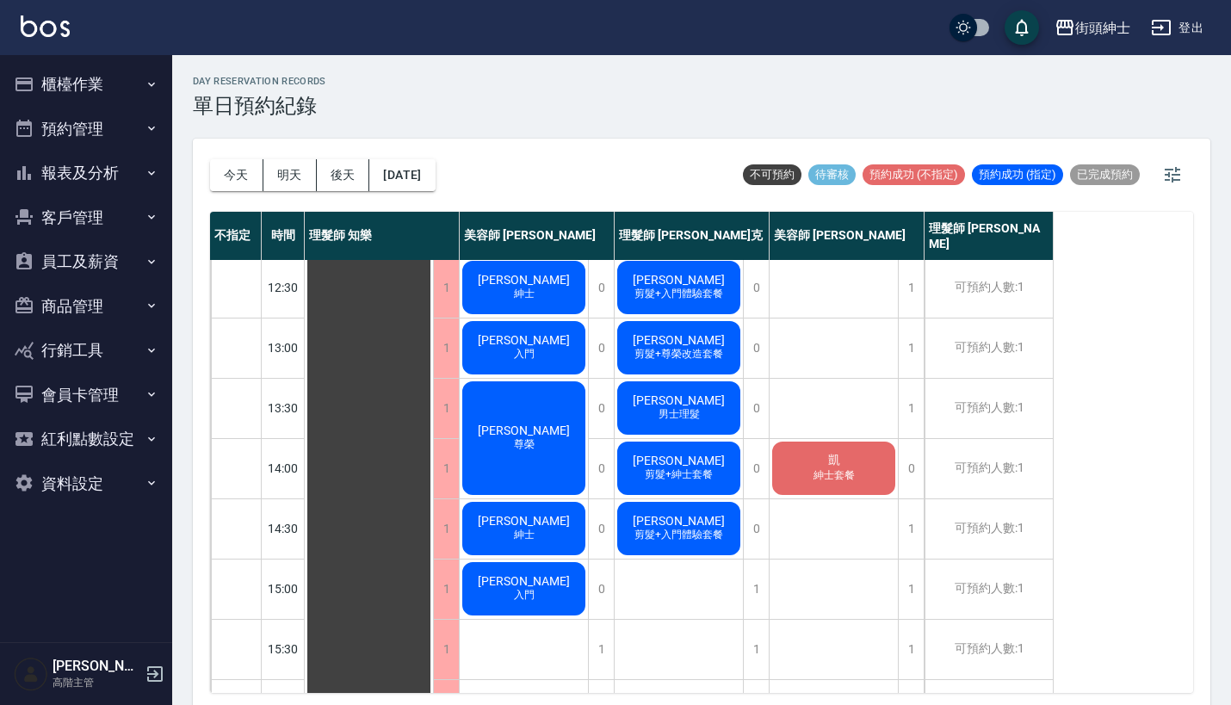
scroll to position [645, 0]
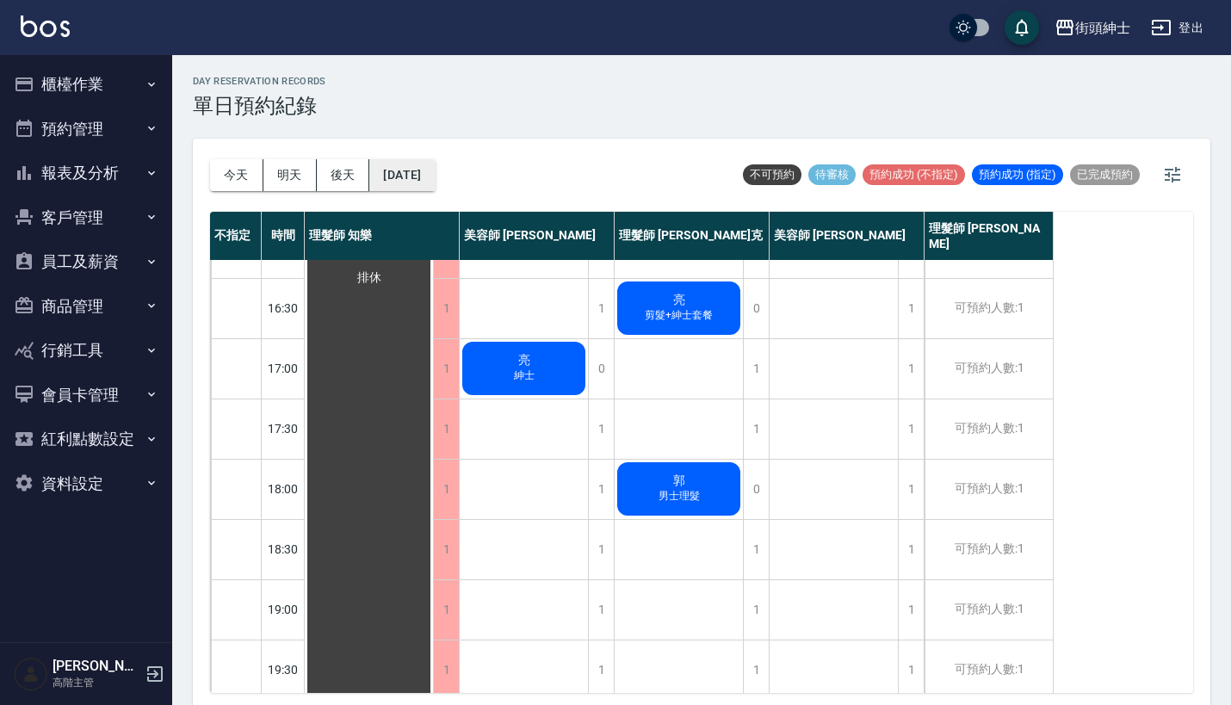
click at [435, 164] on button "2025/09/18" at bounding box center [401, 175] width 65 height 32
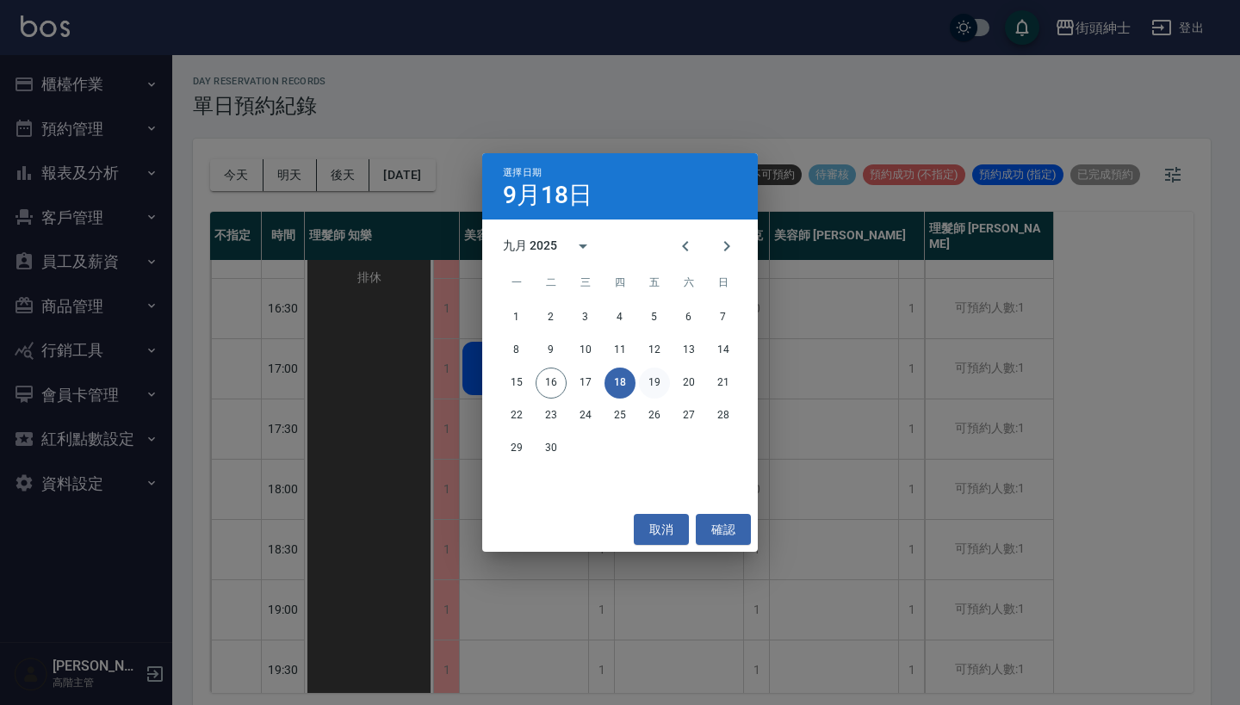
click at [654, 386] on button "19" at bounding box center [654, 383] width 31 height 31
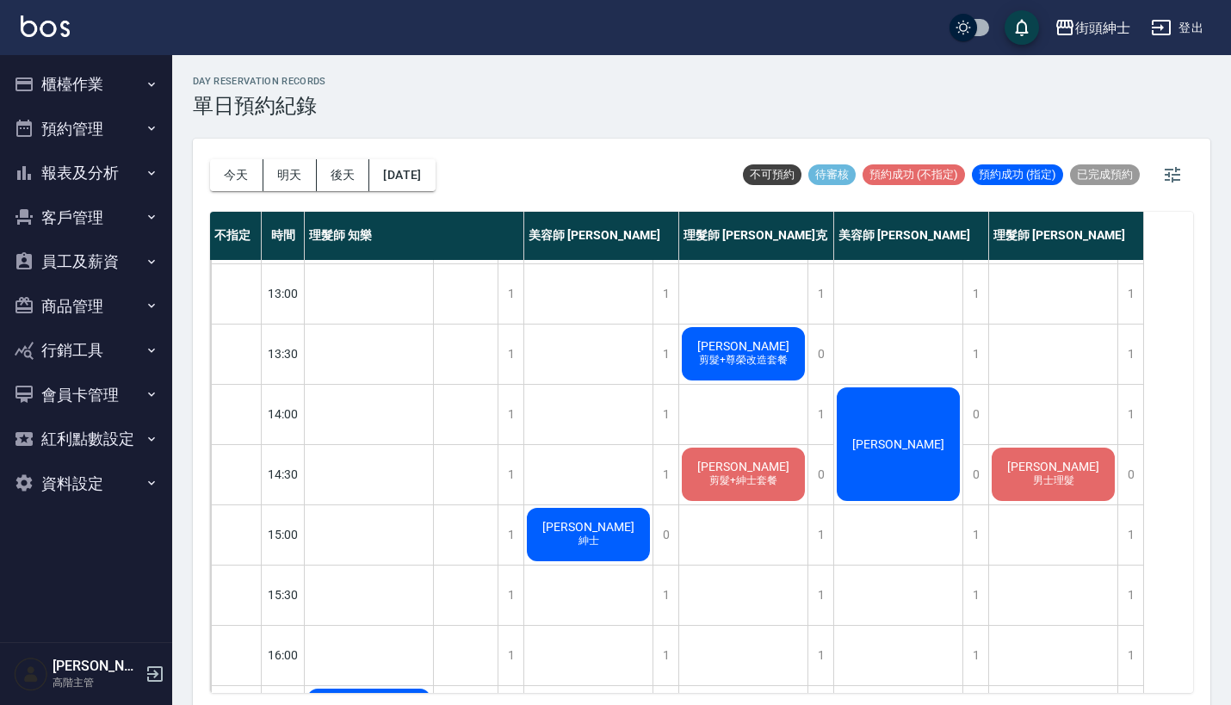
scroll to position [239, 0]
click at [876, 414] on div "黃思熏" at bounding box center [898, 443] width 128 height 119
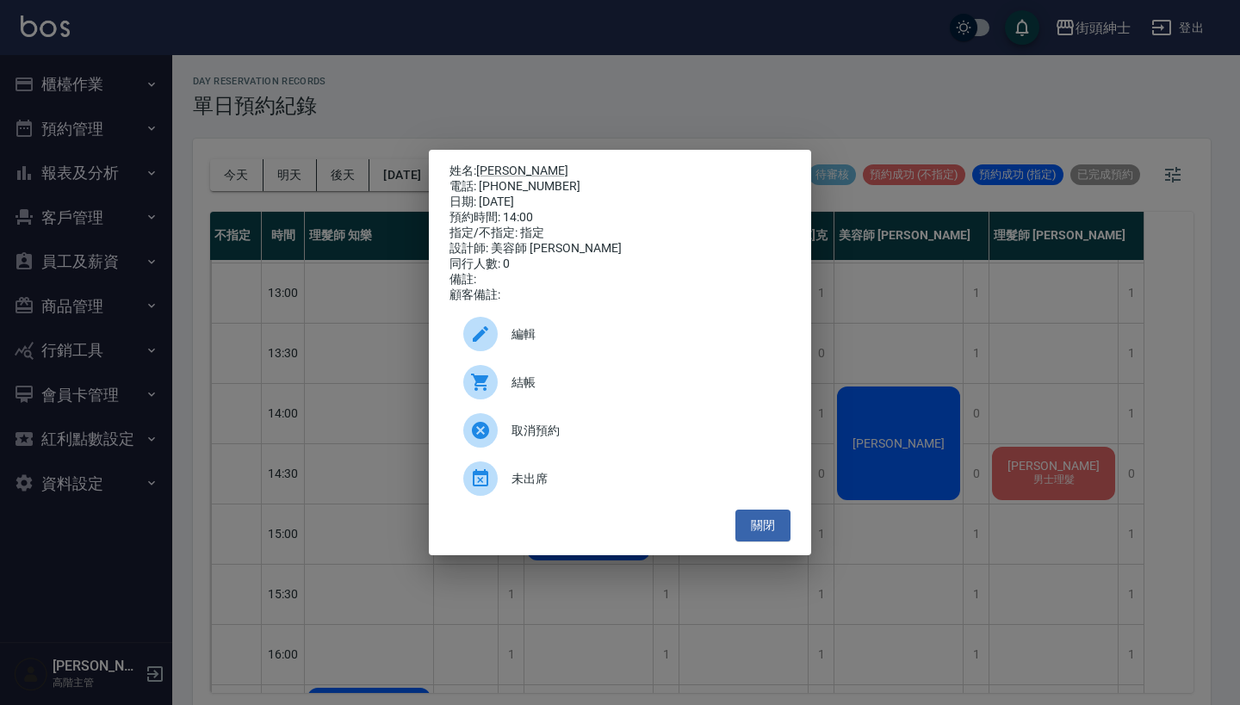
click at [623, 333] on span "編輯" at bounding box center [643, 334] width 265 height 18
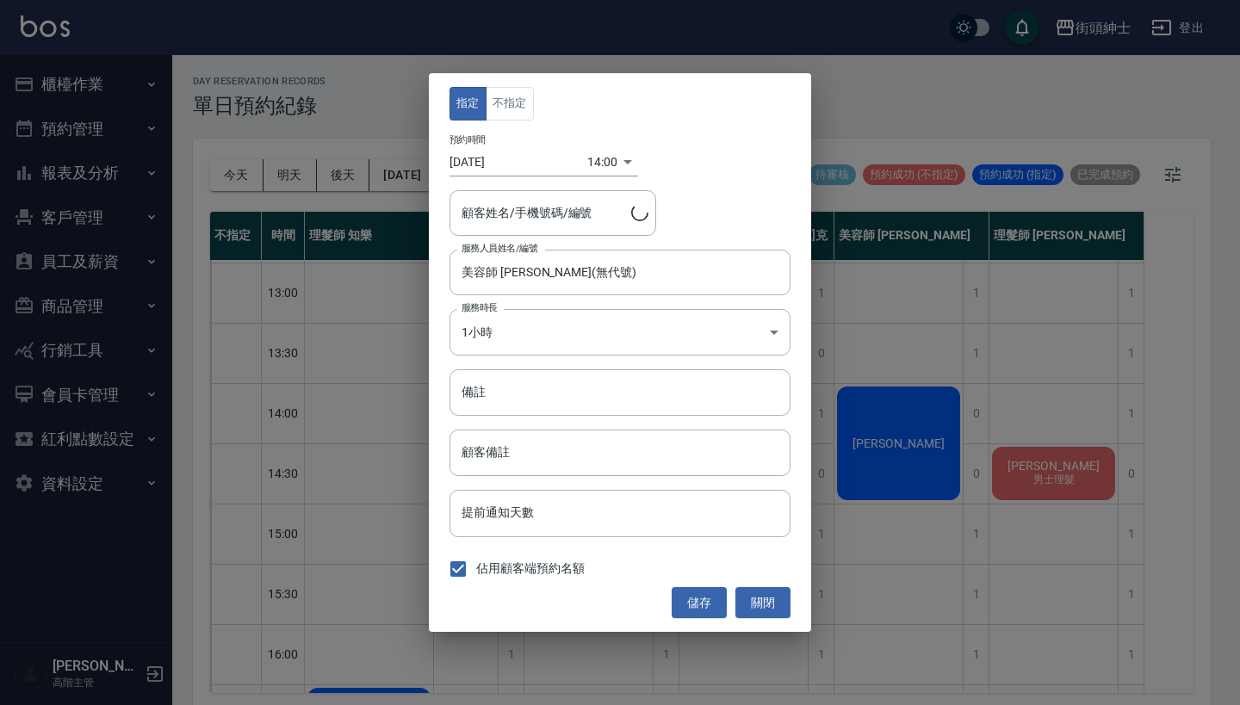
type input "黃思熏/0931360016"
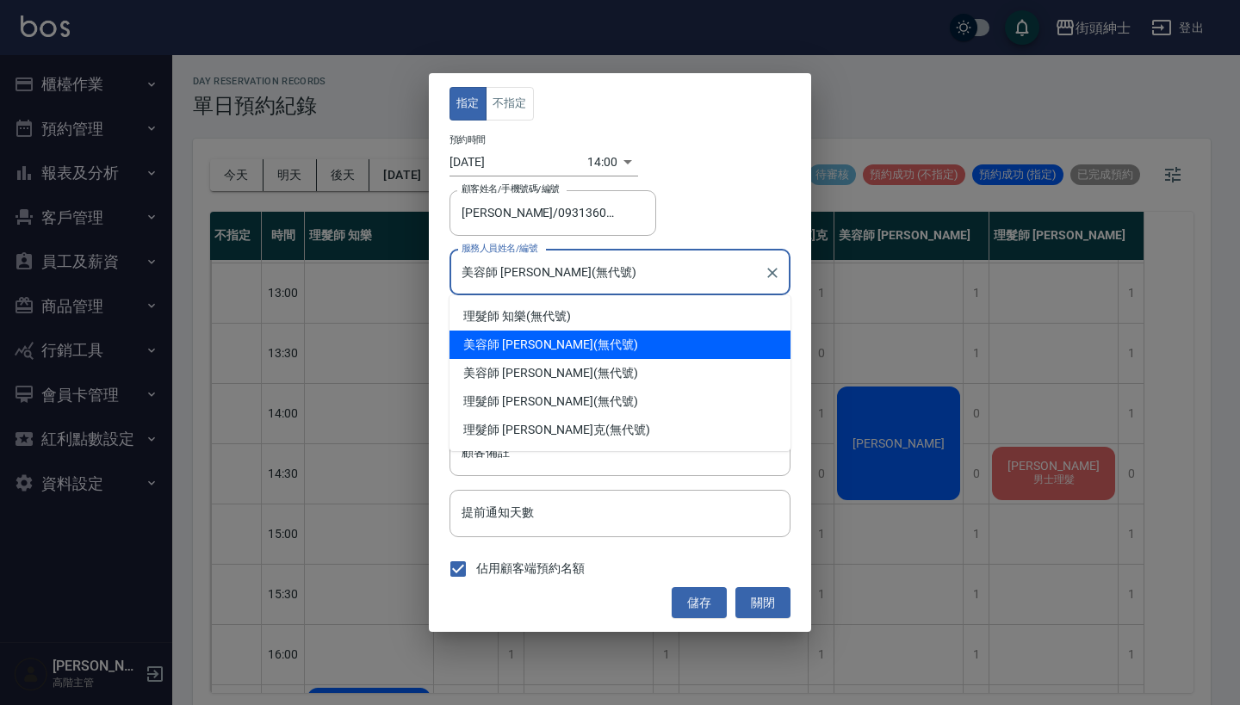
click at [549, 260] on input "美容師 小戴(無代號)" at bounding box center [607, 272] width 300 height 30
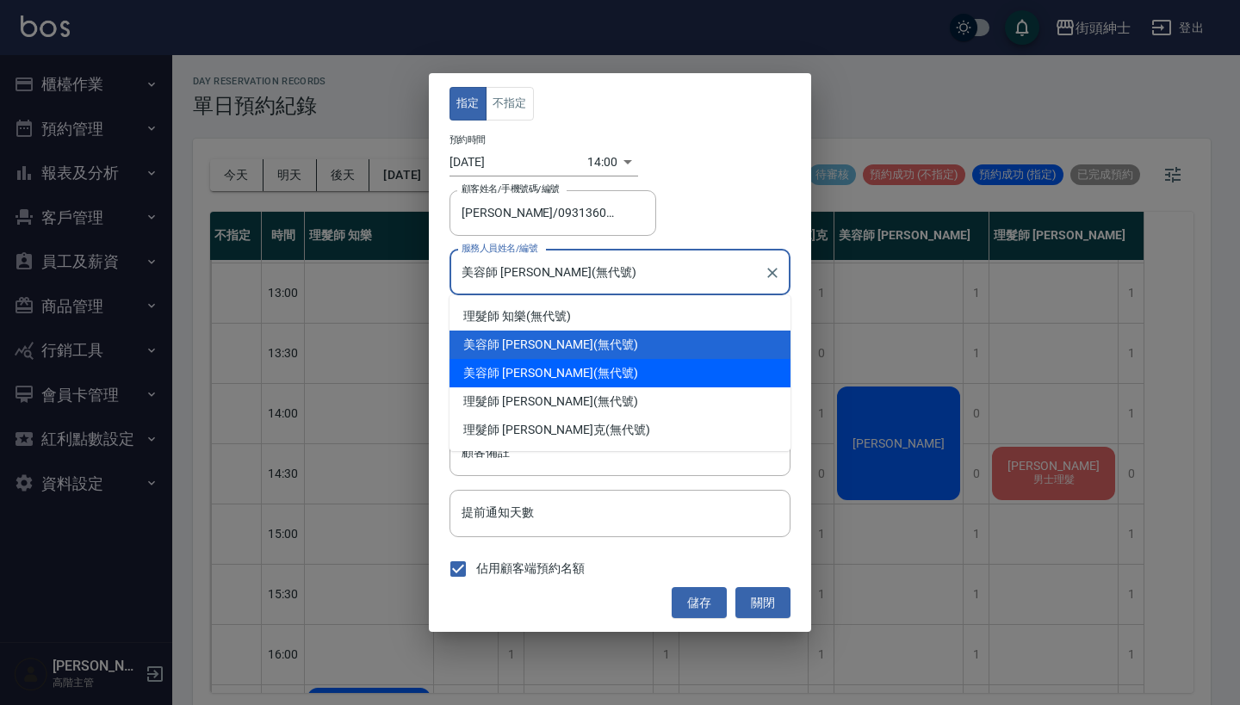
click at [562, 372] on div "美容師 Cherry (無代號)" at bounding box center [619, 373] width 341 height 28
type input "美容師 Cherry(無代號)"
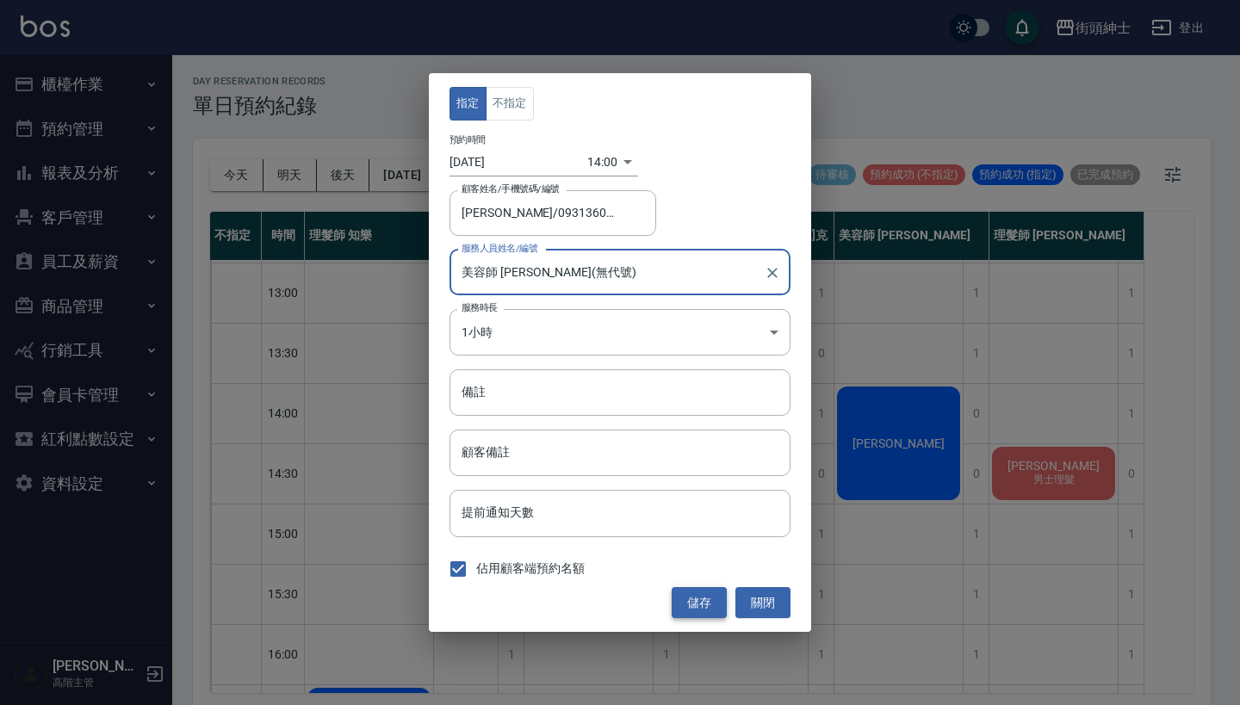
click at [699, 593] on button "儲存" at bounding box center [699, 603] width 55 height 32
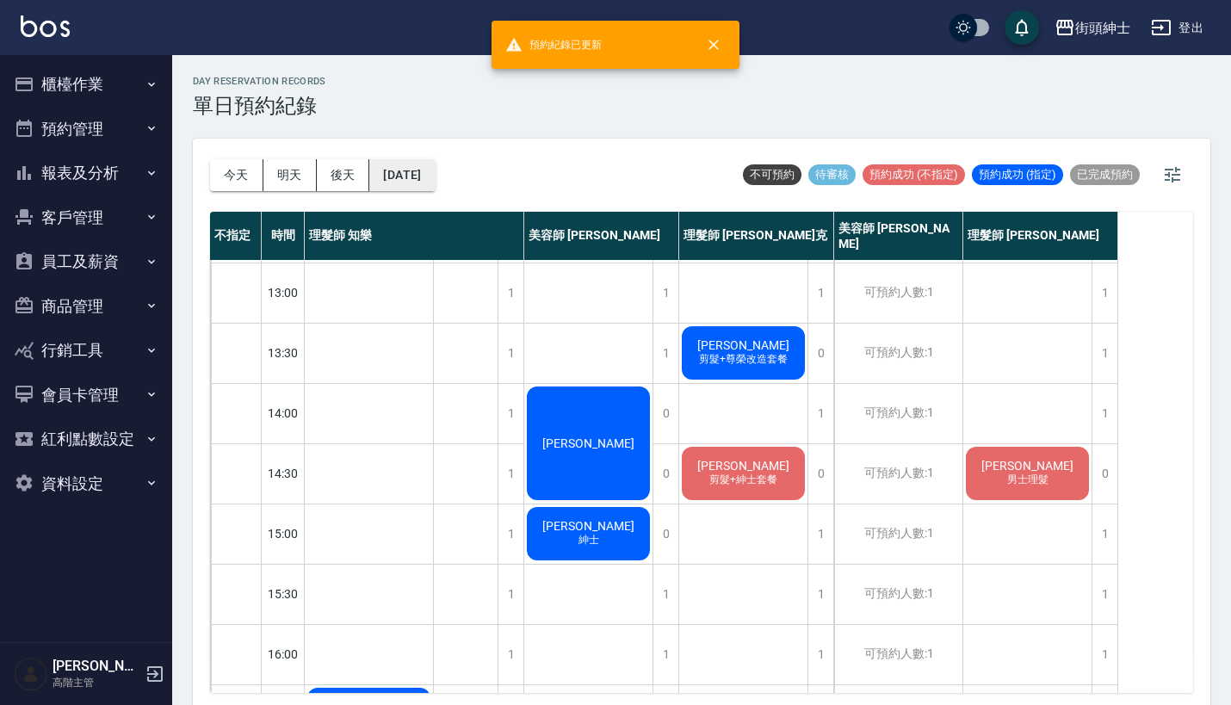
click at [396, 184] on button "2025/09/19" at bounding box center [401, 175] width 65 height 32
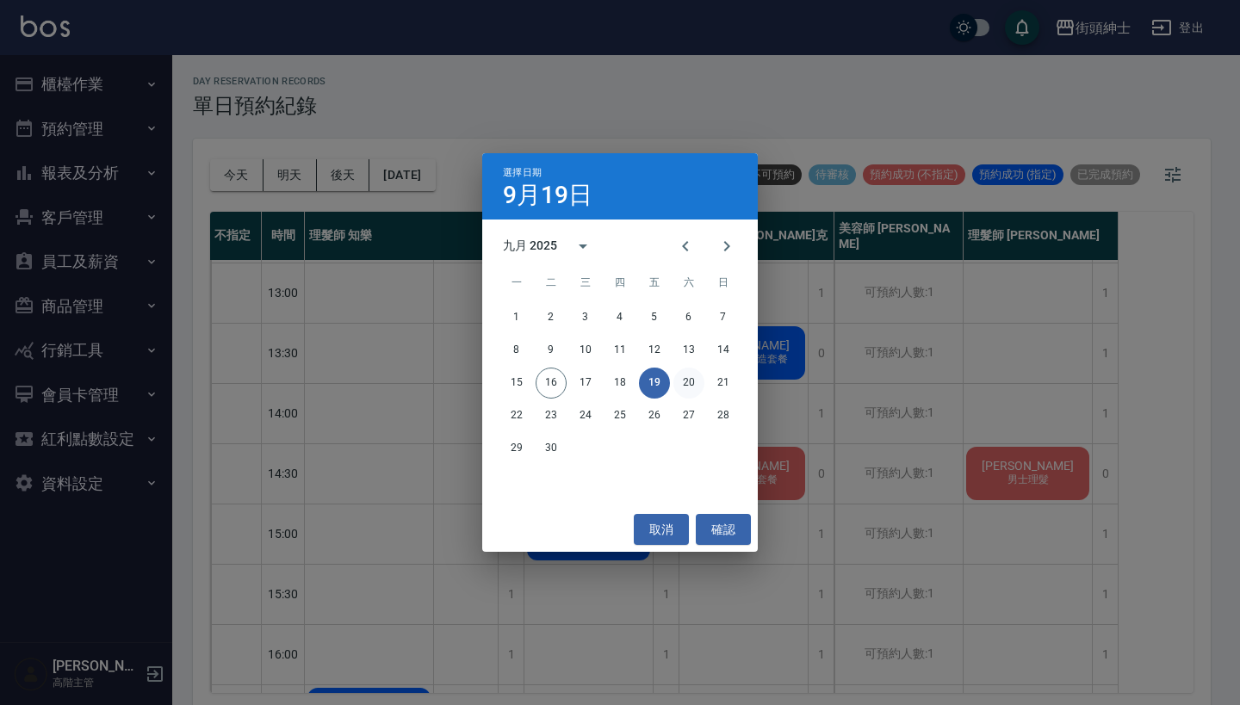
click at [676, 381] on button "20" at bounding box center [688, 383] width 31 height 31
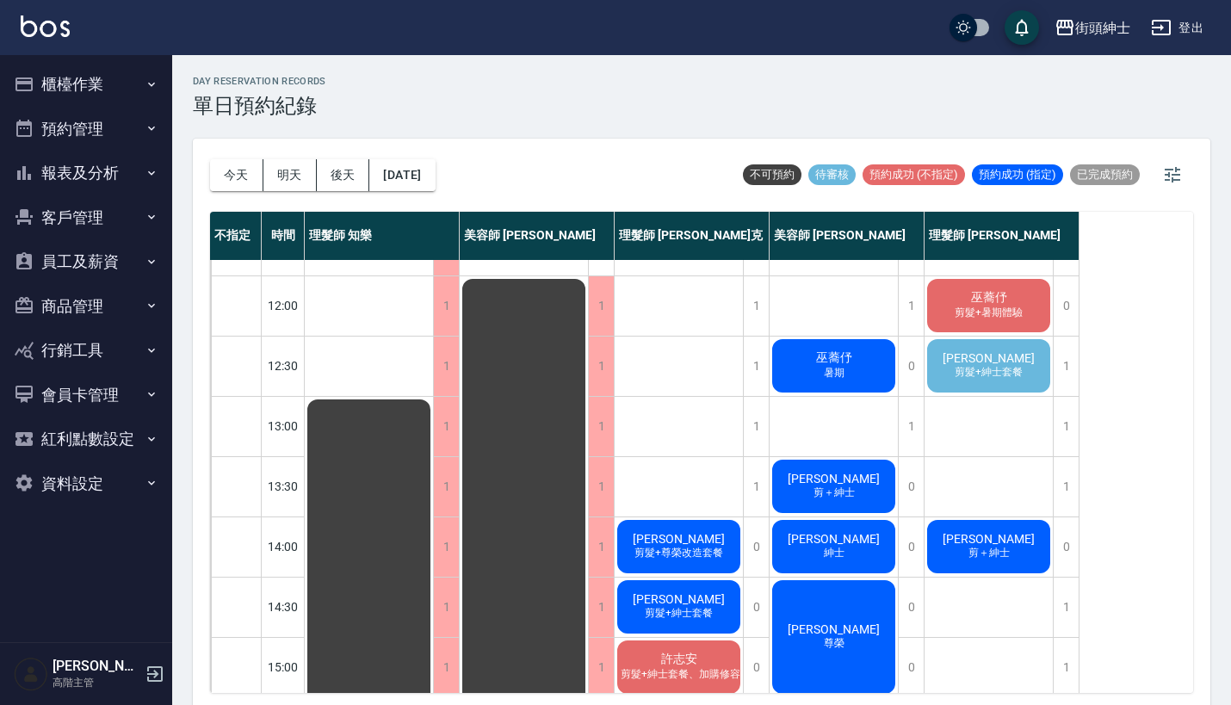
scroll to position [40, 0]
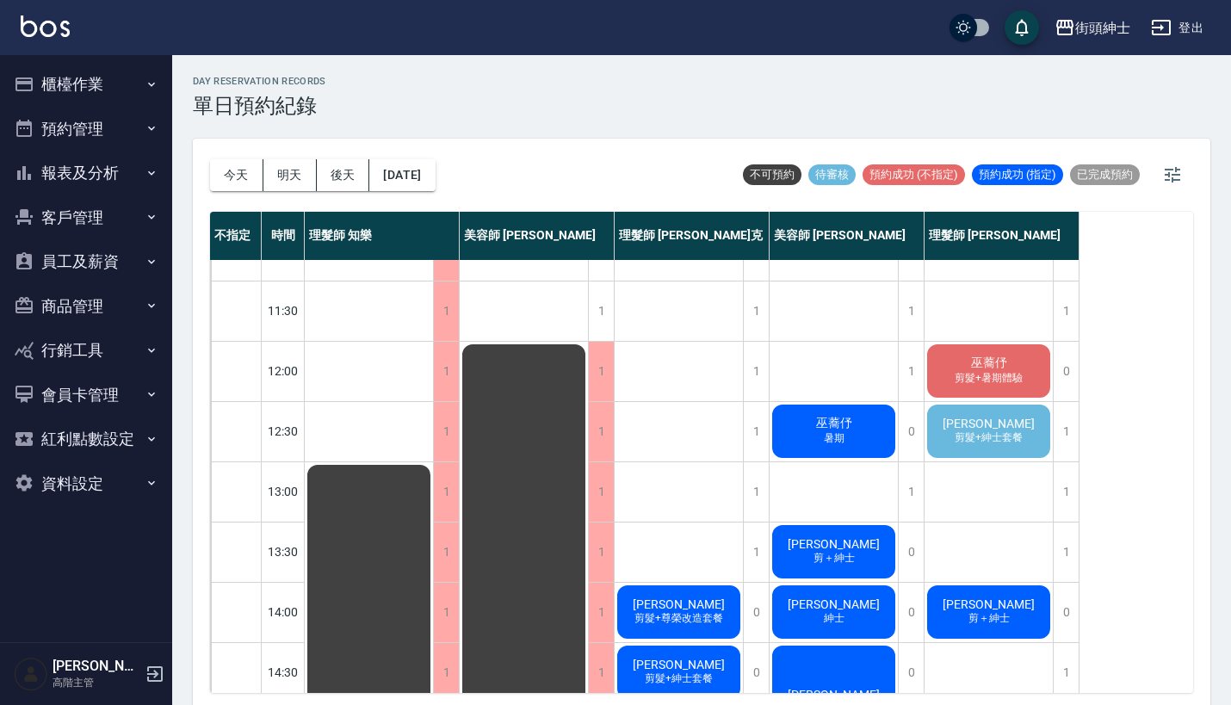
click at [981, 425] on span "張瑋峰" at bounding box center [988, 424] width 99 height 14
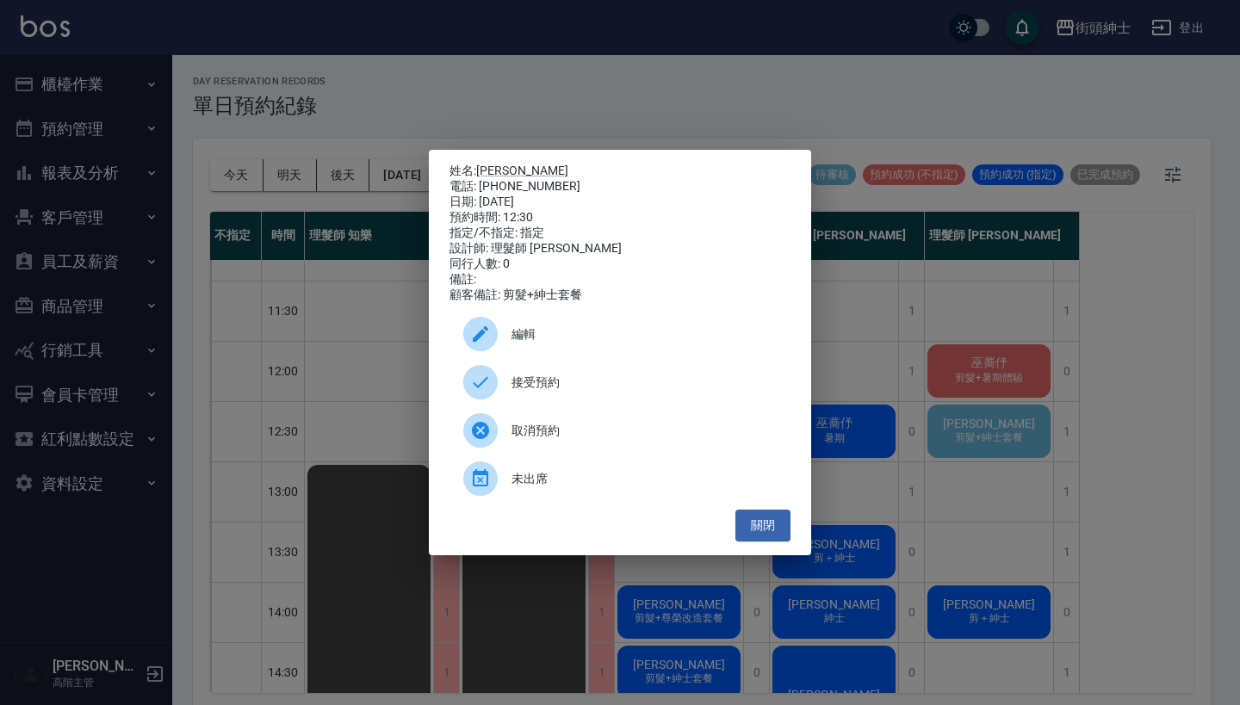
click at [557, 386] on span "接受預約" at bounding box center [643, 383] width 265 height 18
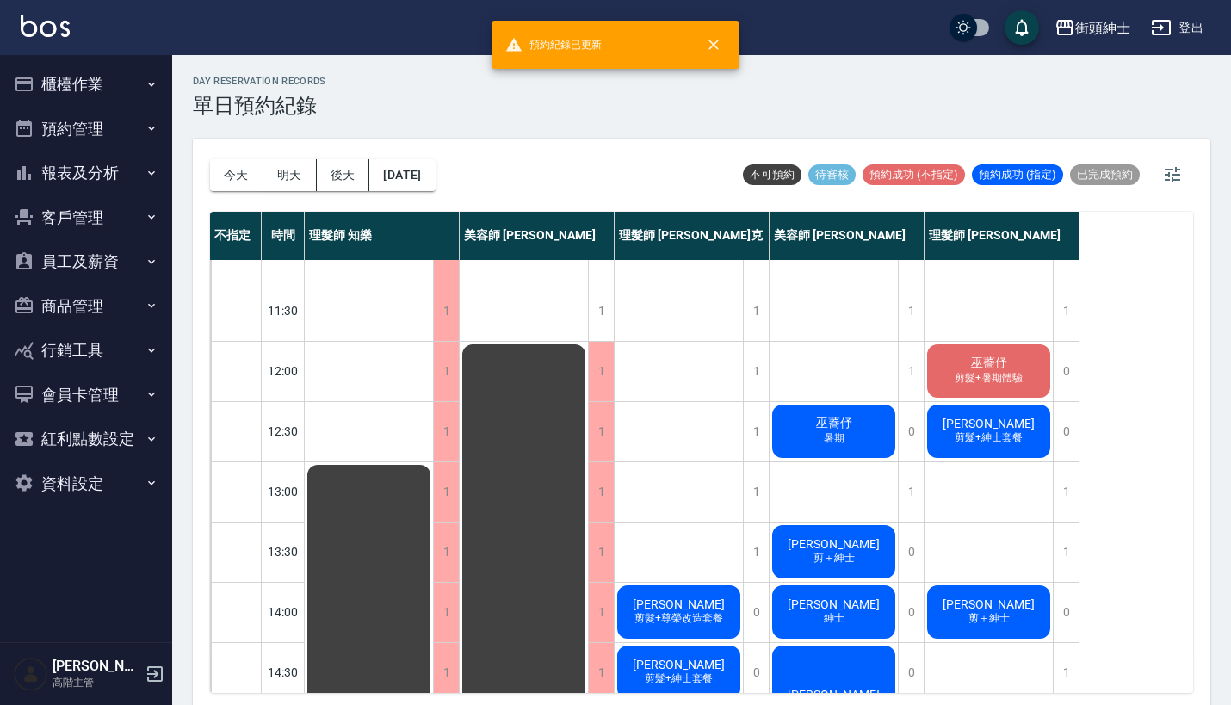
click at [959, 447] on div "張瑋峰 剪髮+紳士套餐" at bounding box center [989, 431] width 128 height 59
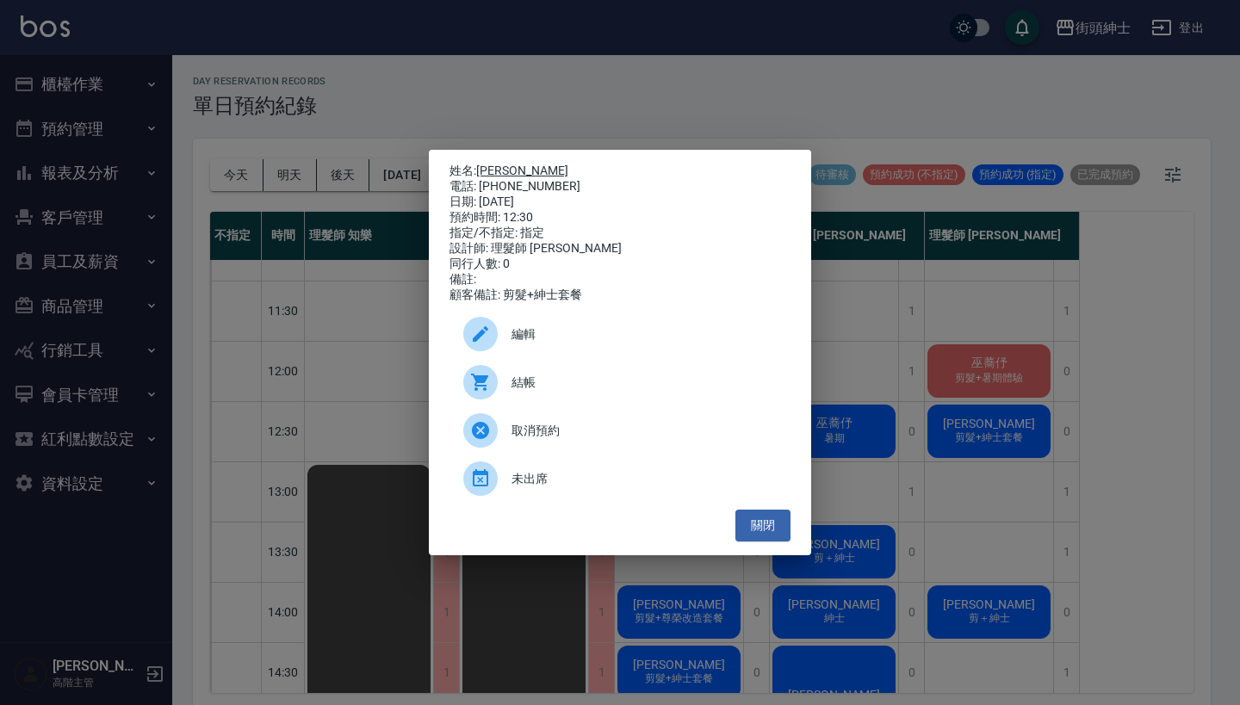
drag, startPoint x: 548, startPoint y: 180, endPoint x: 479, endPoint y: 161, distance: 72.3
click at [479, 164] on div "姓名: 張瑋峰 電話: 0917648913 日期: 2025/09/20 預約時間: 12:30 指定/不指定: 指定 設計師: 理髮師 eric 同行人數…" at bounding box center [619, 233] width 341 height 139
copy div "姓名: 張瑋峰 電話: 0917648913"
click at [529, 115] on div "姓名: 張瑋峰 電話: 0917648913 日期: 2025/09/20 預約時間: 12:30 指定/不指定: 指定 設計師: 理髮師 eric 同行人數…" at bounding box center [620, 352] width 1240 height 705
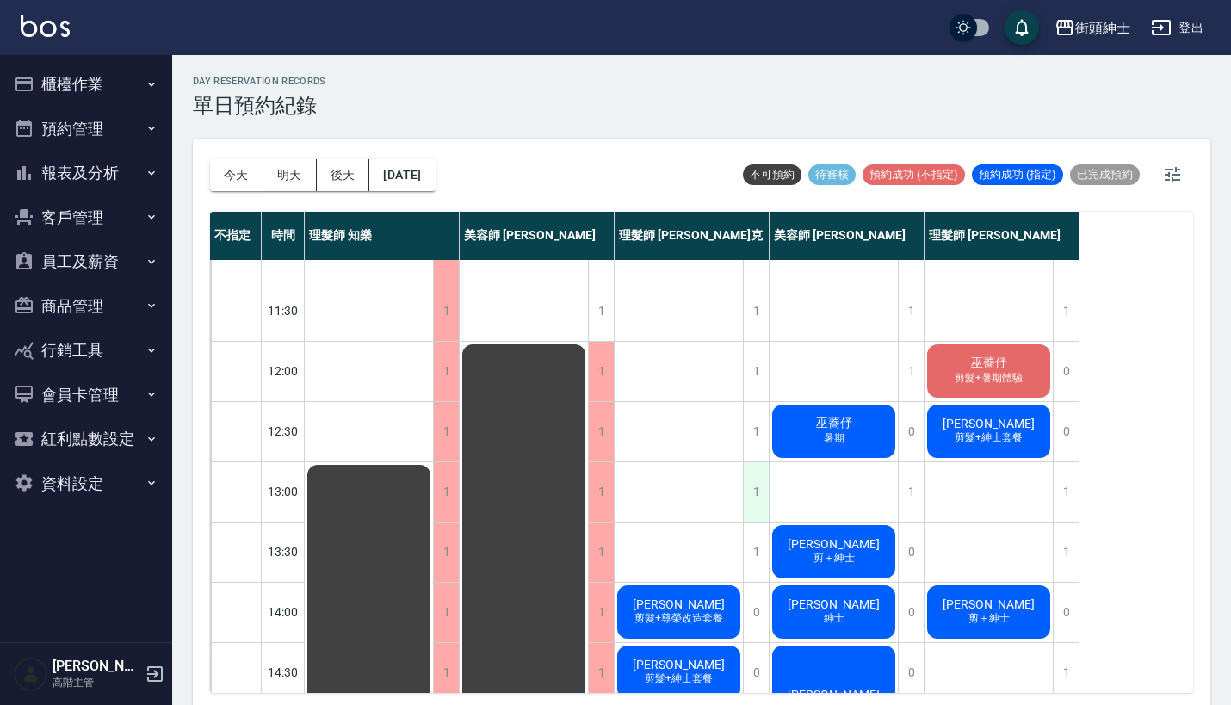
click at [760, 499] on div "1" at bounding box center [756, 491] width 26 height 59
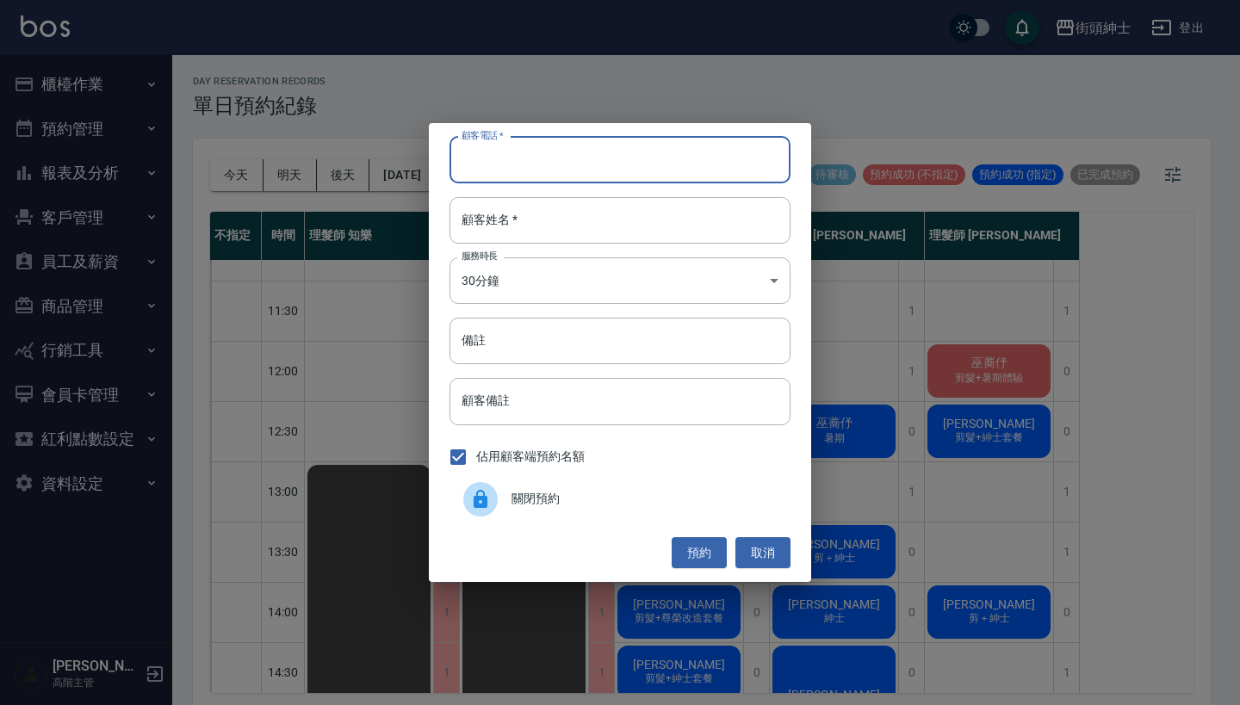
paste input "張瑋峰 電話: 0917648913"
type input "張瑋峰 電話: 0917648913"
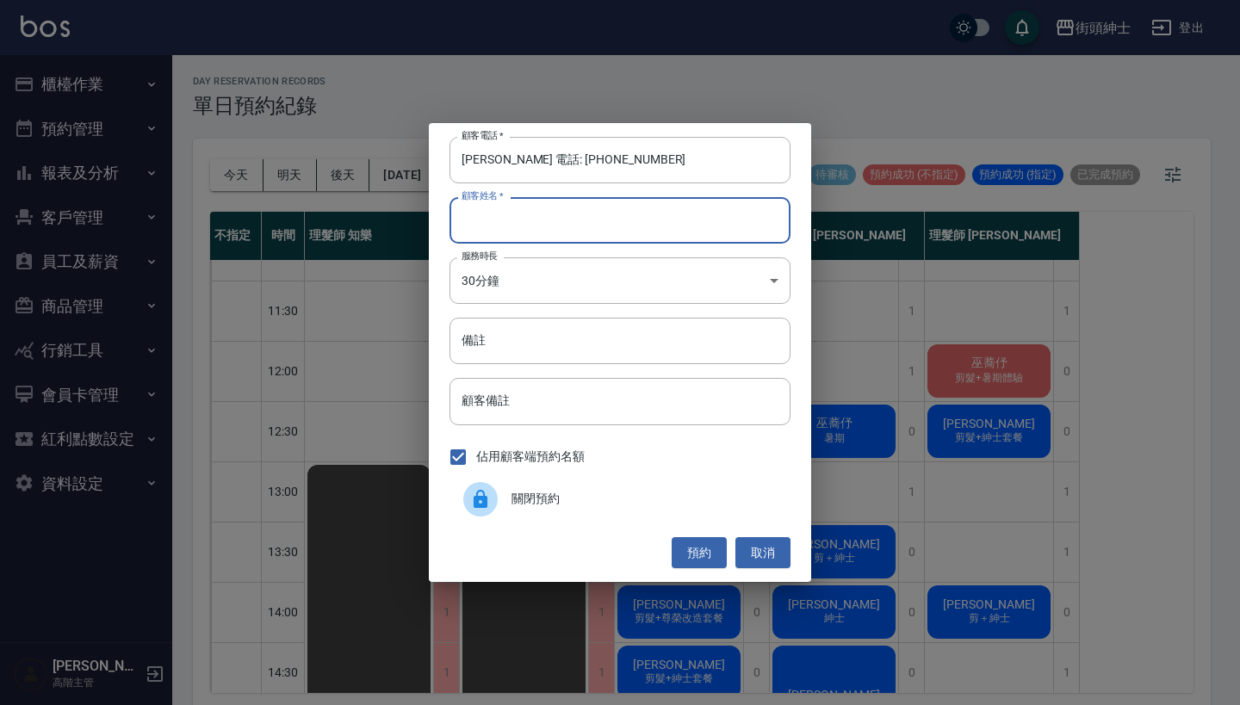
paste input "張瑋峰 電話: 0917648913"
type input "張瑋峰 電話: 0917648913"
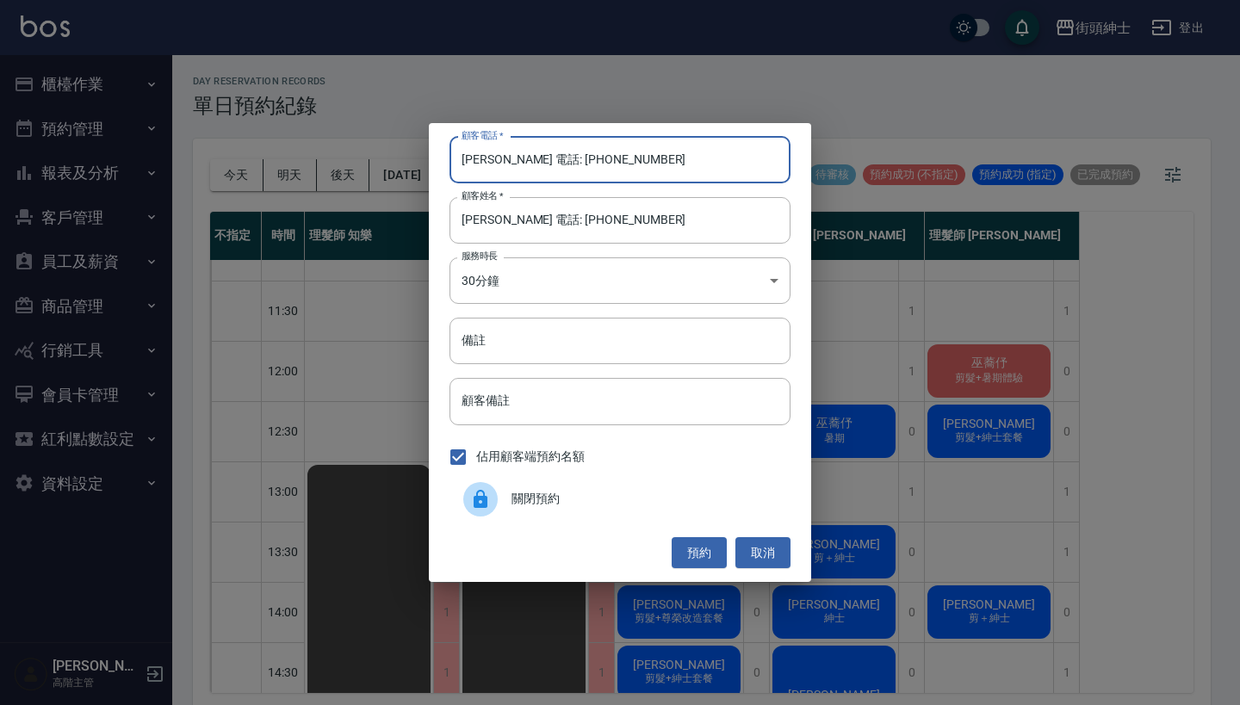
drag, startPoint x: 531, startPoint y: 157, endPoint x: 448, endPoint y: 157, distance: 83.5
click at [450, 157] on input "張瑋峰 電話: 0917648913" at bounding box center [619, 160] width 341 height 46
type input "0917648913"
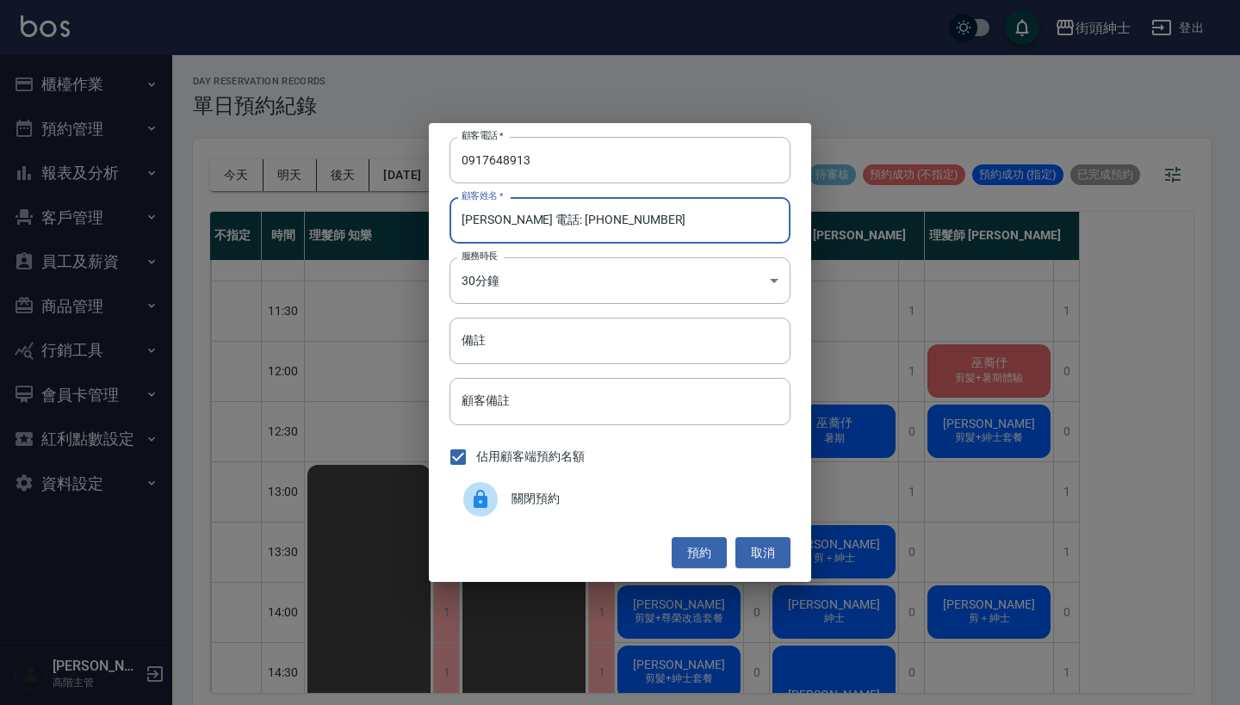
drag, startPoint x: 647, startPoint y: 235, endPoint x: 499, endPoint y: 222, distance: 148.7
click at [499, 222] on input "張瑋峰 電話: 0917648913" at bounding box center [619, 220] width 341 height 46
type input "張瑋峰"
click at [517, 313] on div "顧客電話   * 0917648913 顧客電話   * 顧客姓名   * 張瑋峰 顧客姓名   * 服務時長 30分鐘 1 服務時長 備註 備註 顧客備註 …" at bounding box center [620, 352] width 382 height 459
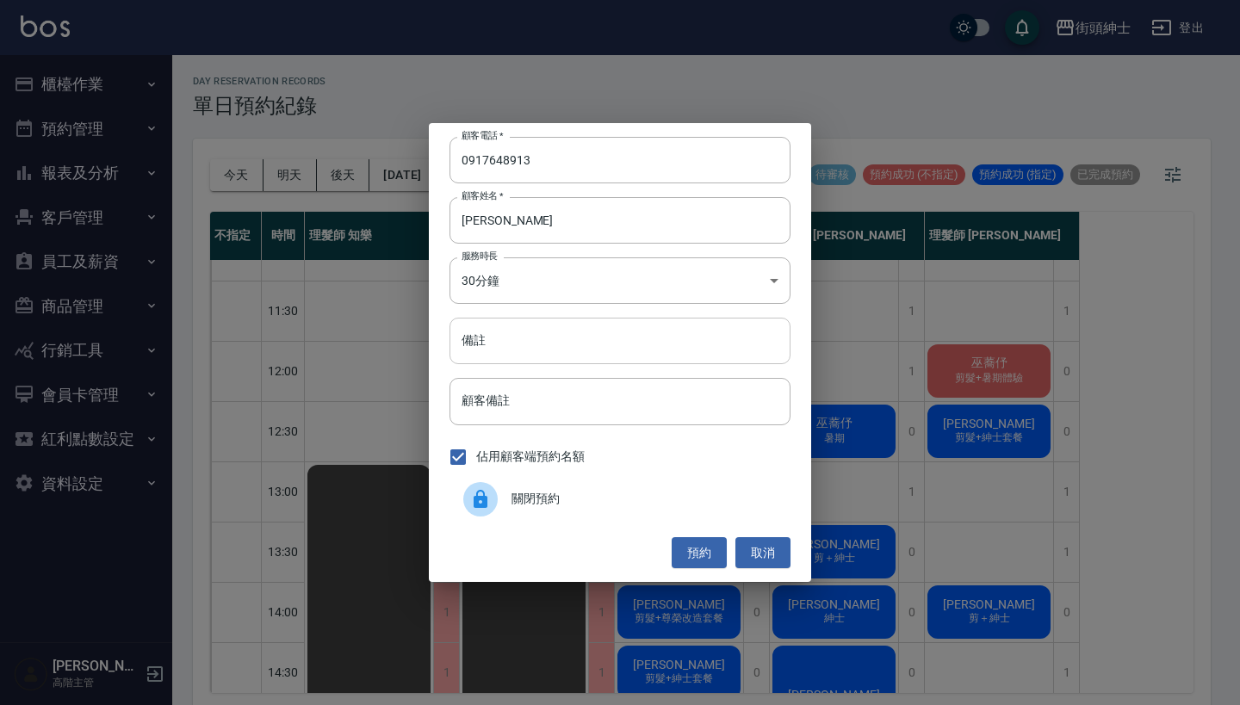
click at [502, 336] on input "備註" at bounding box center [619, 341] width 341 height 46
type input "紳士"
click at [685, 537] on button "預約" at bounding box center [699, 553] width 55 height 32
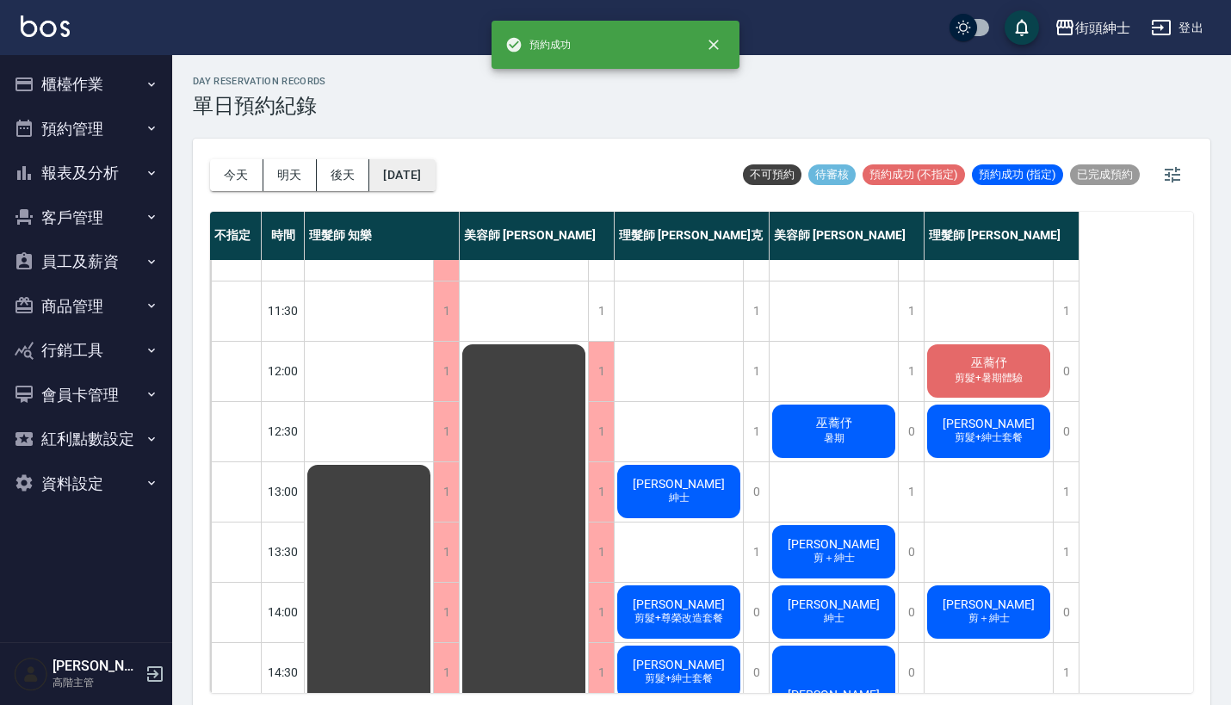
click at [435, 183] on button "2025/09/20" at bounding box center [401, 175] width 65 height 32
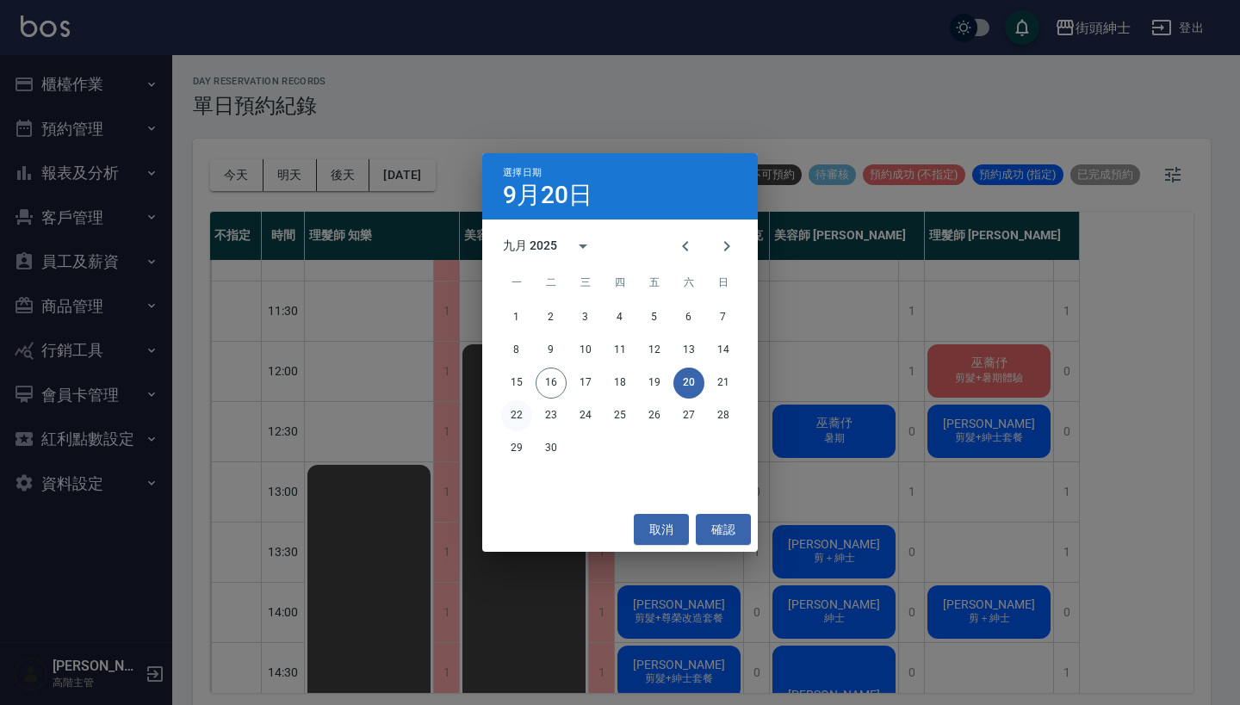
click at [510, 424] on button "22" at bounding box center [516, 415] width 31 height 31
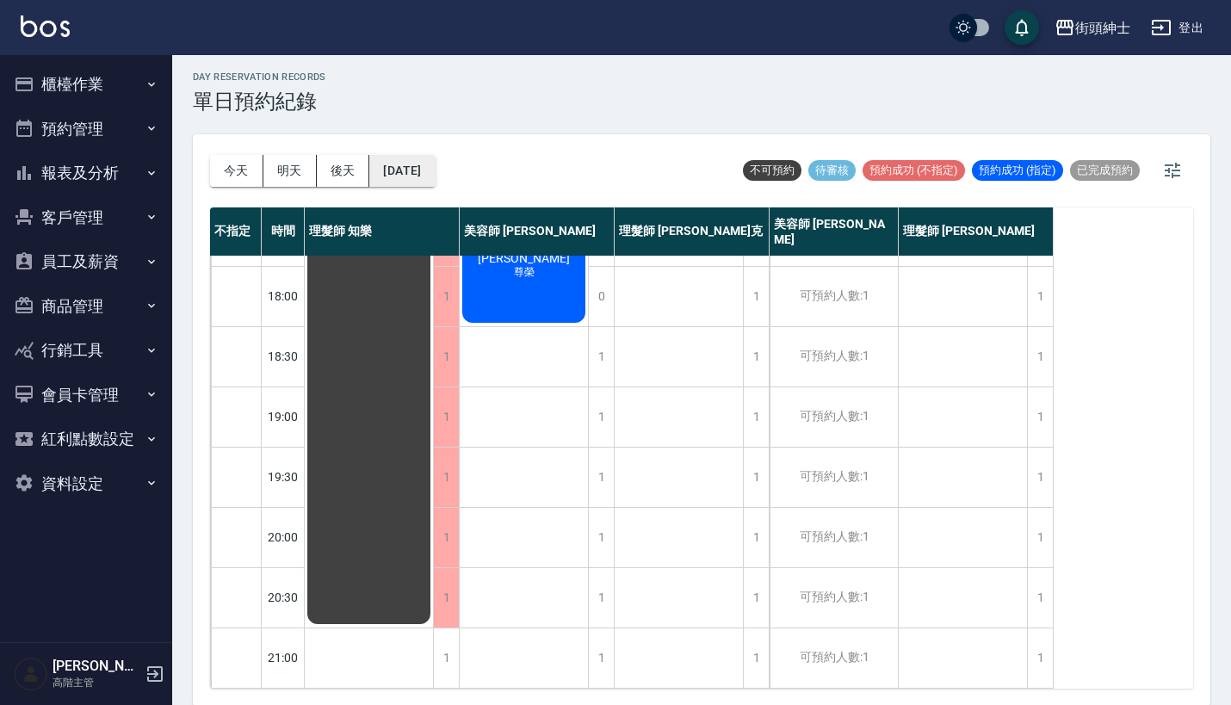
scroll to position [847, 0]
click at [418, 184] on button "2025/09/22" at bounding box center [401, 171] width 65 height 32
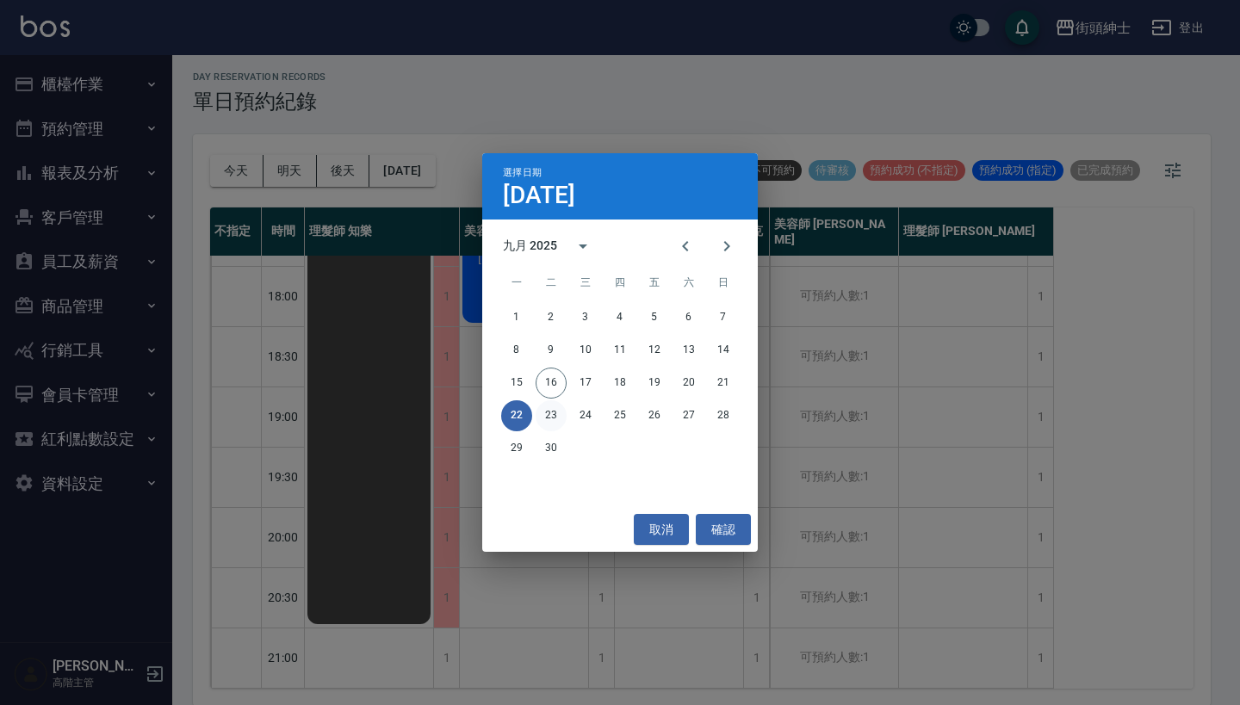
click at [554, 424] on button "23" at bounding box center [551, 415] width 31 height 31
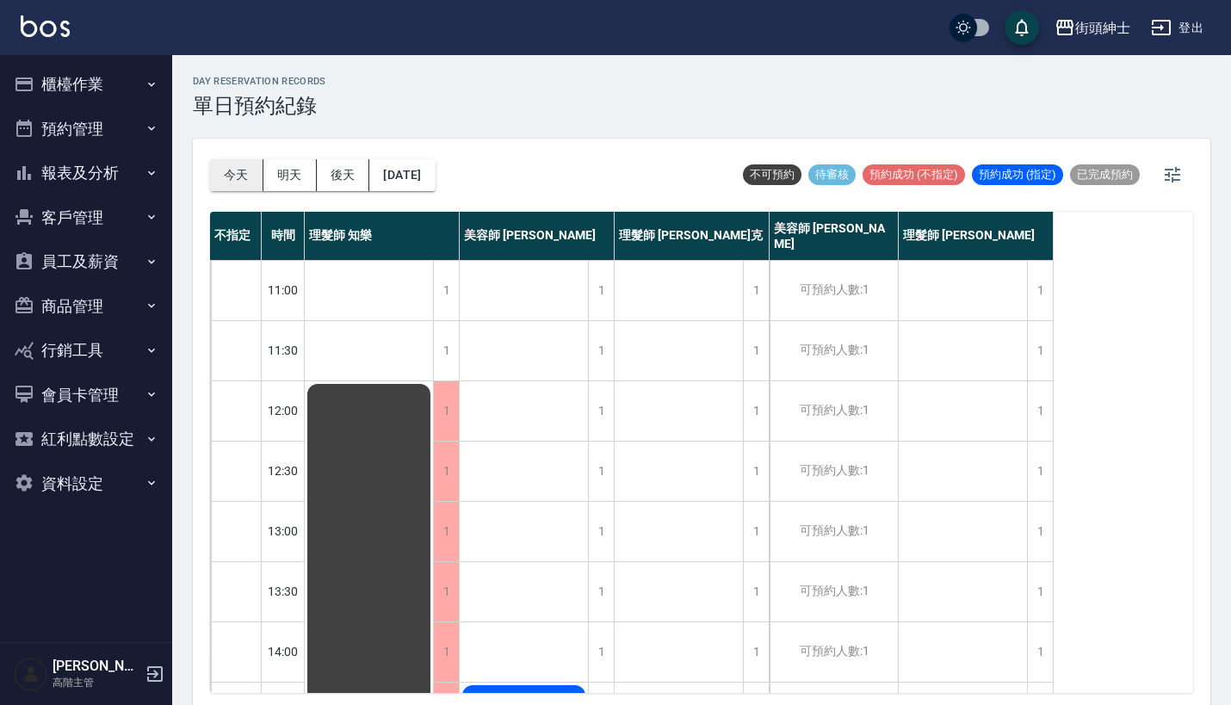
click at [230, 162] on button "今天" at bounding box center [236, 175] width 53 height 32
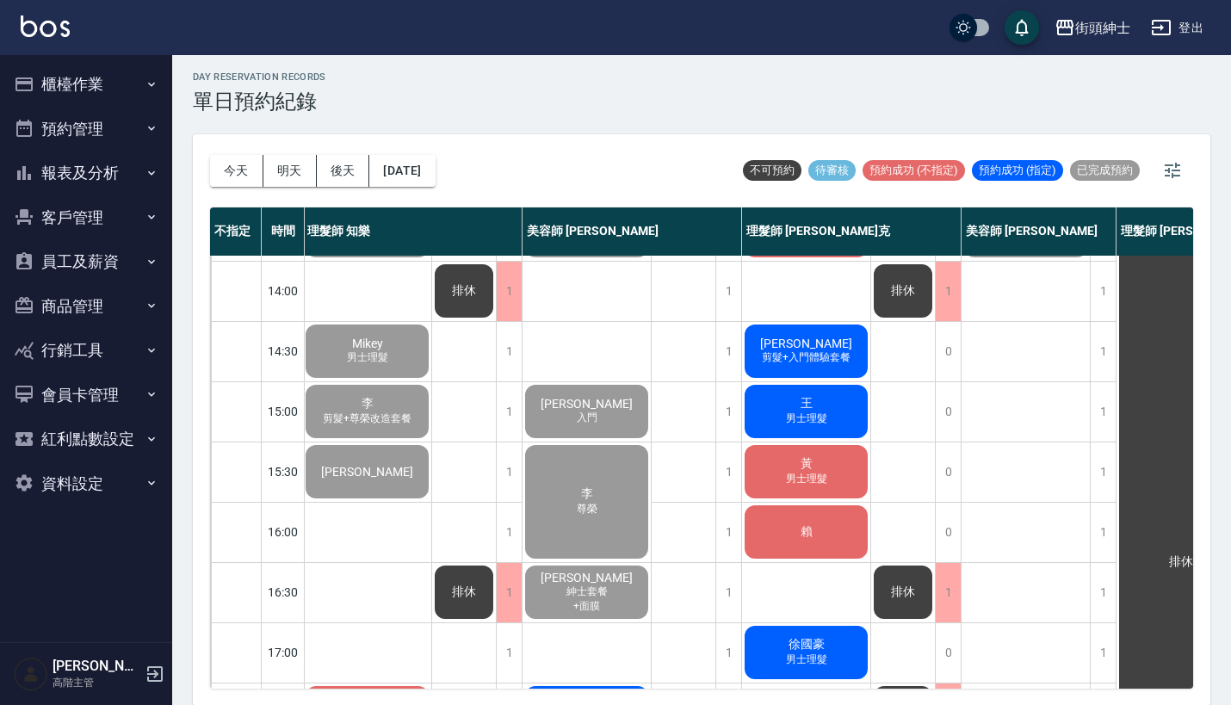
scroll to position [407, 2]
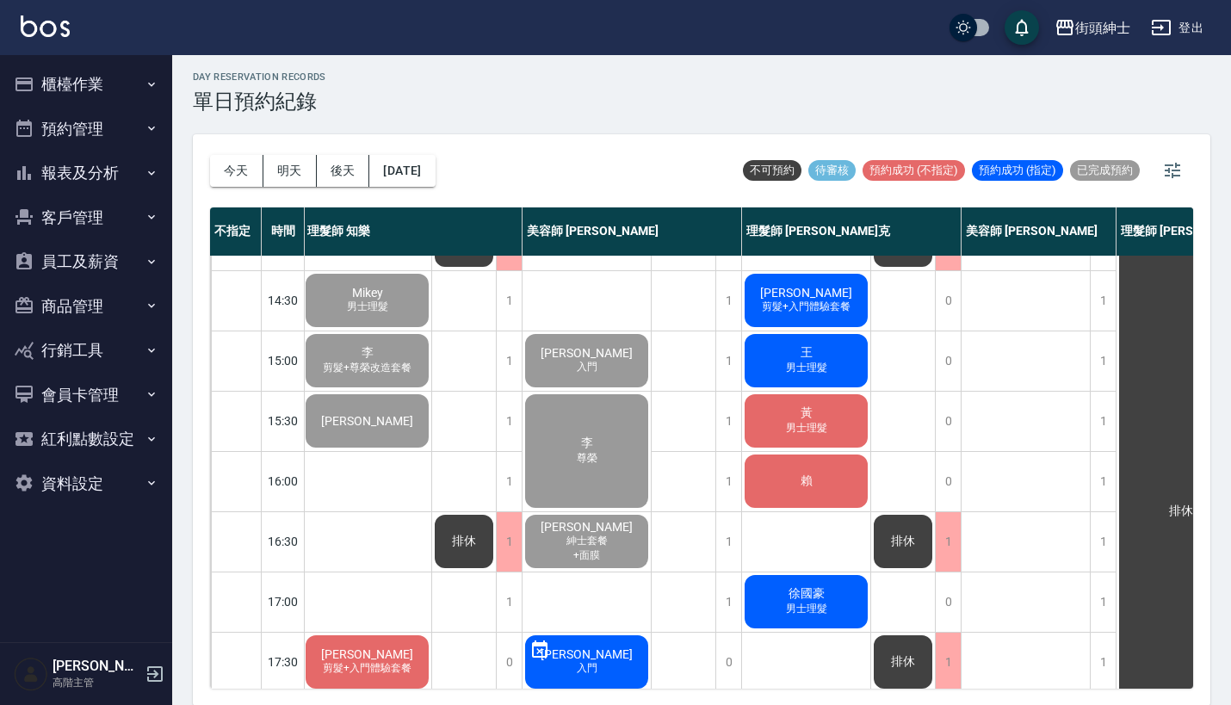
click at [108, 158] on button "報表及分析" at bounding box center [86, 173] width 158 height 45
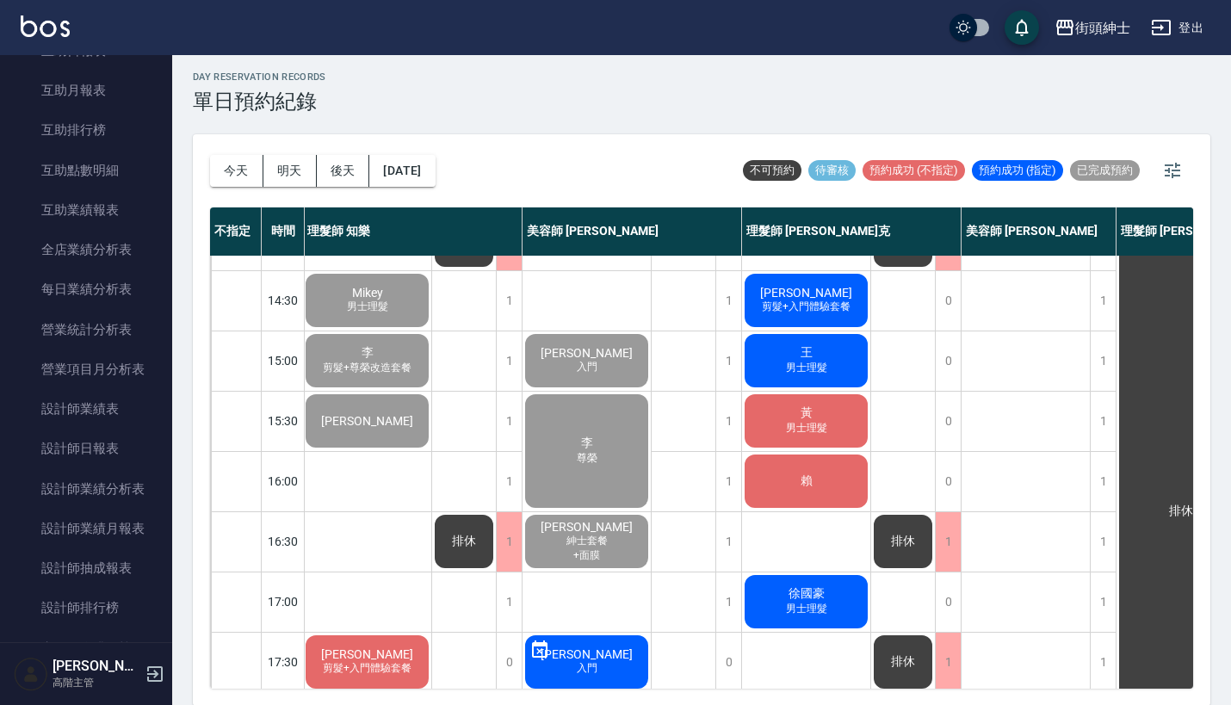
scroll to position [445, 0]
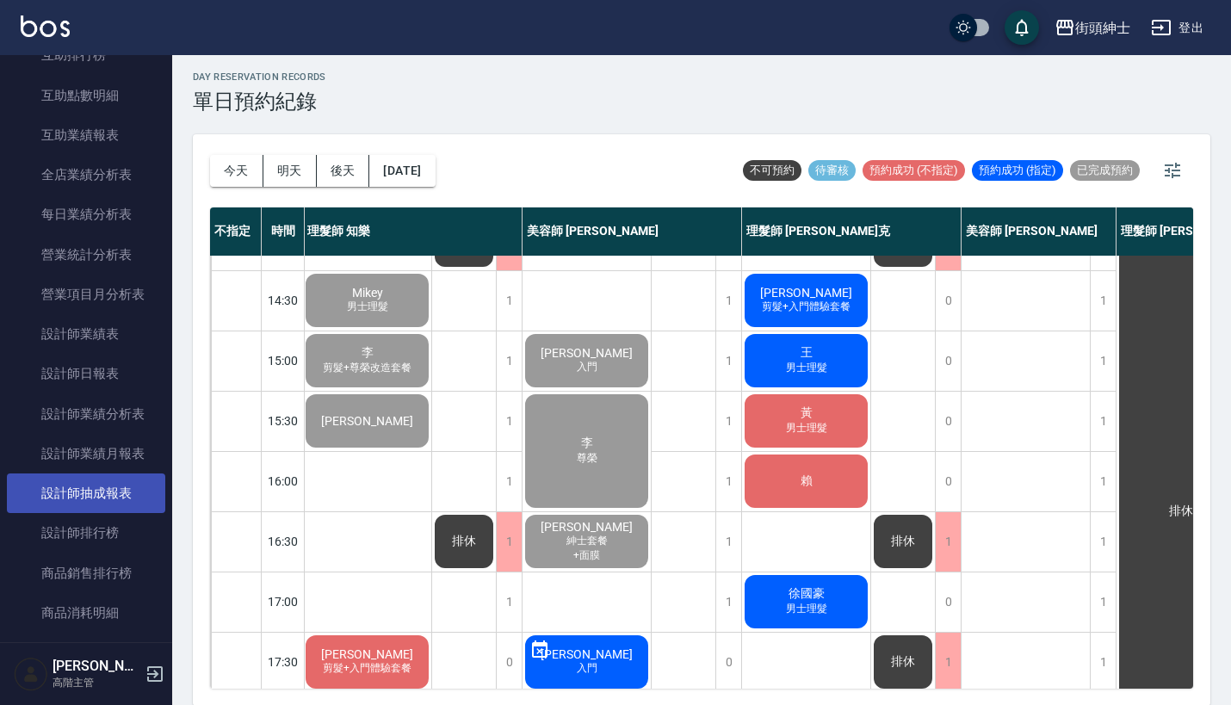
click at [128, 491] on link "設計師抽成報表" at bounding box center [86, 494] width 158 height 40
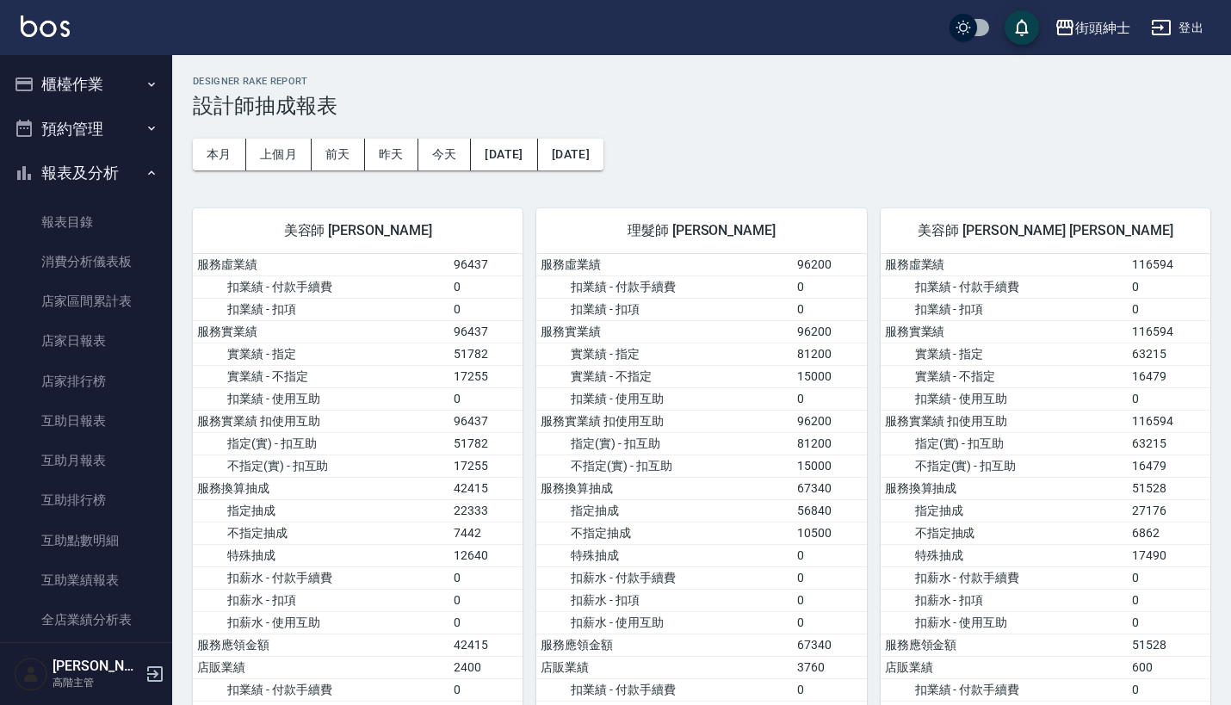
click at [99, 130] on button "預約管理" at bounding box center [86, 129] width 158 height 45
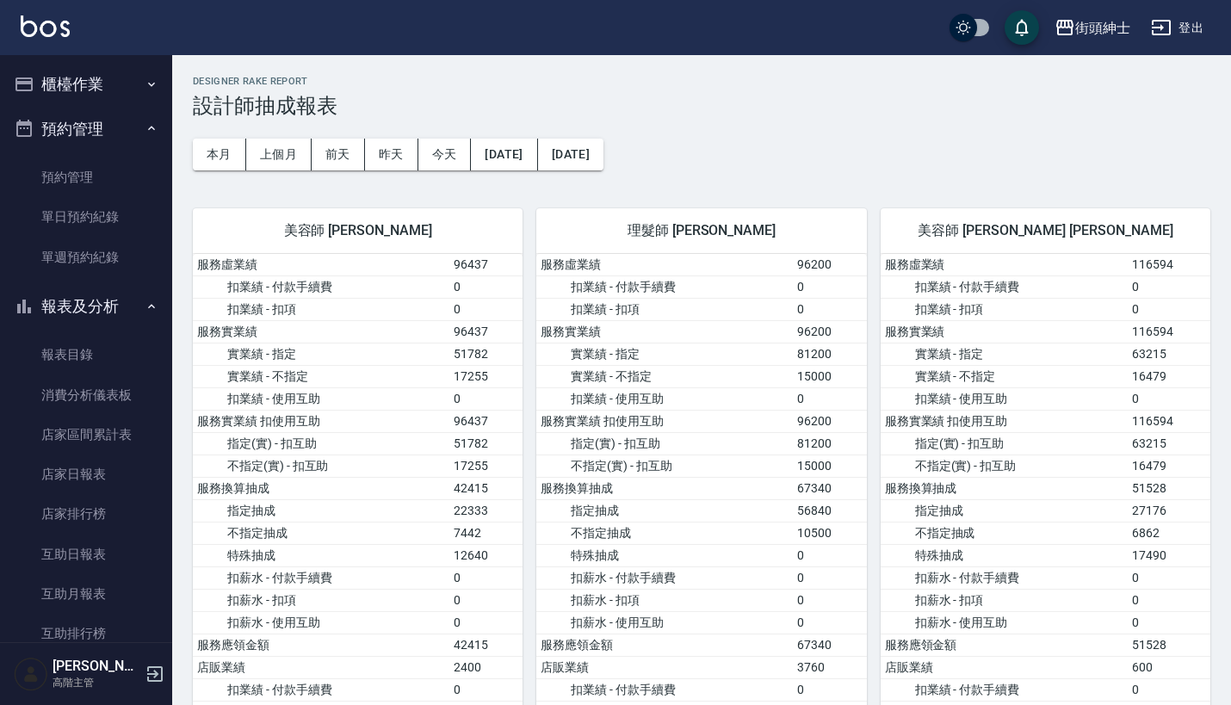
scroll to position [1, 0]
click at [125, 213] on link "單日預約紀錄" at bounding box center [86, 217] width 158 height 40
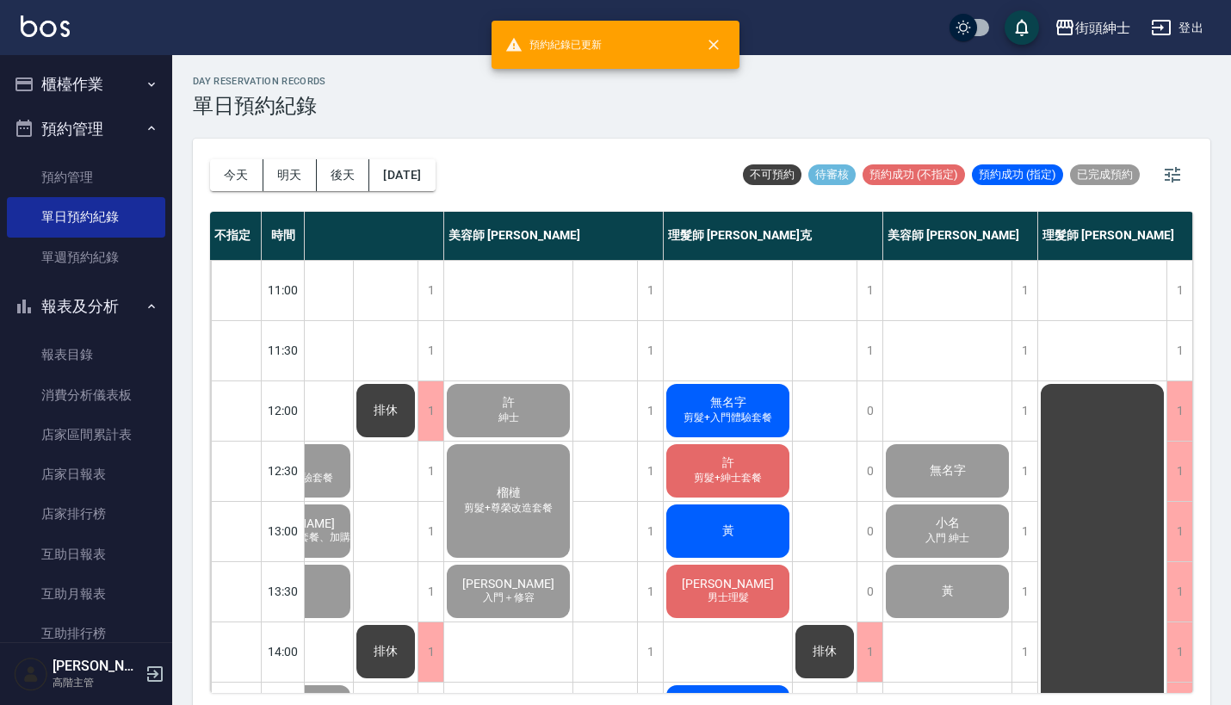
scroll to position [71, 89]
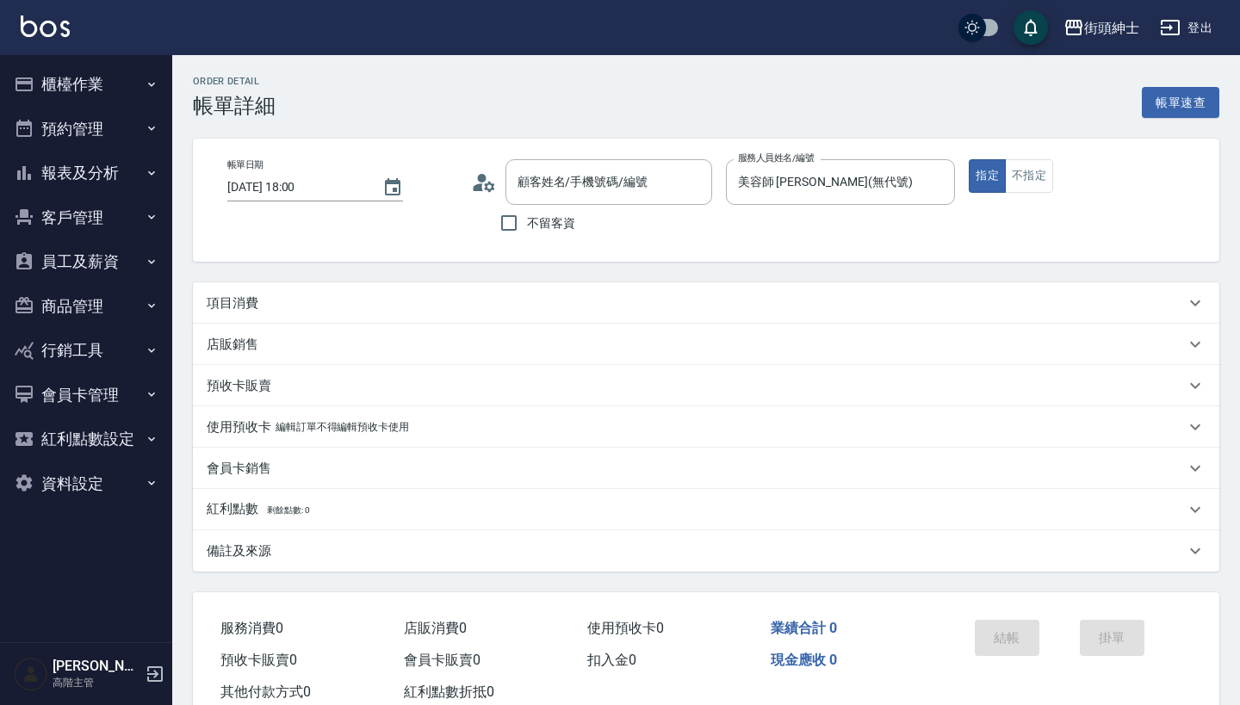
type input "Steven/0960121205/null"
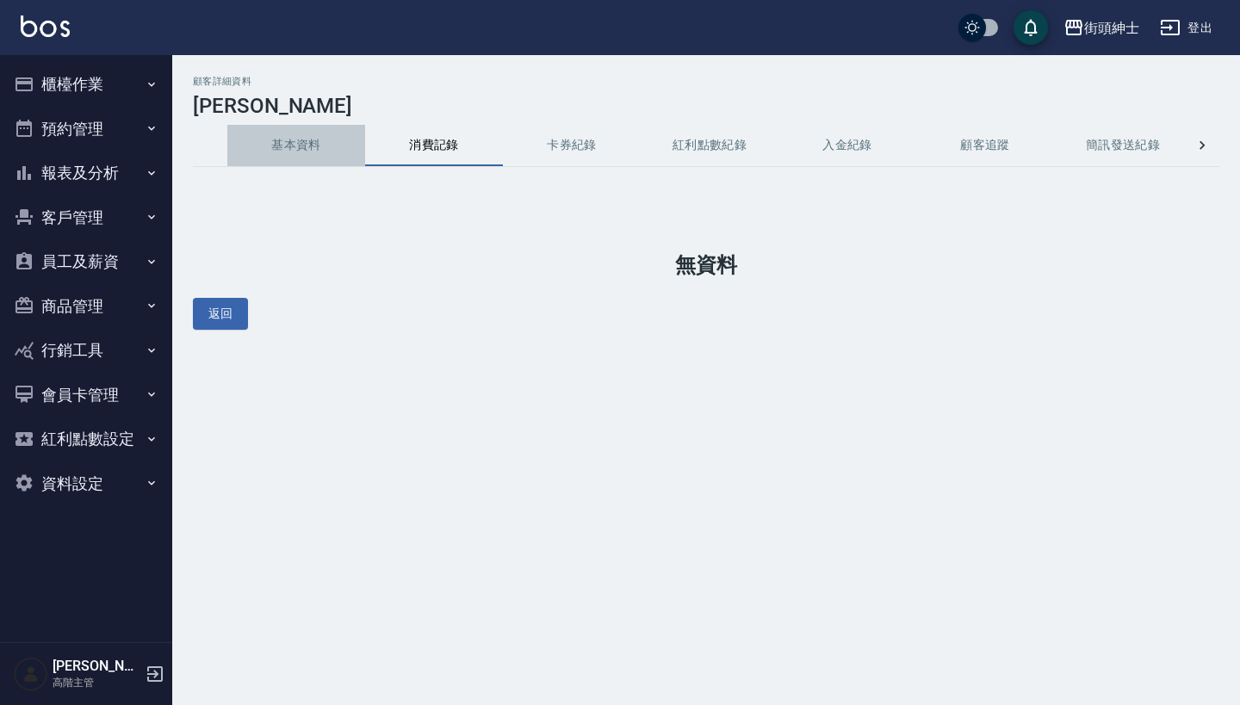
click at [308, 150] on button "基本資料" at bounding box center [296, 145] width 138 height 41
